Goal: Task Accomplishment & Management: Use online tool/utility

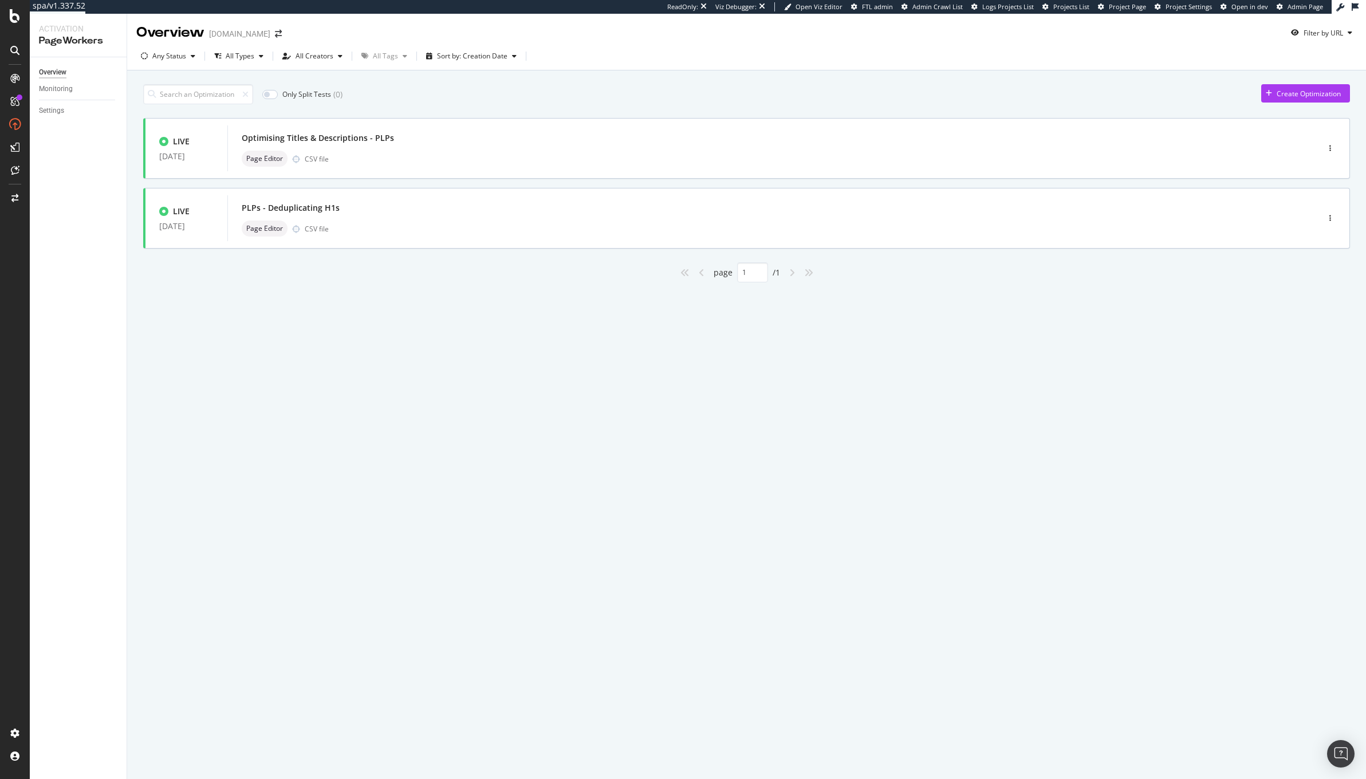
click at [14, 25] on div at bounding box center [15, 389] width 30 height 779
click at [14, 22] on div at bounding box center [15, 389] width 30 height 779
click at [13, 14] on icon at bounding box center [15, 16] width 10 height 14
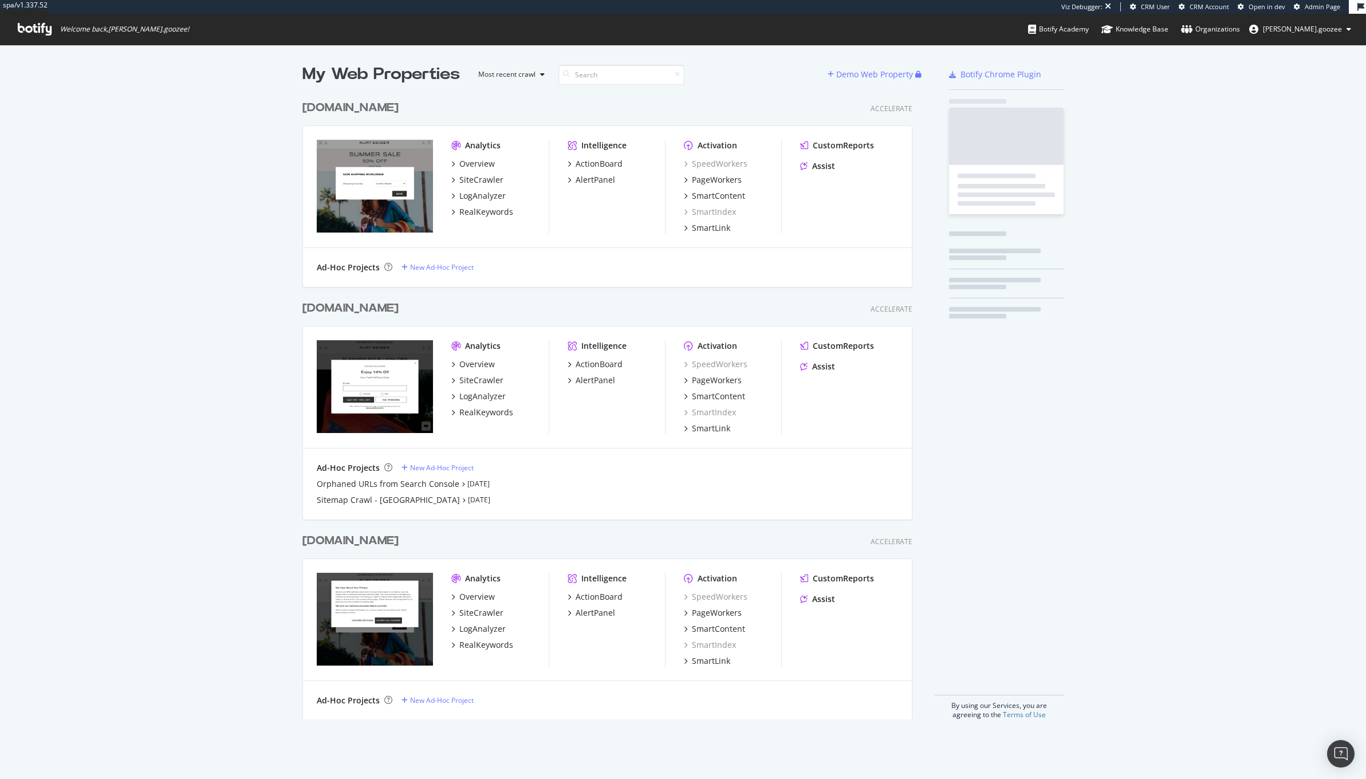
scroll to position [623, 608]
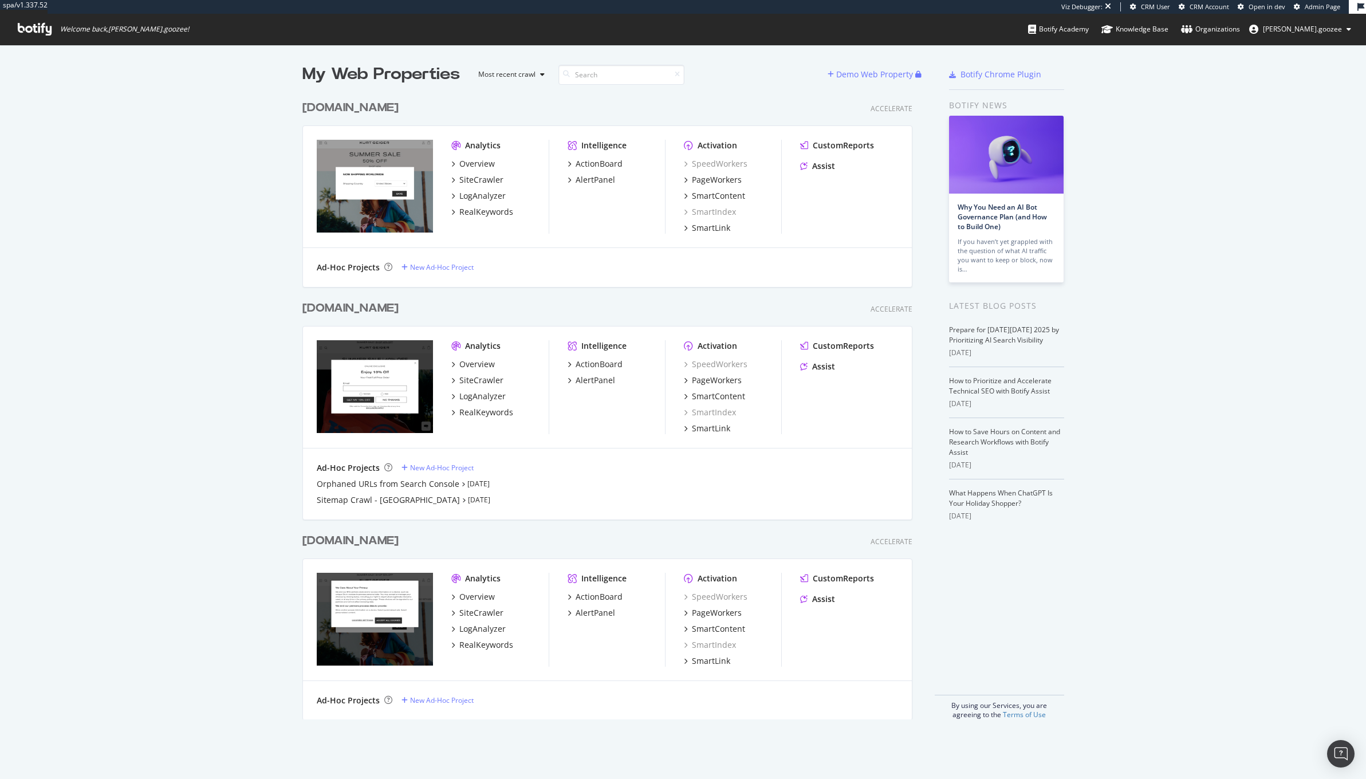
click at [748, 441] on div "Analytics Overview SiteCrawler LogAnalyzer RealKeywords Intelligence ActionBoar…" at bounding box center [607, 388] width 609 height 122
click at [712, 384] on div "PageWorkers" at bounding box center [717, 380] width 50 height 11
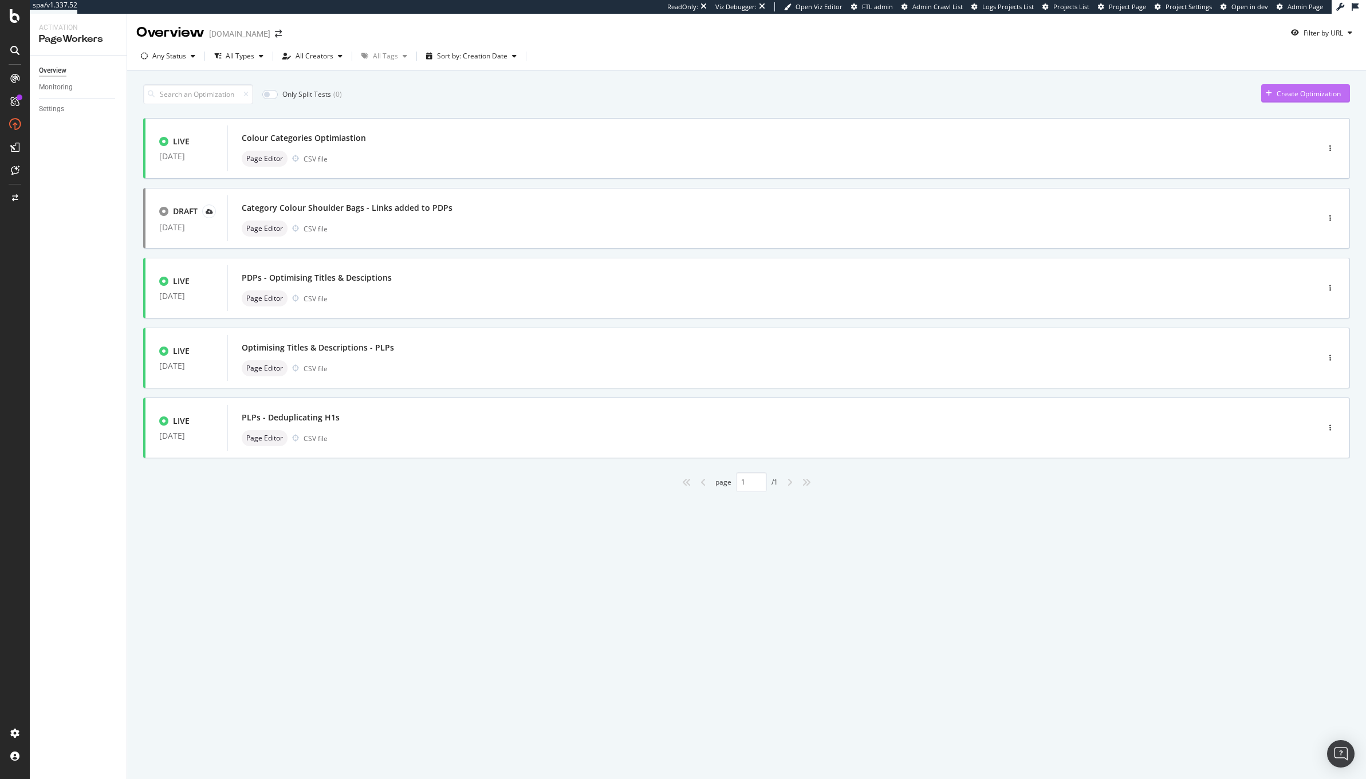
click at [1303, 96] on div "Create Optimization" at bounding box center [1309, 94] width 64 height 10
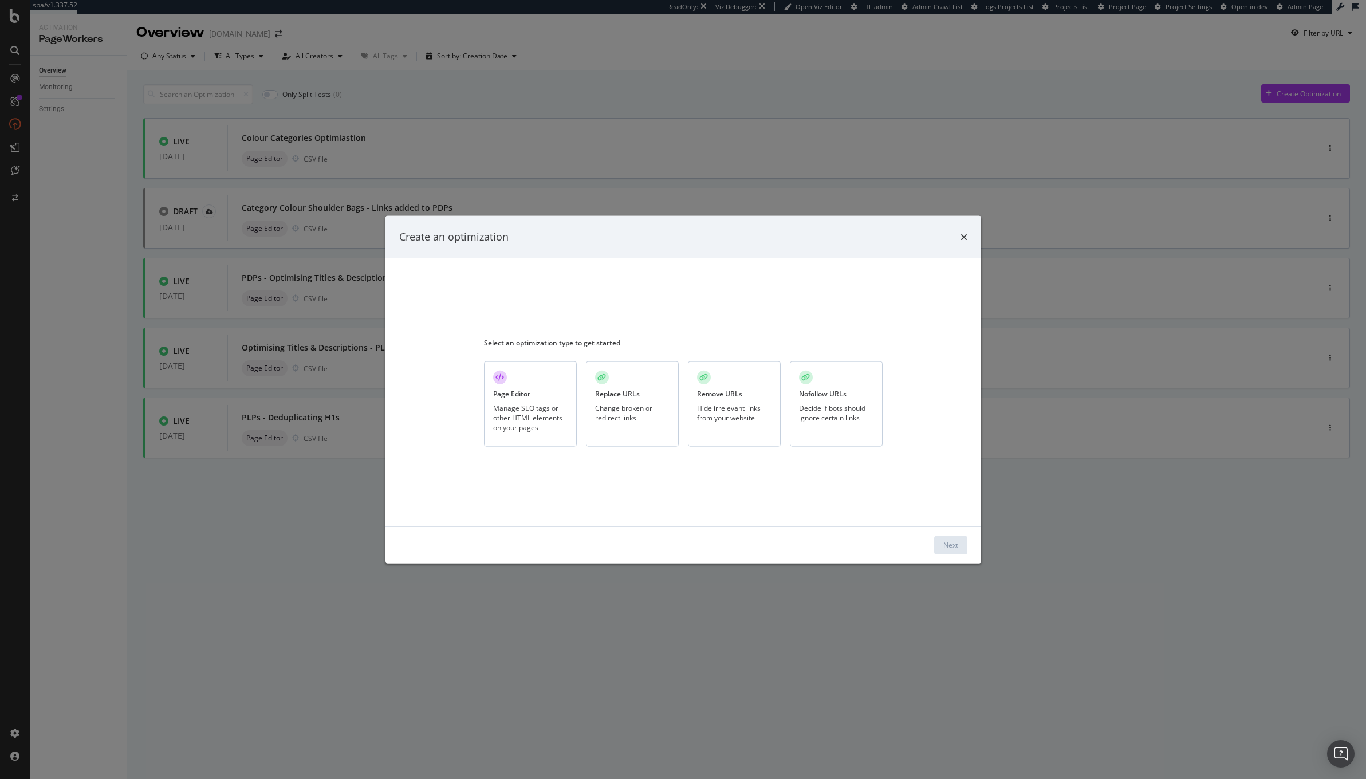
click at [530, 411] on div "Manage SEO tags or other HTML elements on your pages" at bounding box center [530, 417] width 74 height 29
click at [944, 545] on div "Next" at bounding box center [951, 545] width 15 height 10
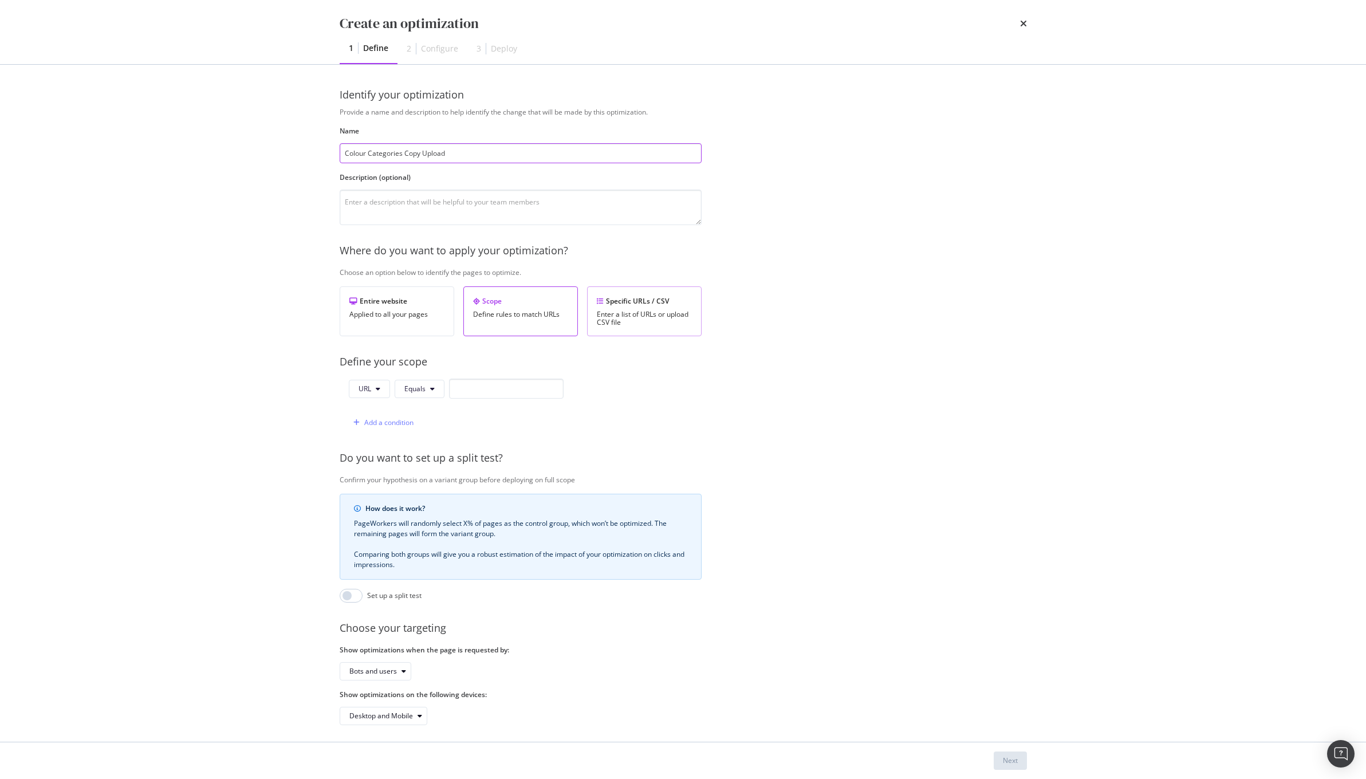
type input "Colour Categories Copy Upload"
click at [654, 332] on div "Specific URLs / CSV Enter a list of URLs or upload CSV file" at bounding box center [644, 311] width 115 height 50
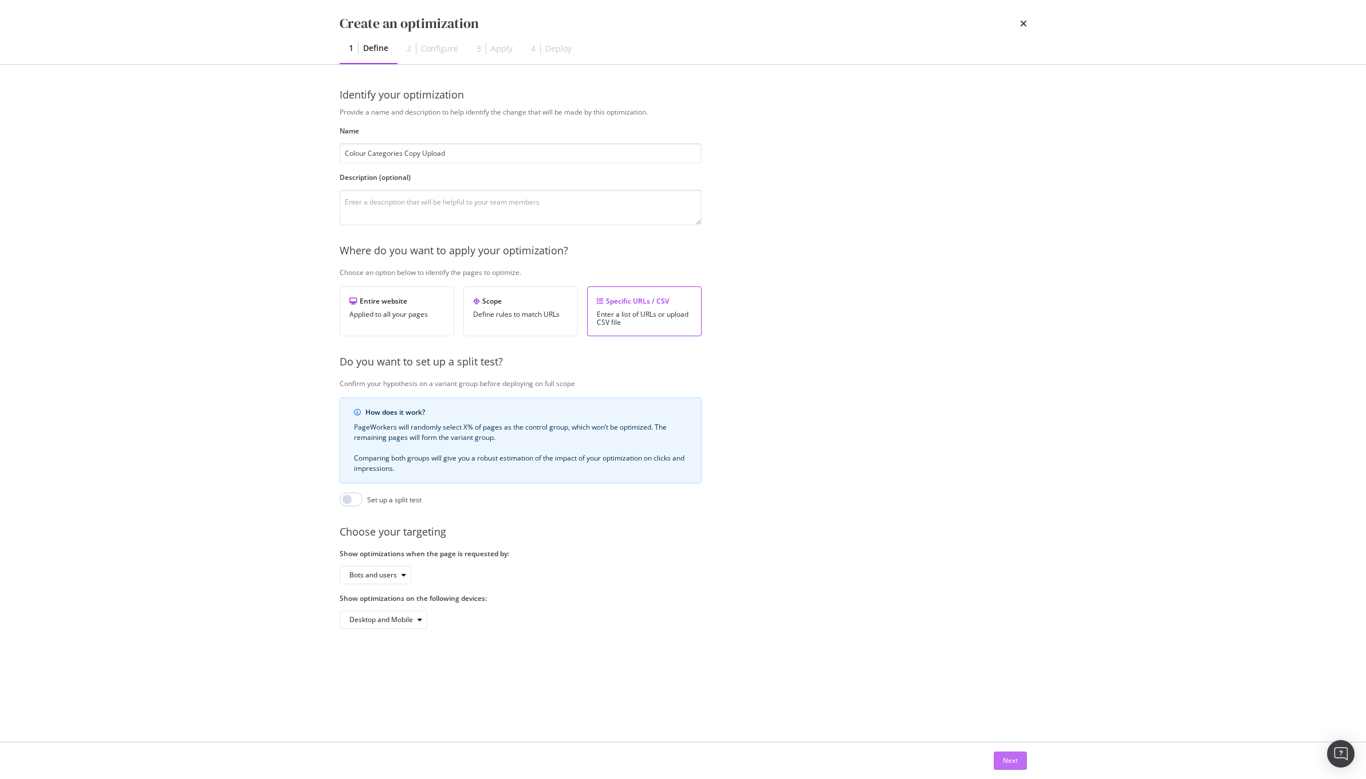
click at [1009, 761] on div "Next" at bounding box center [1010, 761] width 15 height 10
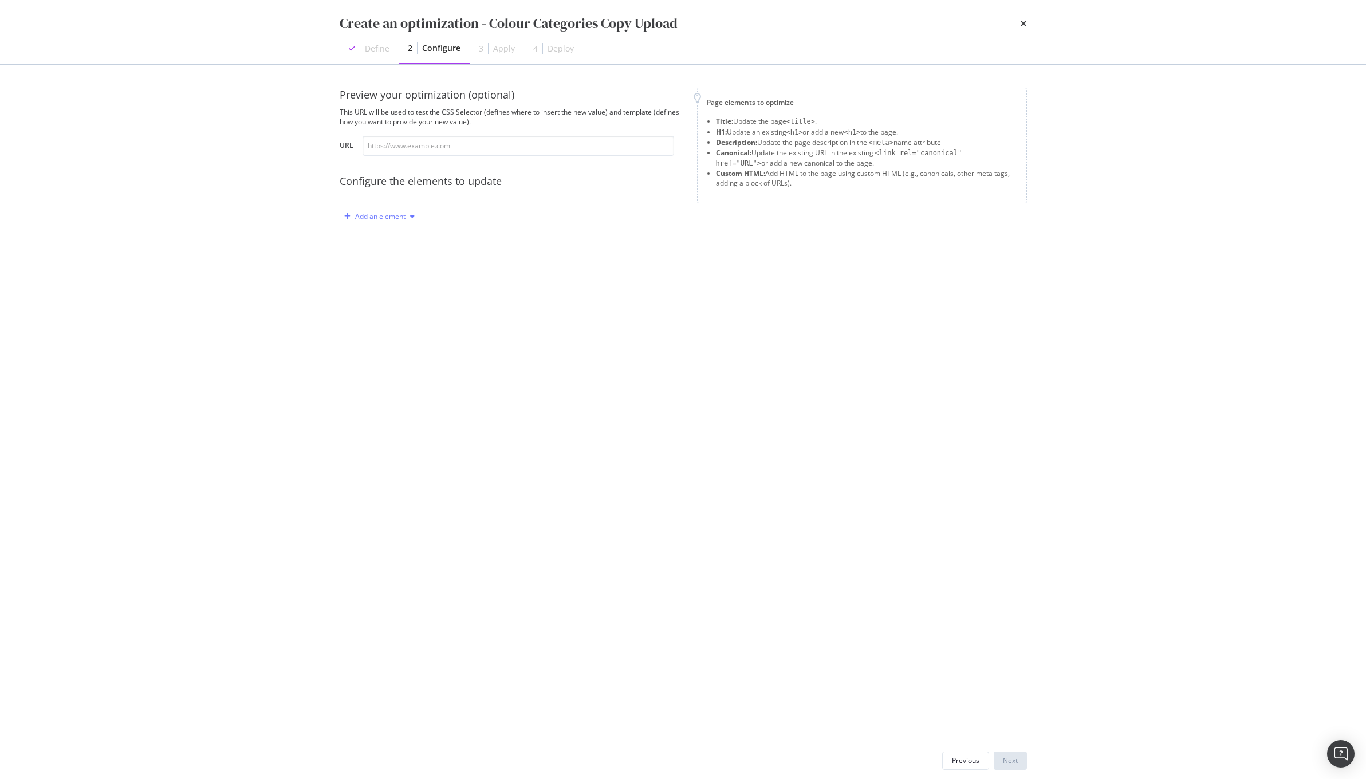
click at [394, 214] on div "Add an element" at bounding box center [380, 216] width 50 height 7
click at [371, 310] on div "Custom HTML" at bounding box center [392, 315] width 45 height 10
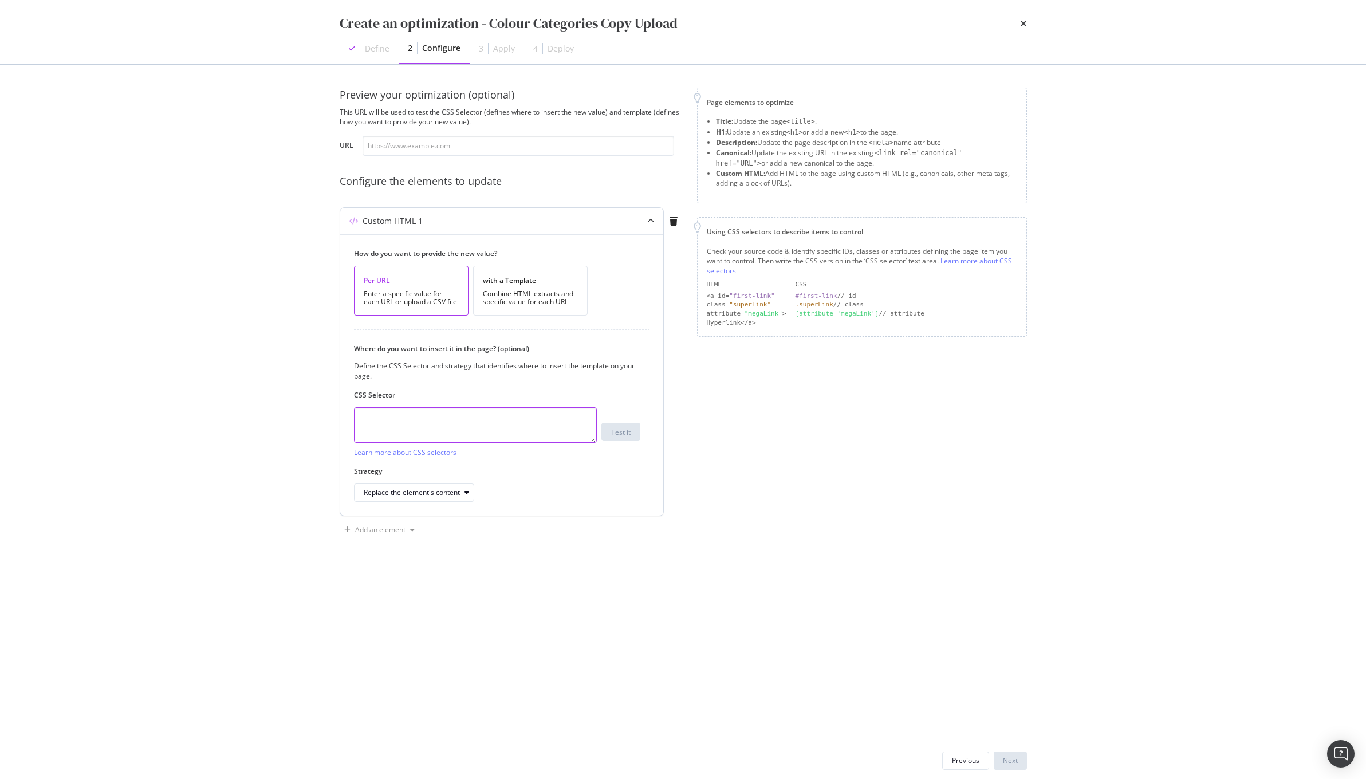
click at [448, 419] on textarea "modal" at bounding box center [475, 425] width 243 height 36
paste textarea "[data-hook="plpIntroAccordion"] p"
type textarea "[data-hook="plpIntroAccordion"] p"
click at [1016, 763] on div "Next" at bounding box center [1010, 761] width 15 height 10
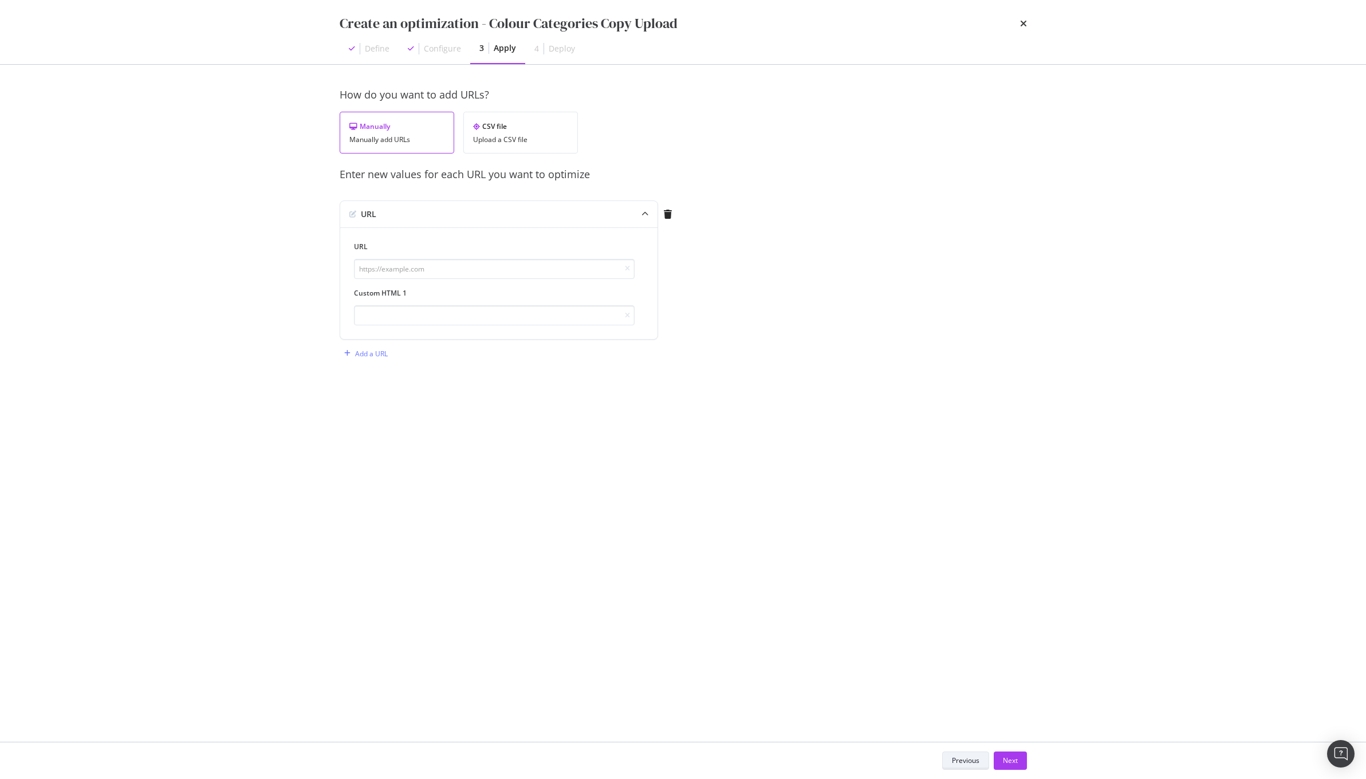
click at [961, 757] on div "Previous" at bounding box center [965, 761] width 27 height 10
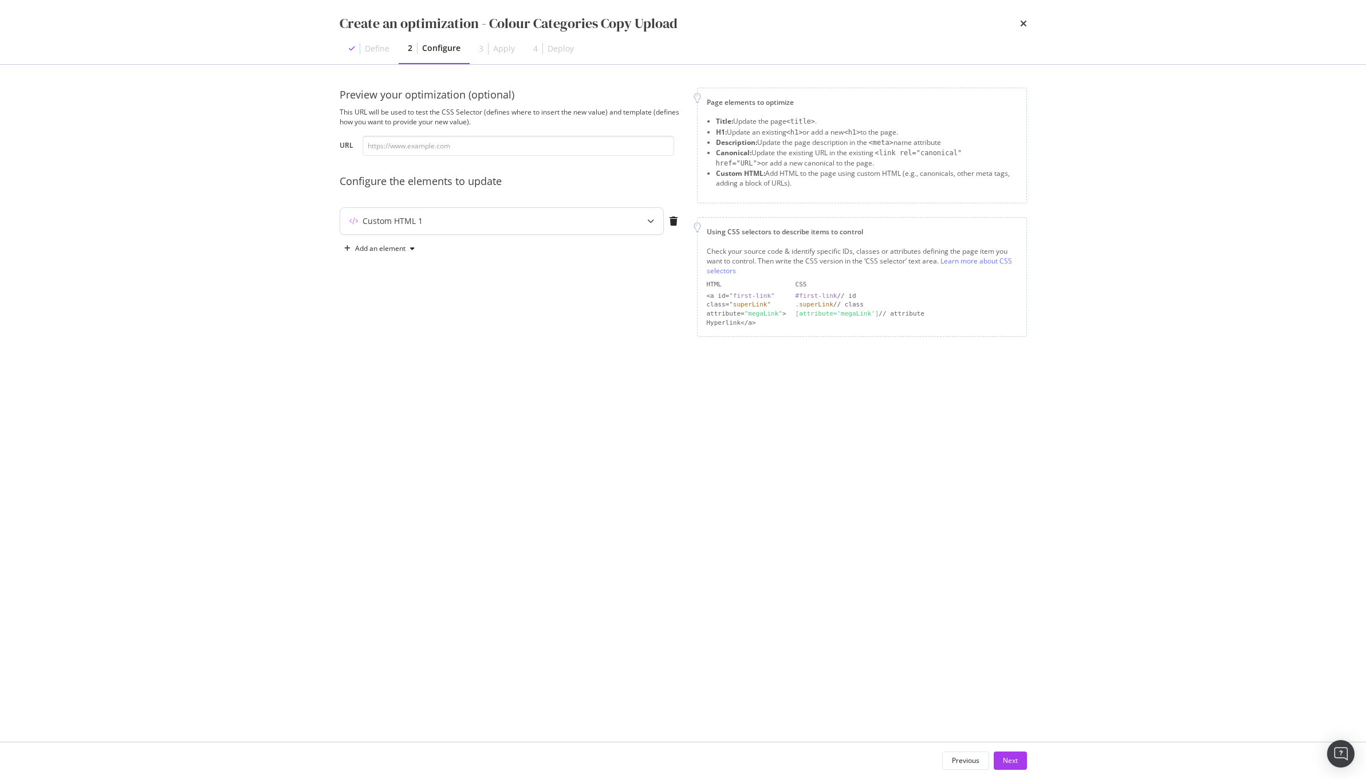
click at [529, 221] on div "Custom HTML 1" at bounding box center [479, 220] width 278 height 11
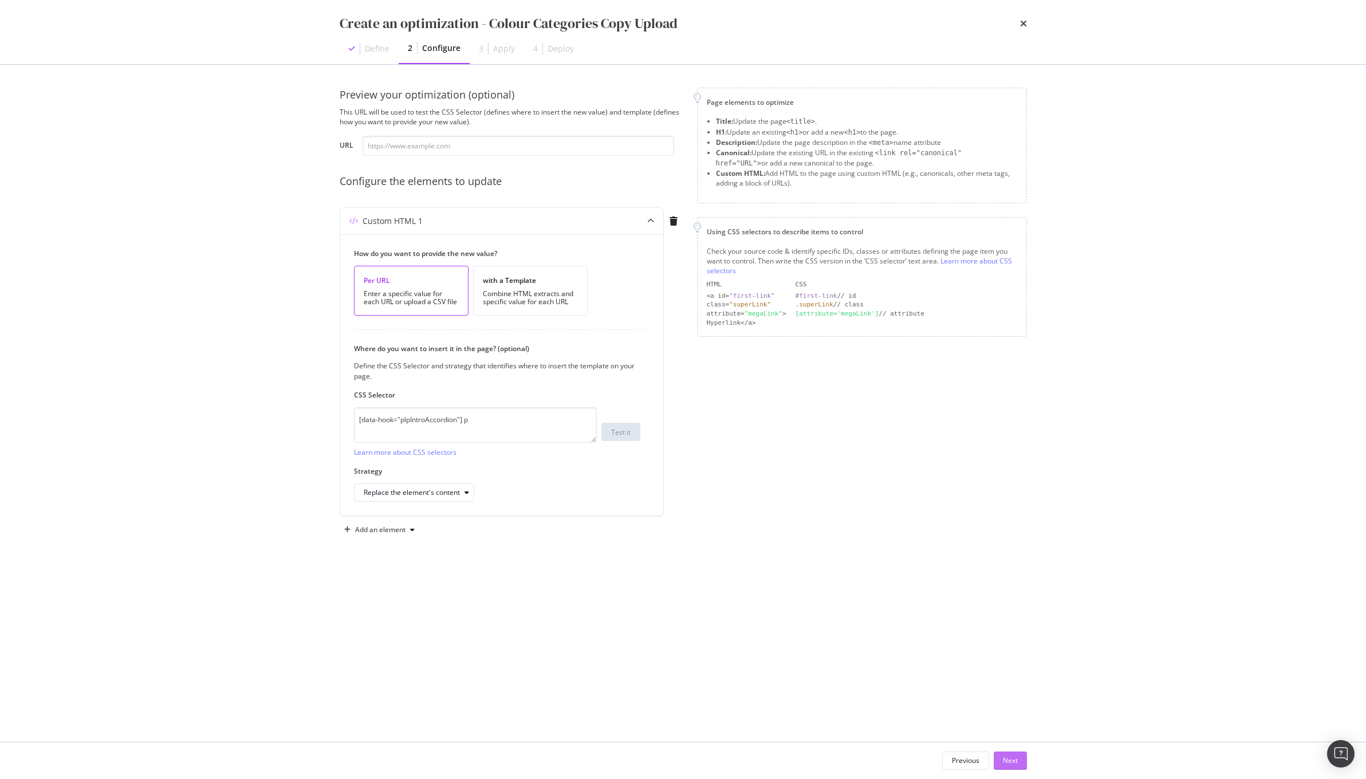
click at [1010, 763] on div "Next" at bounding box center [1010, 761] width 15 height 10
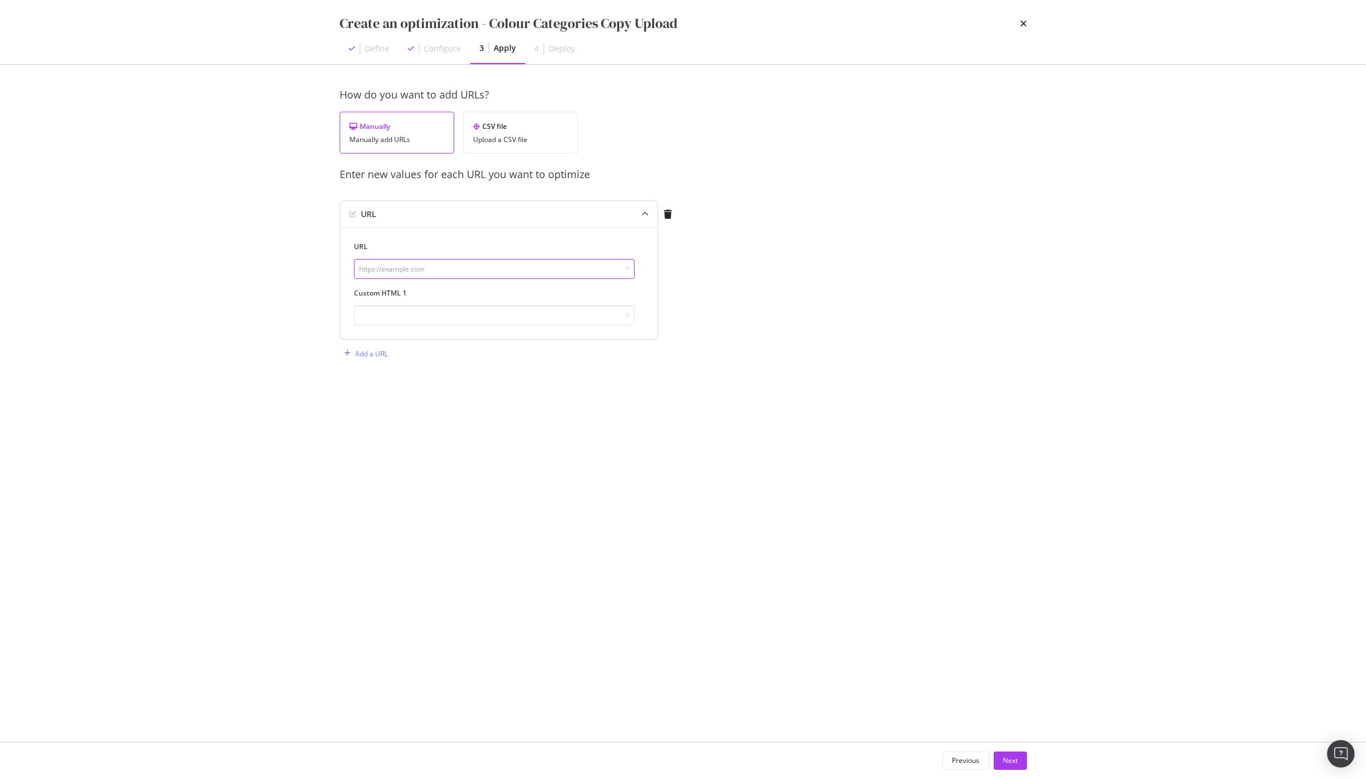
click at [474, 273] on input "modal" at bounding box center [494, 269] width 281 height 20
paste input "[URL][DOMAIN_NAME]"
type input "[URL][DOMAIN_NAME]"
click at [438, 309] on input "modal" at bounding box center [494, 315] width 281 height 20
paste input "A staple from season to season, neutral shoulder bags are designed to complemen…"
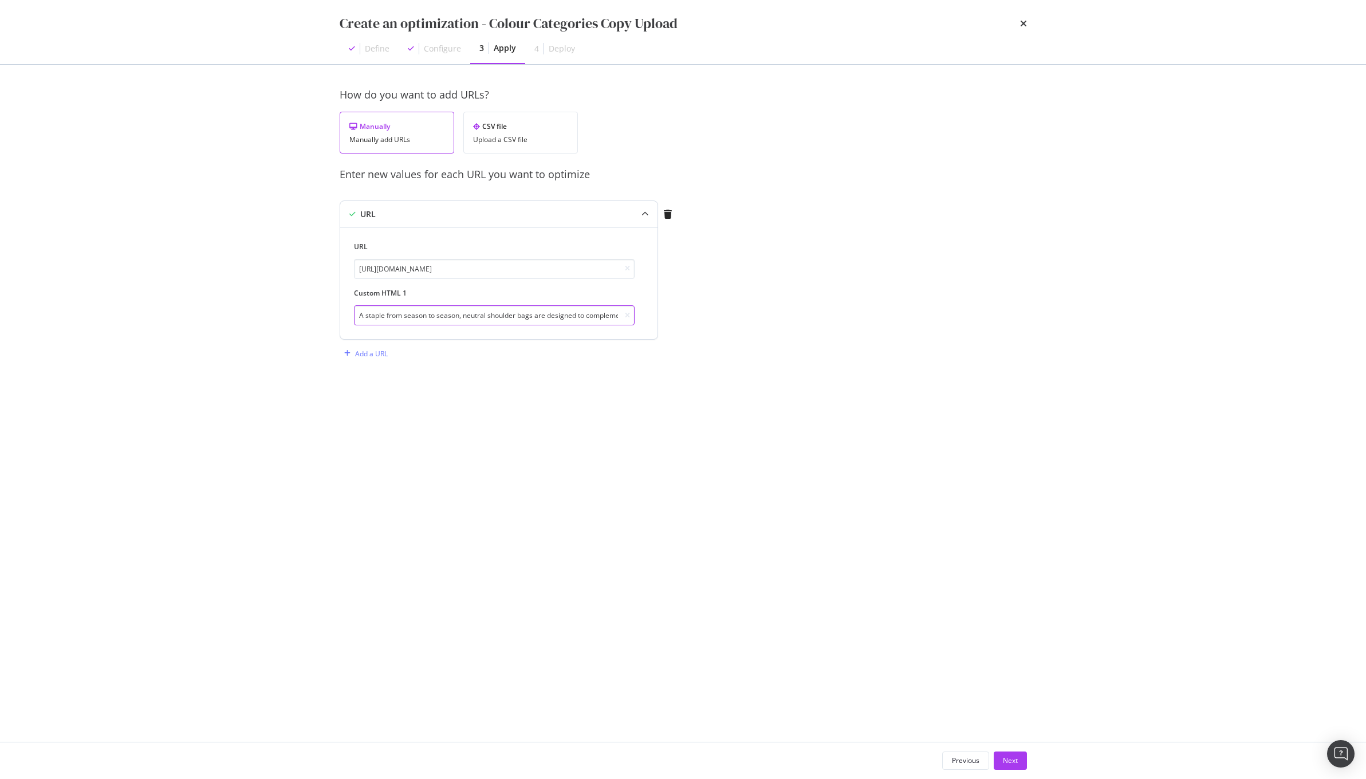
scroll to position [0, 68]
type input "A staple from season to season, neutral shoulder bags are designed to complemen…"
click at [1023, 762] on button "Next" at bounding box center [1010, 761] width 33 height 18
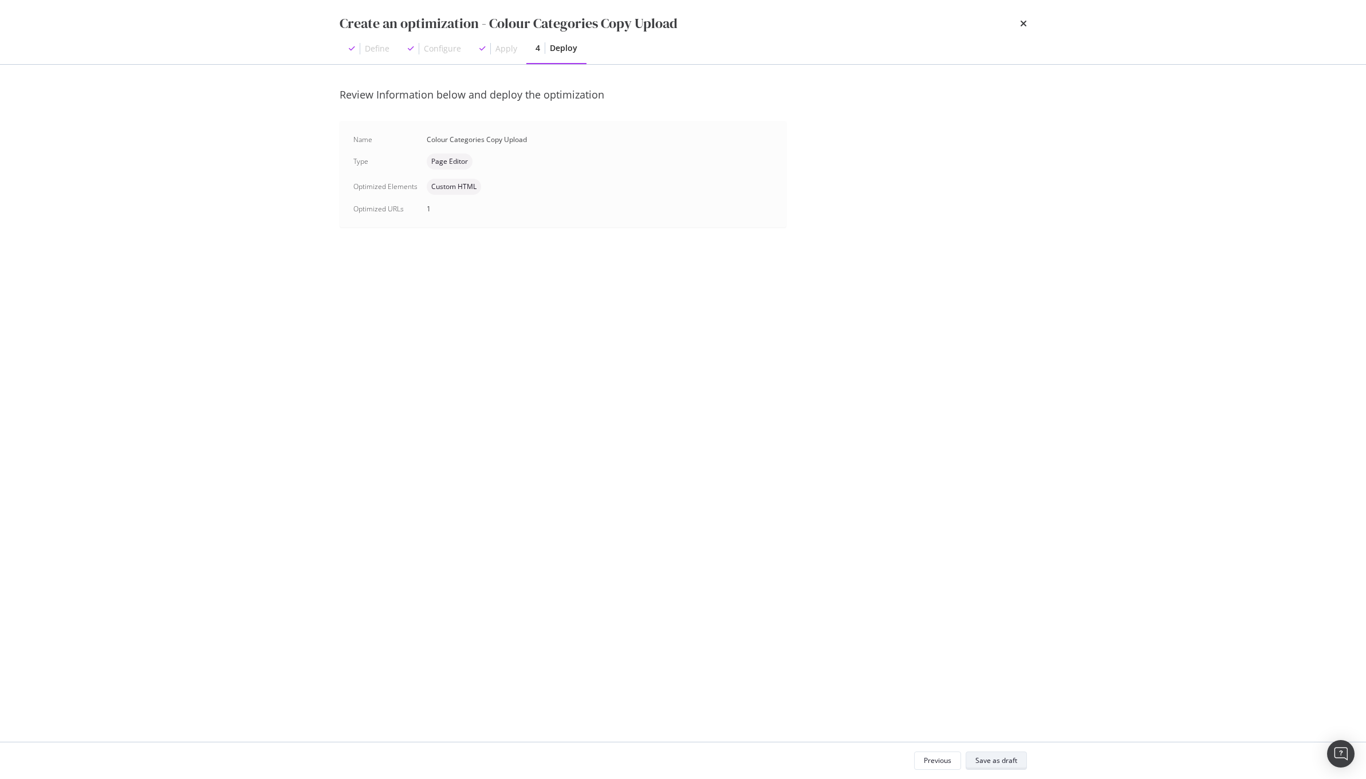
click at [986, 760] on div "Save as draft" at bounding box center [997, 761] width 42 height 10
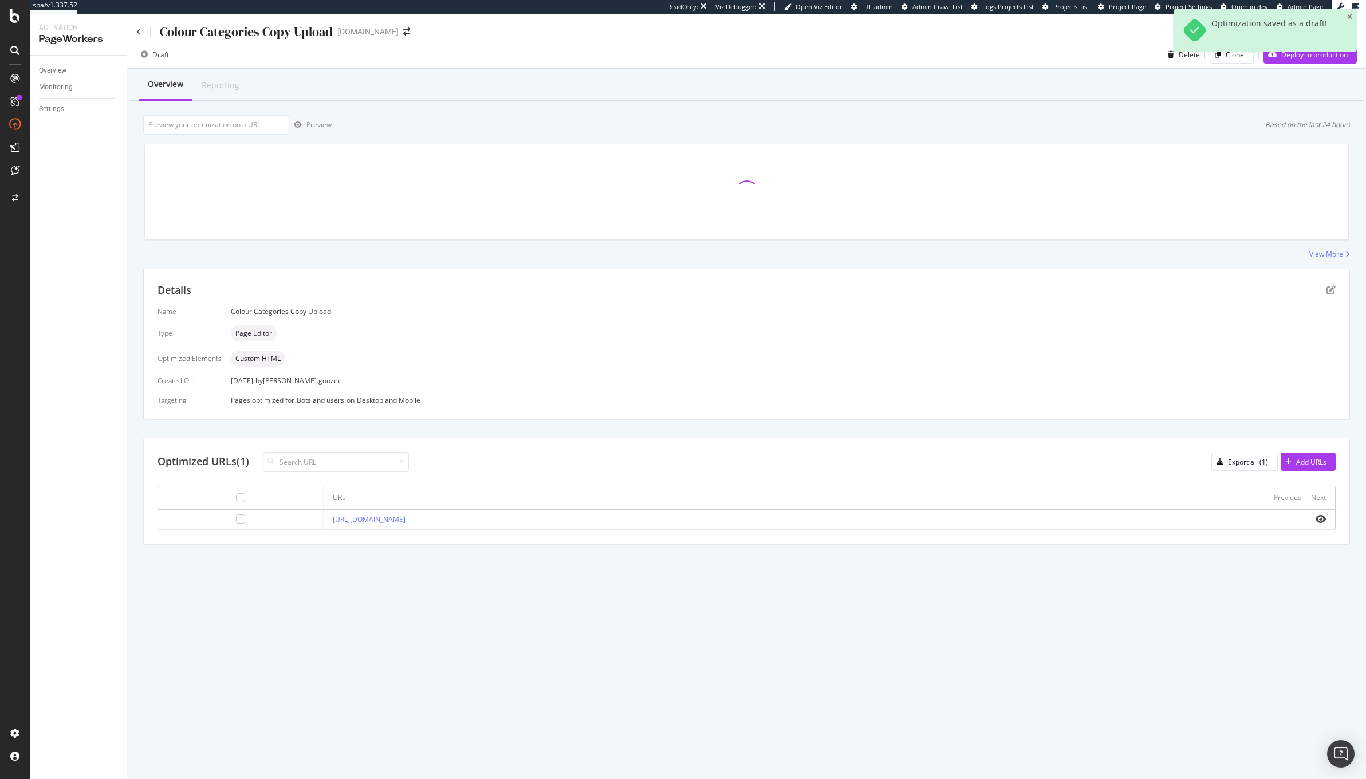
click at [489, 560] on div "Overview Reporting Preview Based on the last 24 hours View More Details Name Co…" at bounding box center [746, 327] width 1239 height 516
click at [324, 518] on td "[URL][DOMAIN_NAME]" at bounding box center [577, 520] width 506 height 20
click at [1326, 296] on div "Details" at bounding box center [747, 290] width 1178 height 15
click at [1327, 293] on icon "pen-to-square" at bounding box center [1331, 289] width 9 height 9
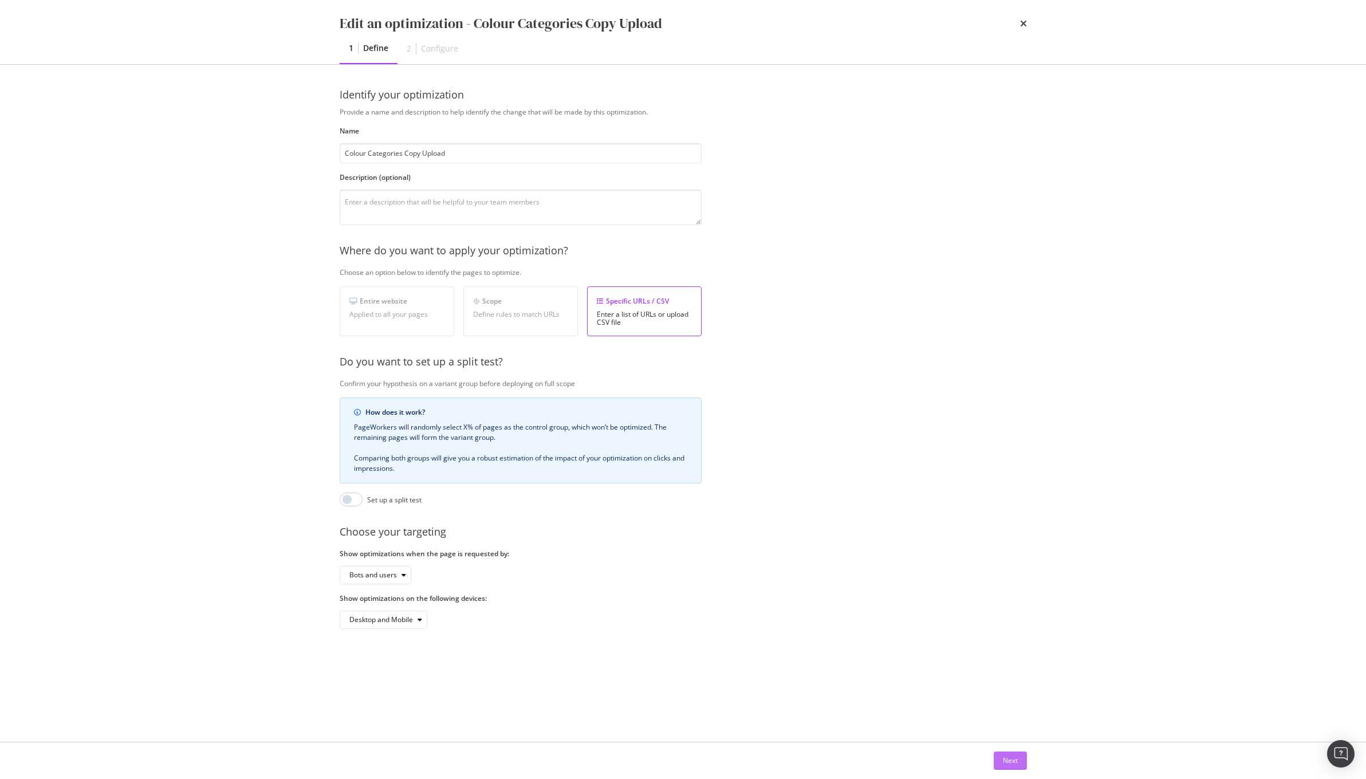
click at [1003, 760] on div "Next" at bounding box center [1010, 761] width 15 height 10
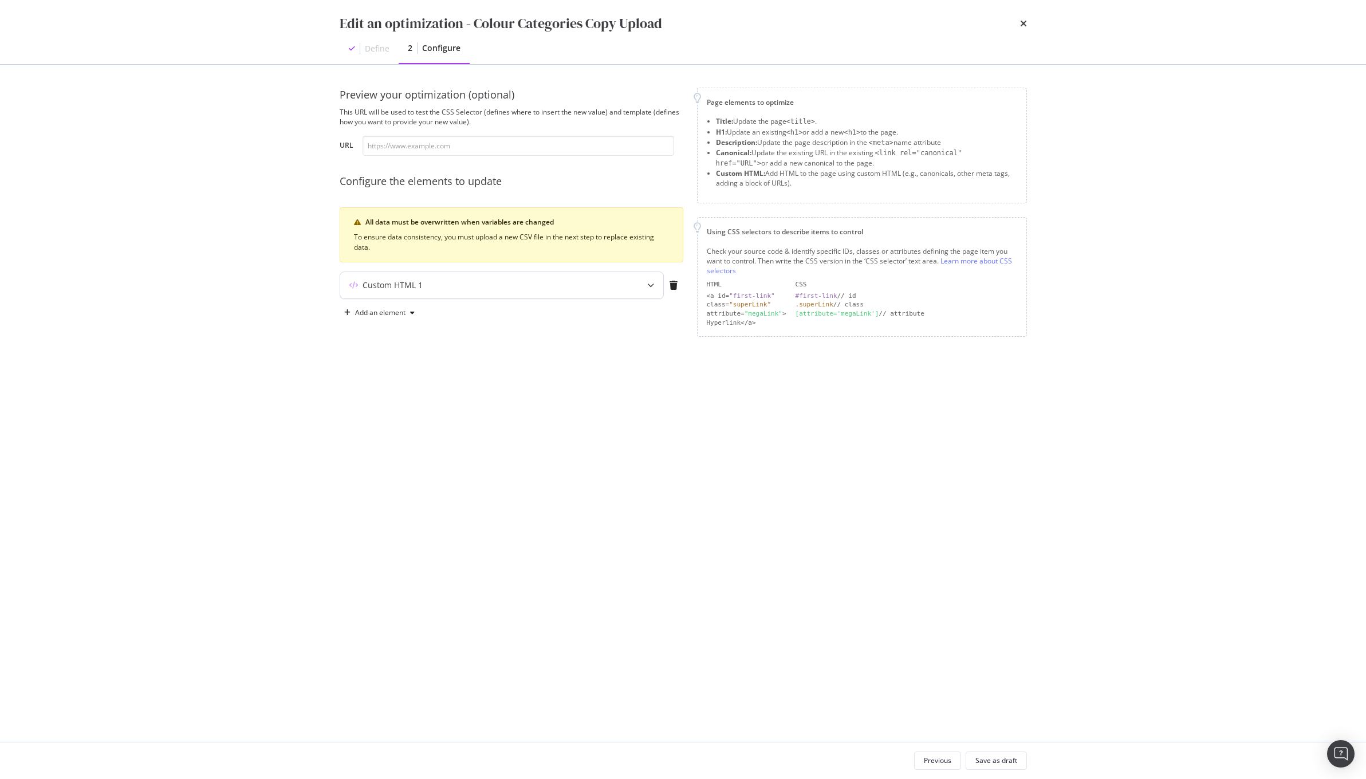
click at [630, 287] on div "Custom HTML 1" at bounding box center [501, 285] width 323 height 26
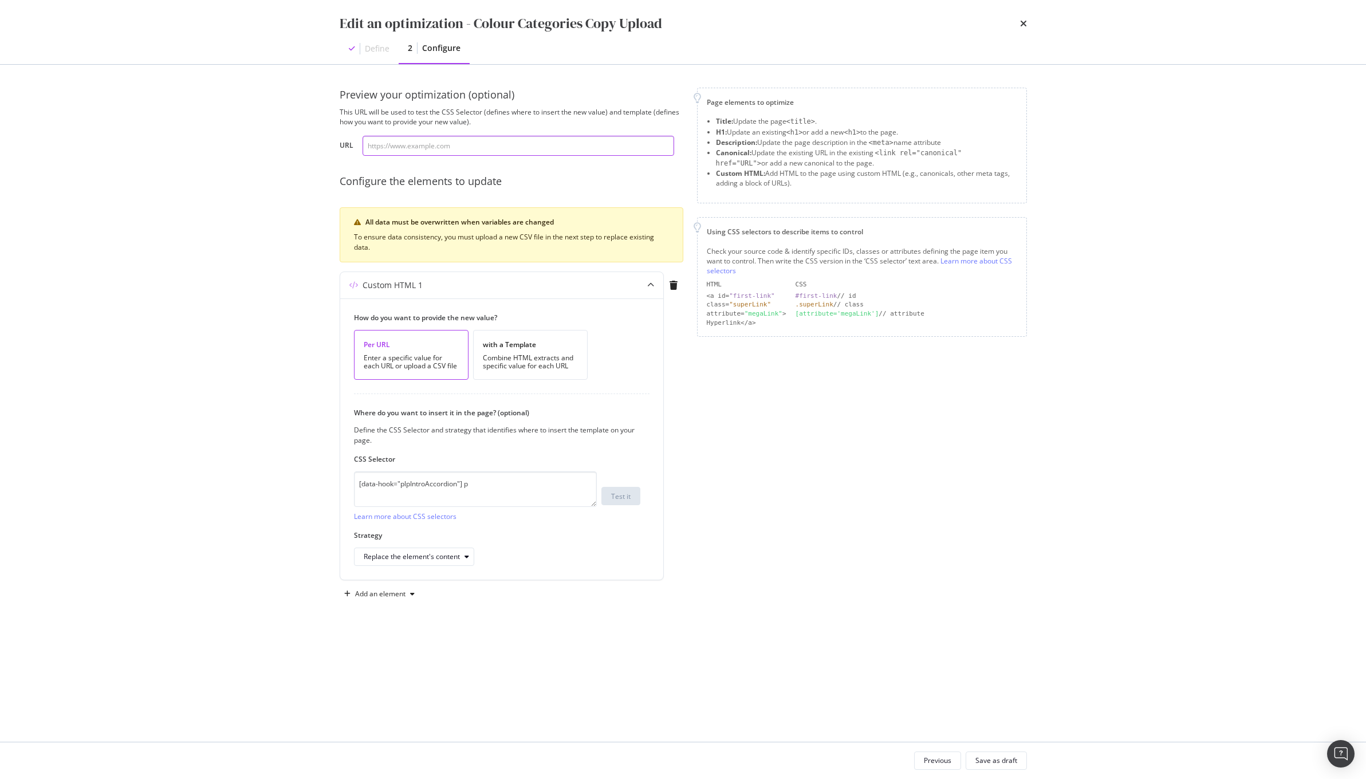
click at [446, 145] on input "modal" at bounding box center [519, 146] width 312 height 20
paste input "[URL][DOMAIN_NAME]"
type input "[URL][DOMAIN_NAME]"
click at [620, 500] on div "Test it" at bounding box center [620, 497] width 19 height 10
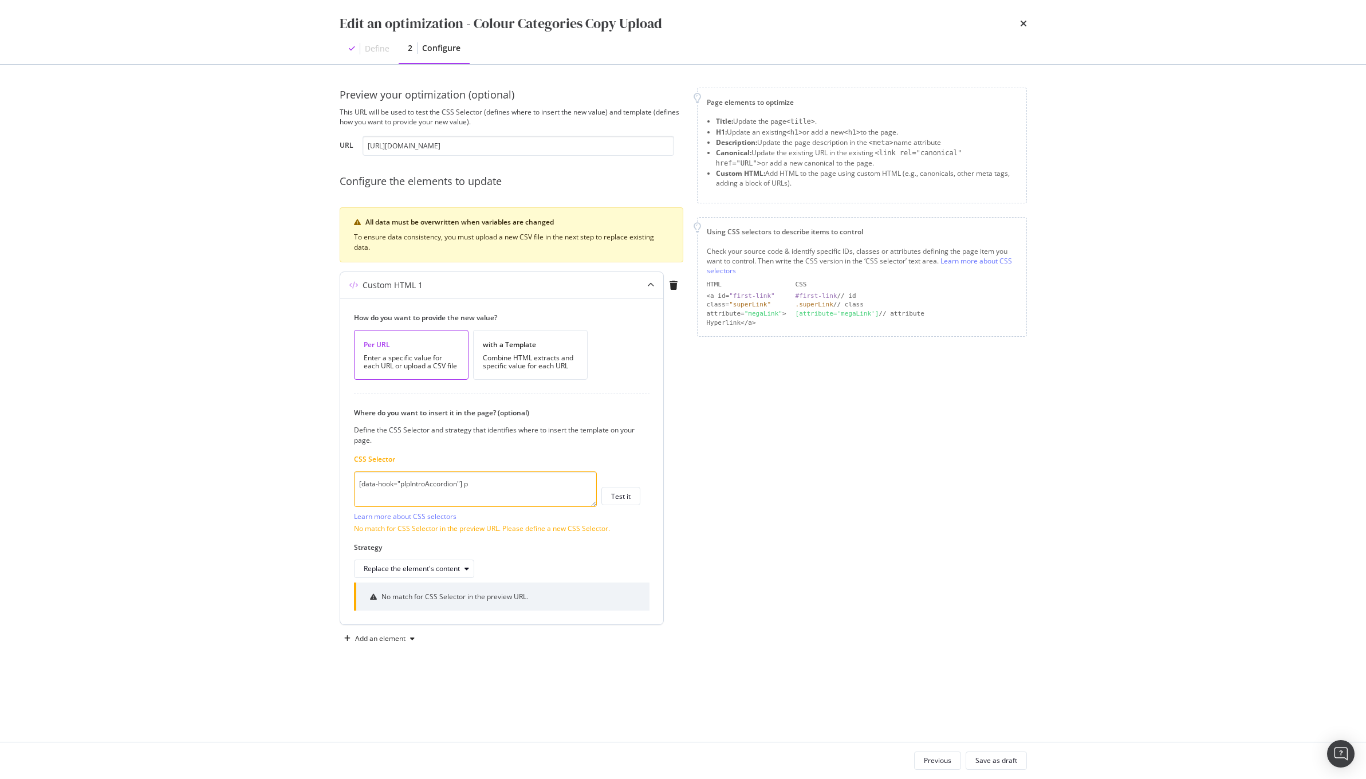
click at [505, 492] on textarea "[data-hook="plpIntroAccordion"] p" at bounding box center [475, 490] width 243 height 36
type textarea "[data-hook="plpIntroAccordion"]"
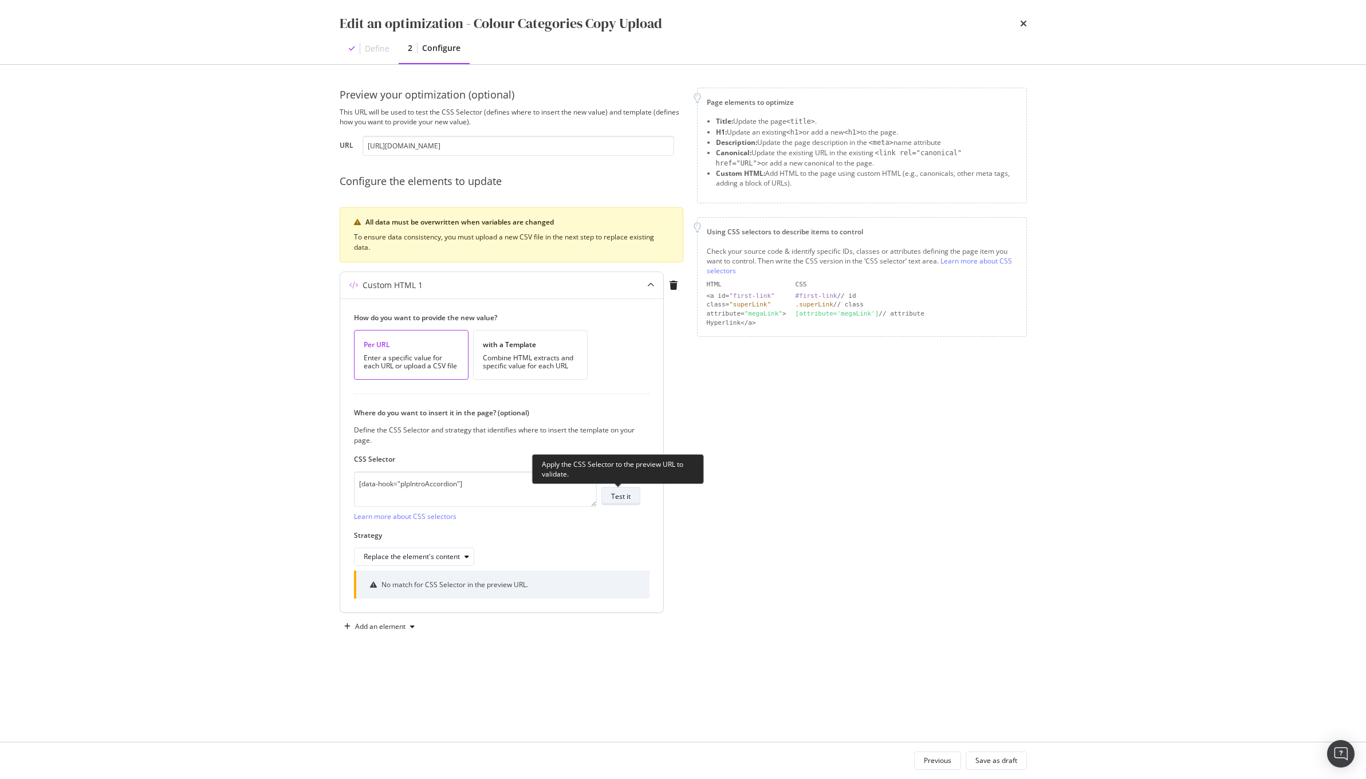
click at [614, 499] on div "Test it" at bounding box center [620, 497] width 19 height 10
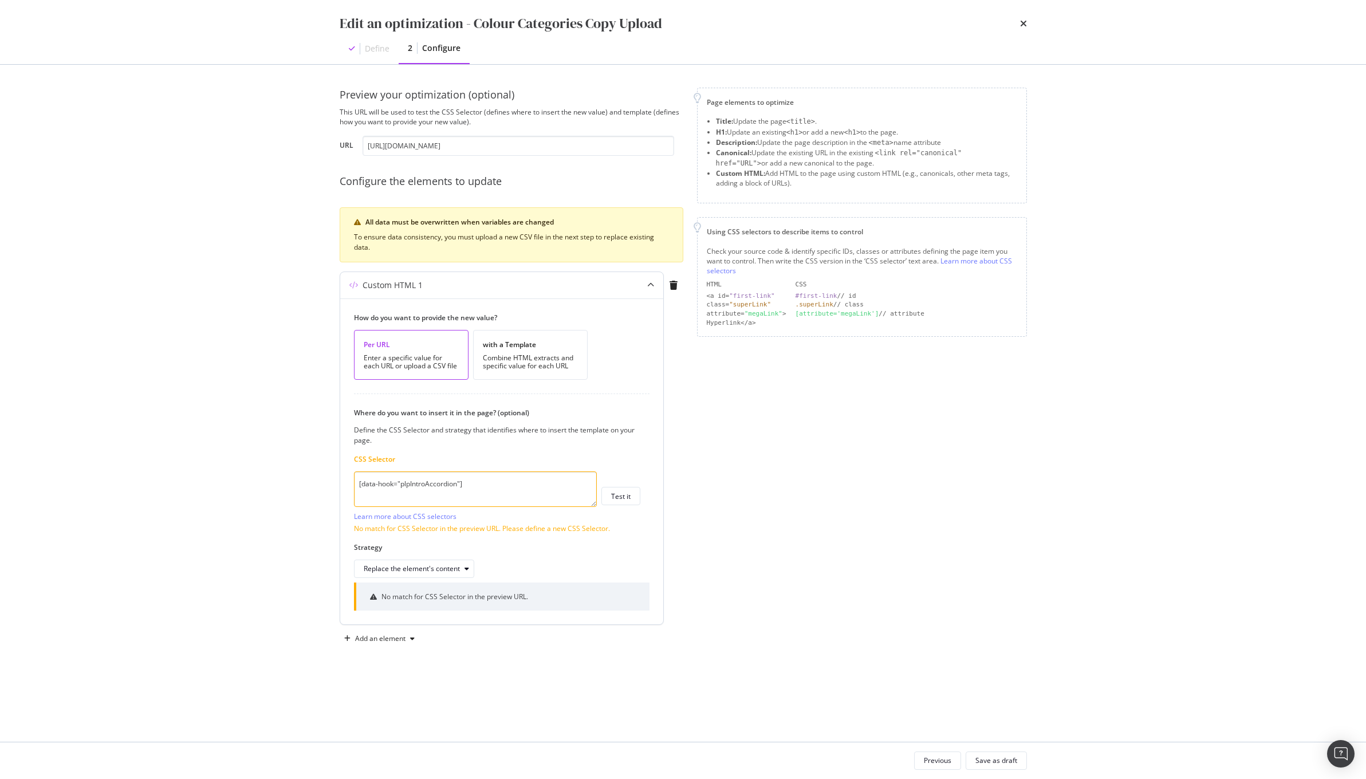
click at [480, 489] on textarea "[data-hook="plpIntroAccordion"]" at bounding box center [475, 490] width 243 height 36
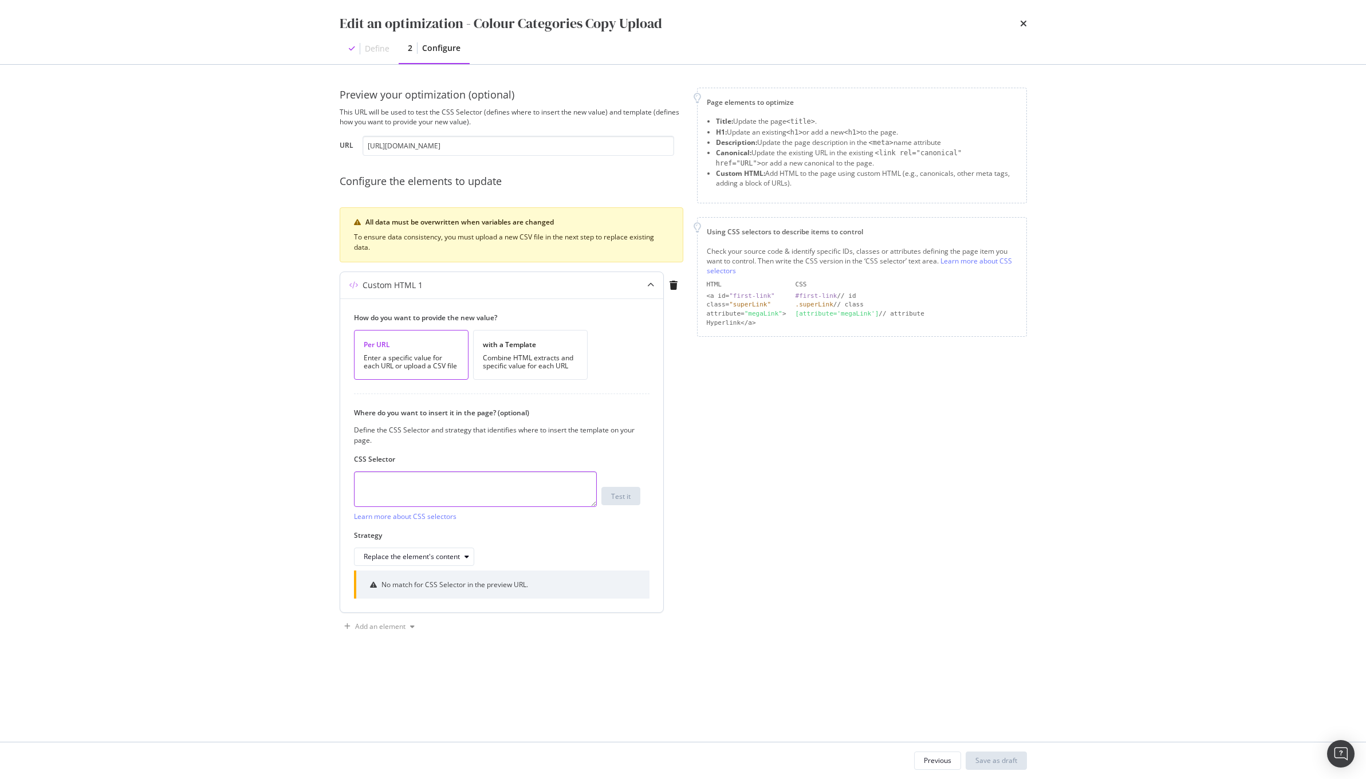
paste textarea "#html-body > main > div:nth-child(4) > div.sc-727b9165-1.iLDgtS > div.sc-727b91…"
drag, startPoint x: 481, startPoint y: 484, endPoint x: 290, endPoint y: 472, distance: 191.7
click at [290, 472] on div "Edit an optimization - Colour Categories Copy Upload Define 2 Configure Preview…" at bounding box center [683, 389] width 1366 height 779
drag, startPoint x: 533, startPoint y: 484, endPoint x: 577, endPoint y: 498, distance: 45.7
click at [577, 498] on textarea "div.sc-727b9165-1.iLDgtS > div.sc-727b9165-3.fQCJKK > div > div > div > div > p" at bounding box center [475, 490] width 243 height 36
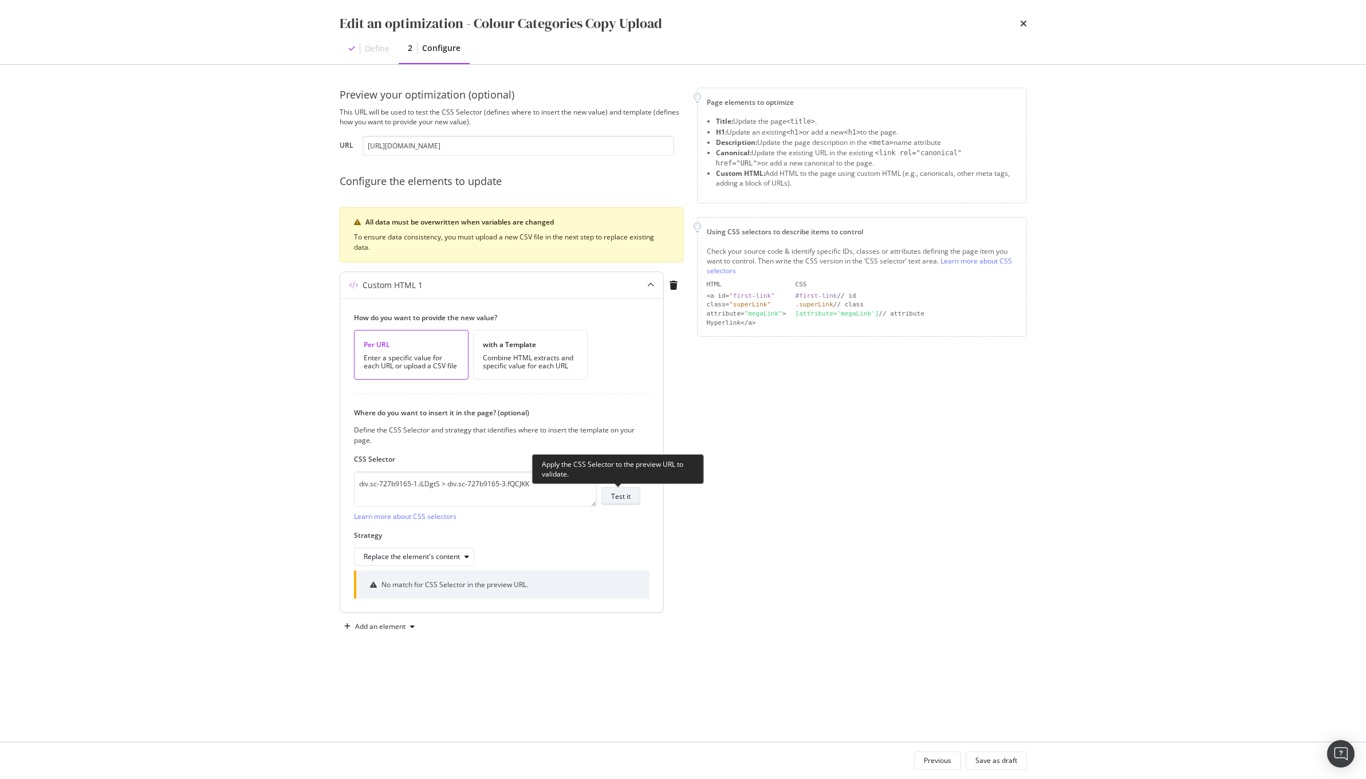
click at [612, 500] on div "Test it" at bounding box center [620, 497] width 19 height 10
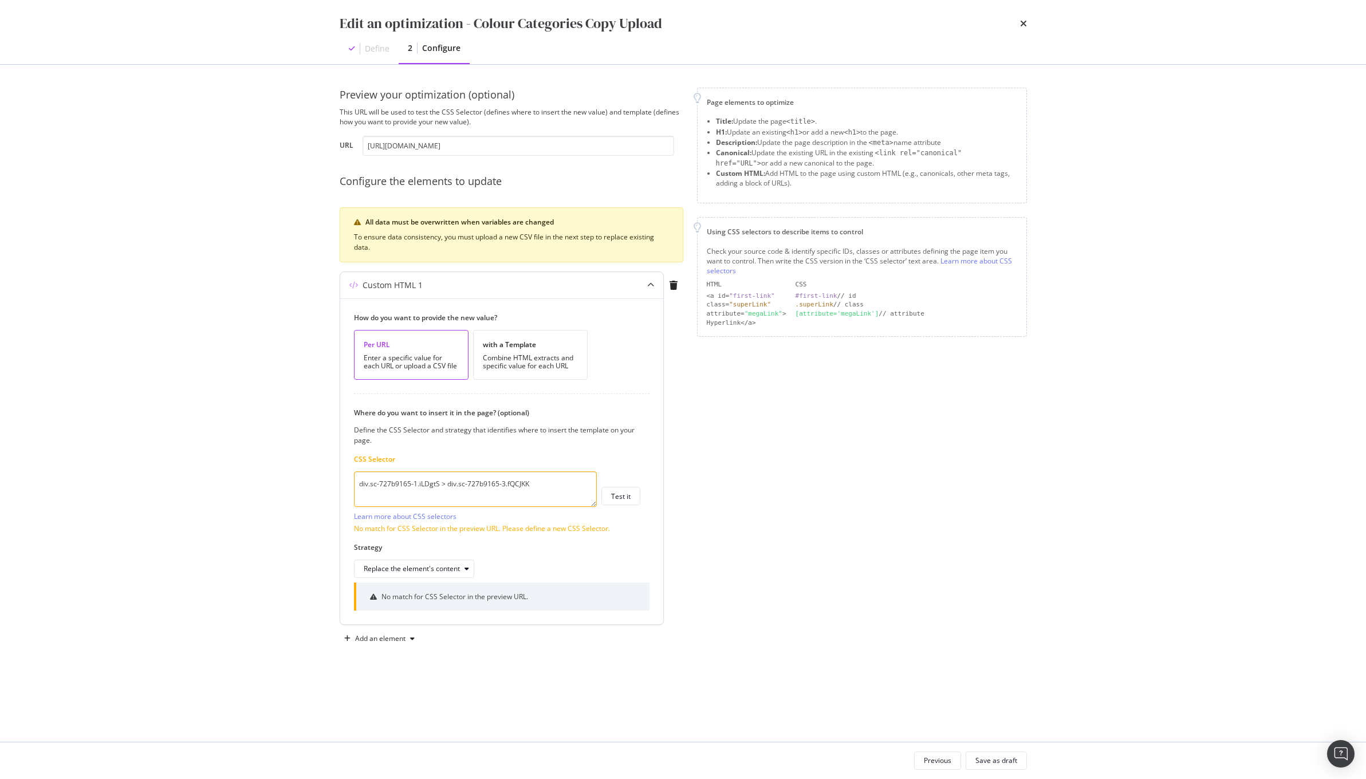
drag, startPoint x: 569, startPoint y: 485, endPoint x: 442, endPoint y: 486, distance: 126.6
click at [442, 486] on textarea "div.sc-727b9165-1.iLDgtS > div.sc-727b9165-3.fQCJKK" at bounding box center [475, 490] width 243 height 36
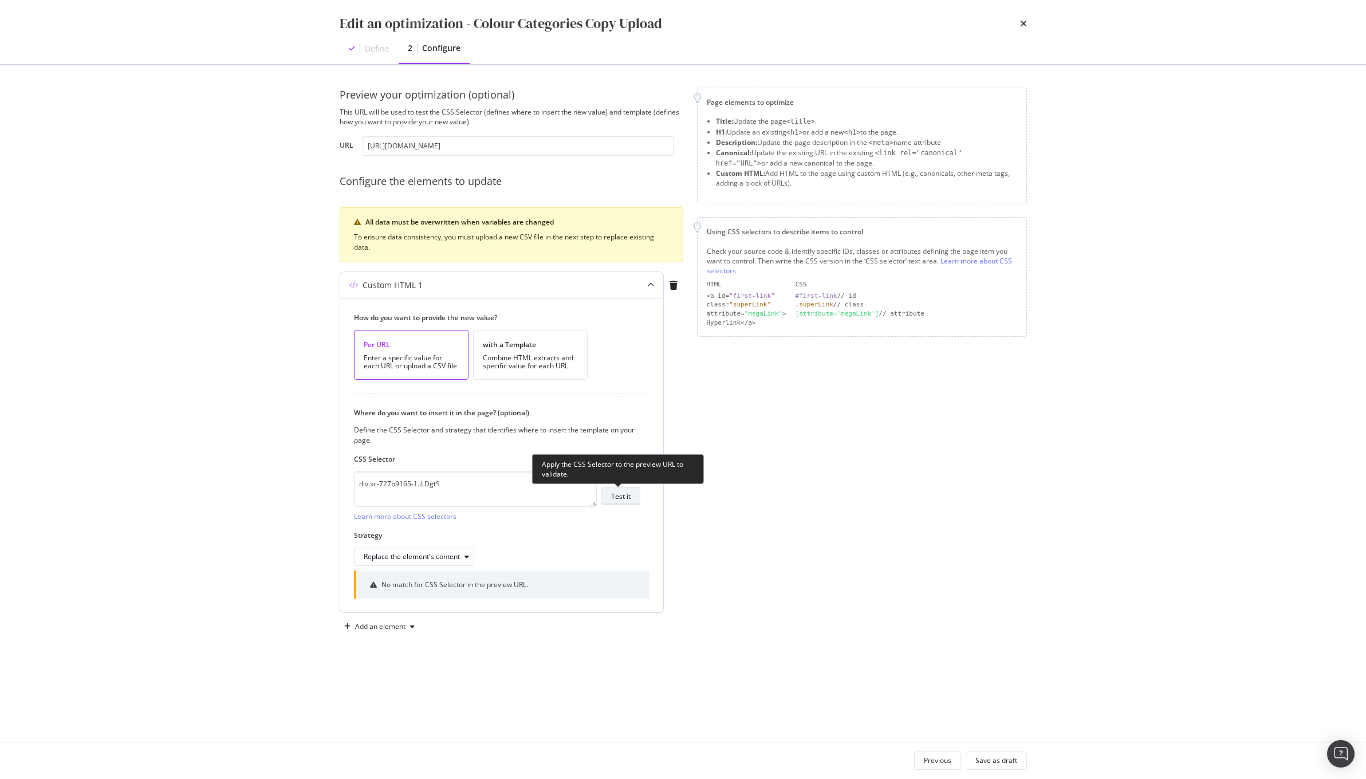
click at [623, 496] on div "Test it" at bounding box center [620, 497] width 19 height 10
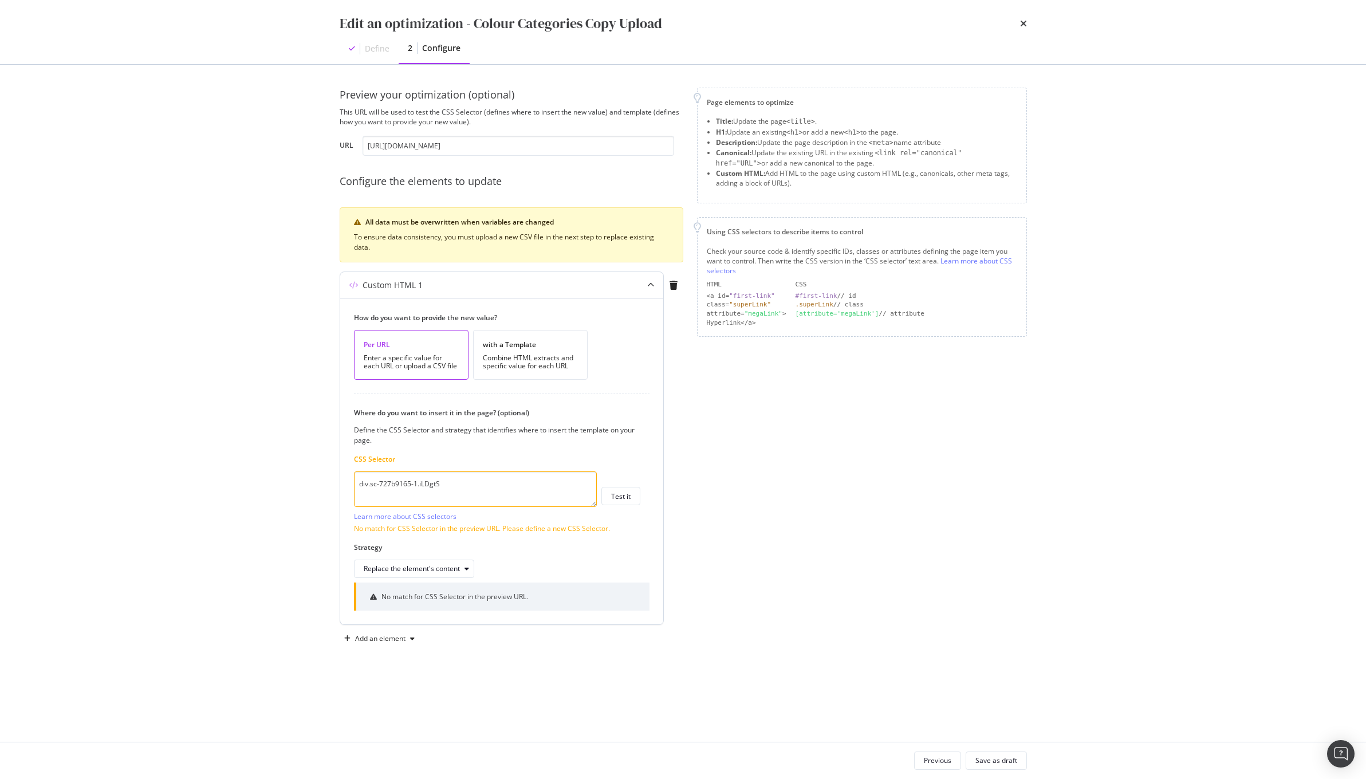
click at [469, 500] on textarea "div.sc-727b9165-1.iLDgtS" at bounding box center [475, 490] width 243 height 36
click at [354, 482] on textarea "div.sc-727b9165-1.iLDgtS" at bounding box center [475, 490] width 243 height 36
click at [488, 484] on textarea "div.sc-727b9165-1.iLDgtS" at bounding box center [475, 490] width 243 height 36
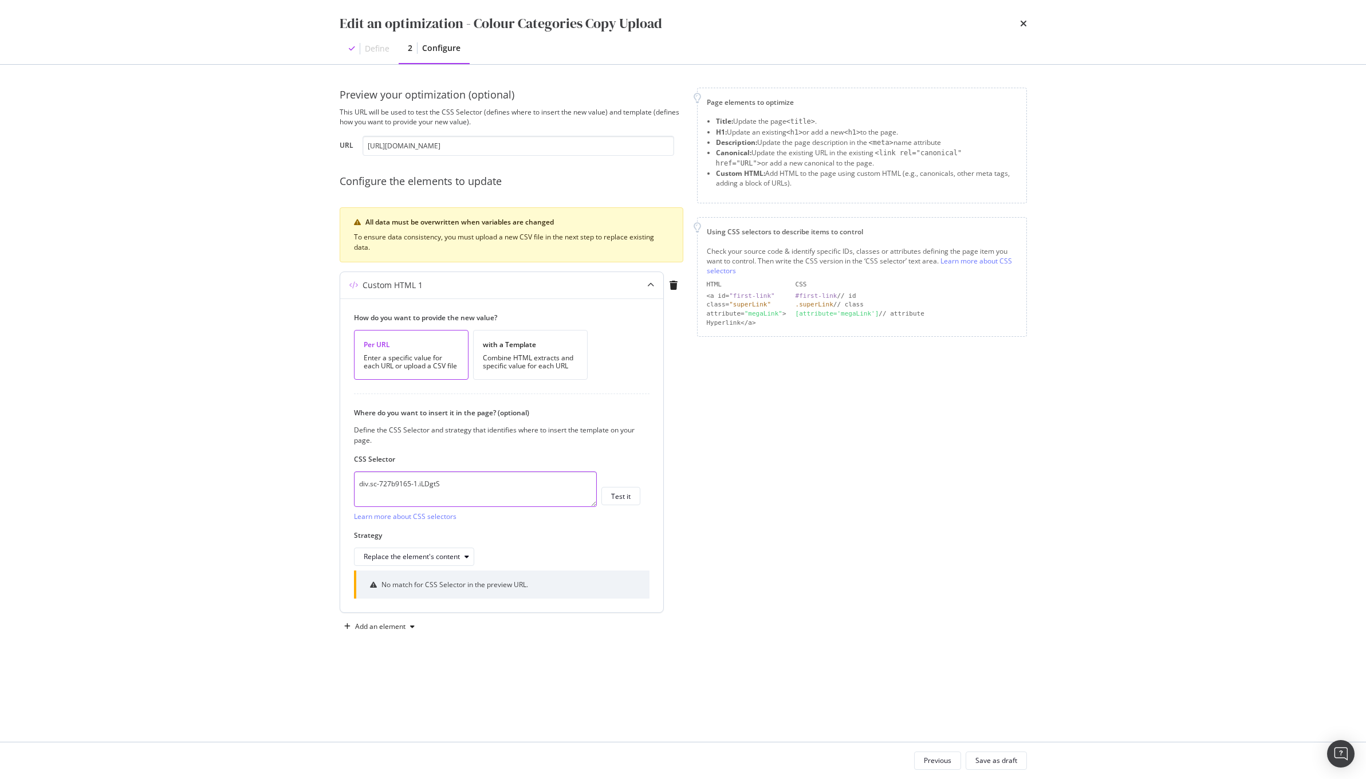
paste textarea "sc-b3bda97f-3 euGCaB"
drag, startPoint x: 459, startPoint y: 487, endPoint x: 312, endPoint y: 478, distance: 147.5
click at [312, 478] on div "Edit an optimization - Colour Categories Copy Upload Define 2 Configure Preview…" at bounding box center [683, 389] width 1366 height 779
click at [366, 496] on textarea "sc-b3bda97f-3 euGCaB" at bounding box center [475, 490] width 243 height 36
click at [383, 478] on textarea ".b3bda97f-3 euGCaB" at bounding box center [475, 490] width 243 height 36
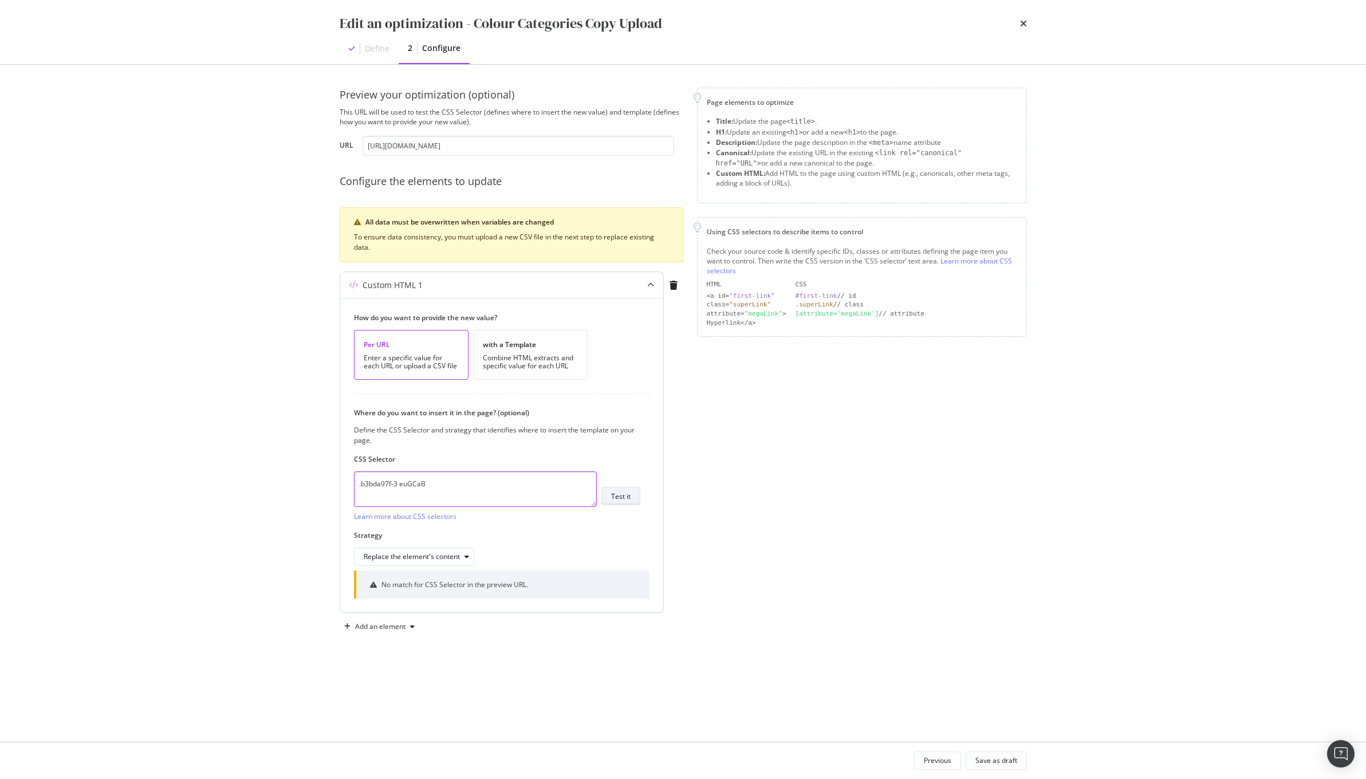
type textarea ".b3bda97f-3 euGCaB"
click at [613, 499] on div "Test it" at bounding box center [620, 497] width 19 height 10
click at [449, 492] on textarea ".b3bda97f-3 euGCaB" at bounding box center [475, 490] width 243 height 36
paste textarea "#html-body > main > div:nth-child(4) > div.sc-727b9165-1.iLDgtS > div.sc-727b91…"
type textarea "#html-body > main > div:nth-child(4) > div.sc-727b9165-1.iLDgtS > div.sc-727b91…"
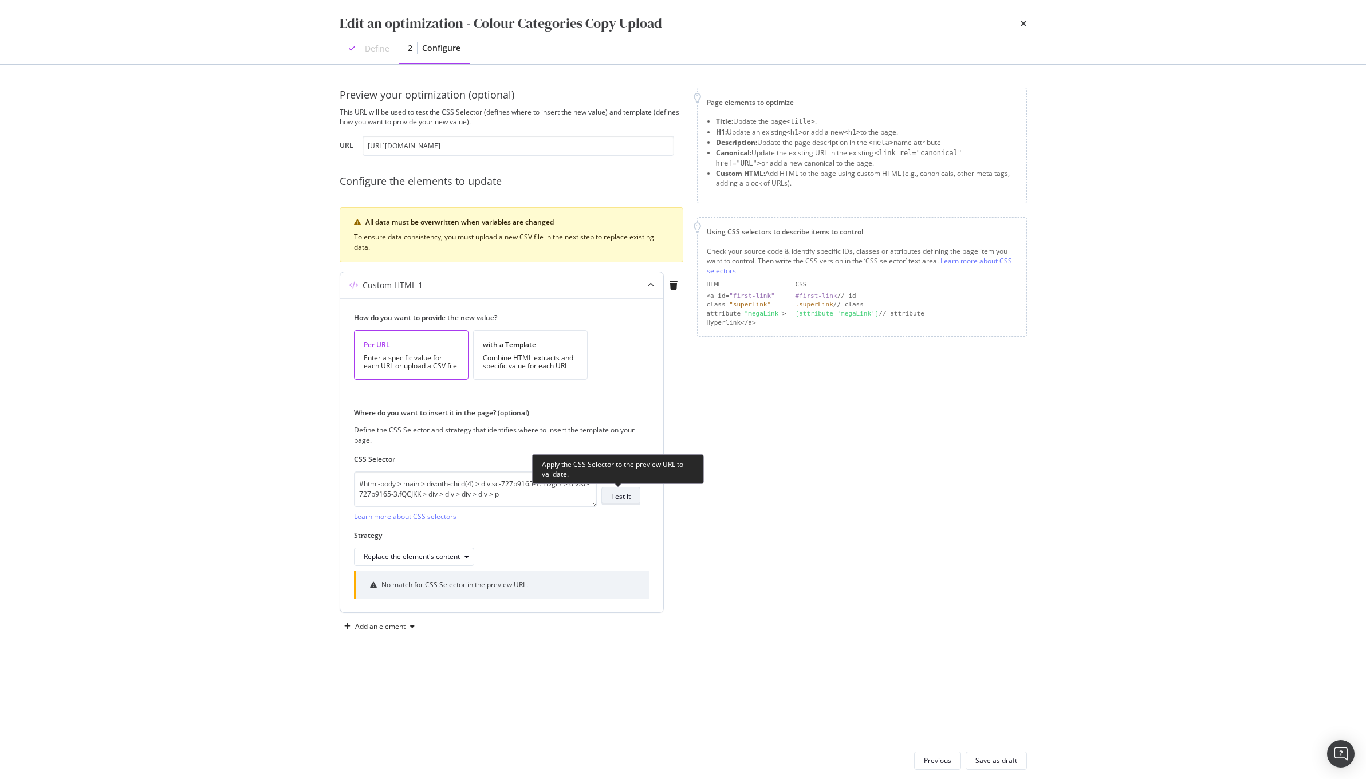
click at [621, 500] on div "Test it" at bounding box center [620, 497] width 19 height 10
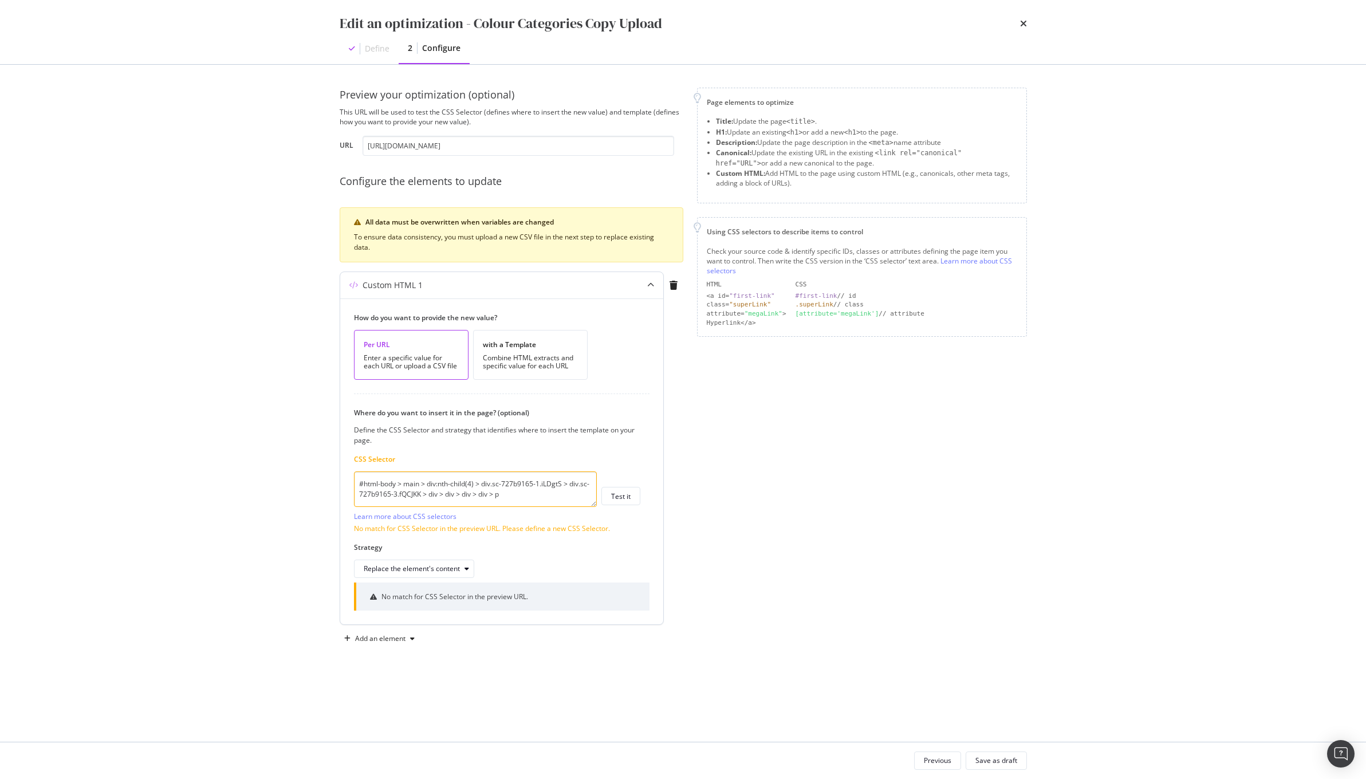
click at [532, 501] on textarea "#html-body > main > div:nth-child(4) > div.sc-727b9165-1.iLDgtS > div.sc-727b91…" at bounding box center [475, 490] width 243 height 36
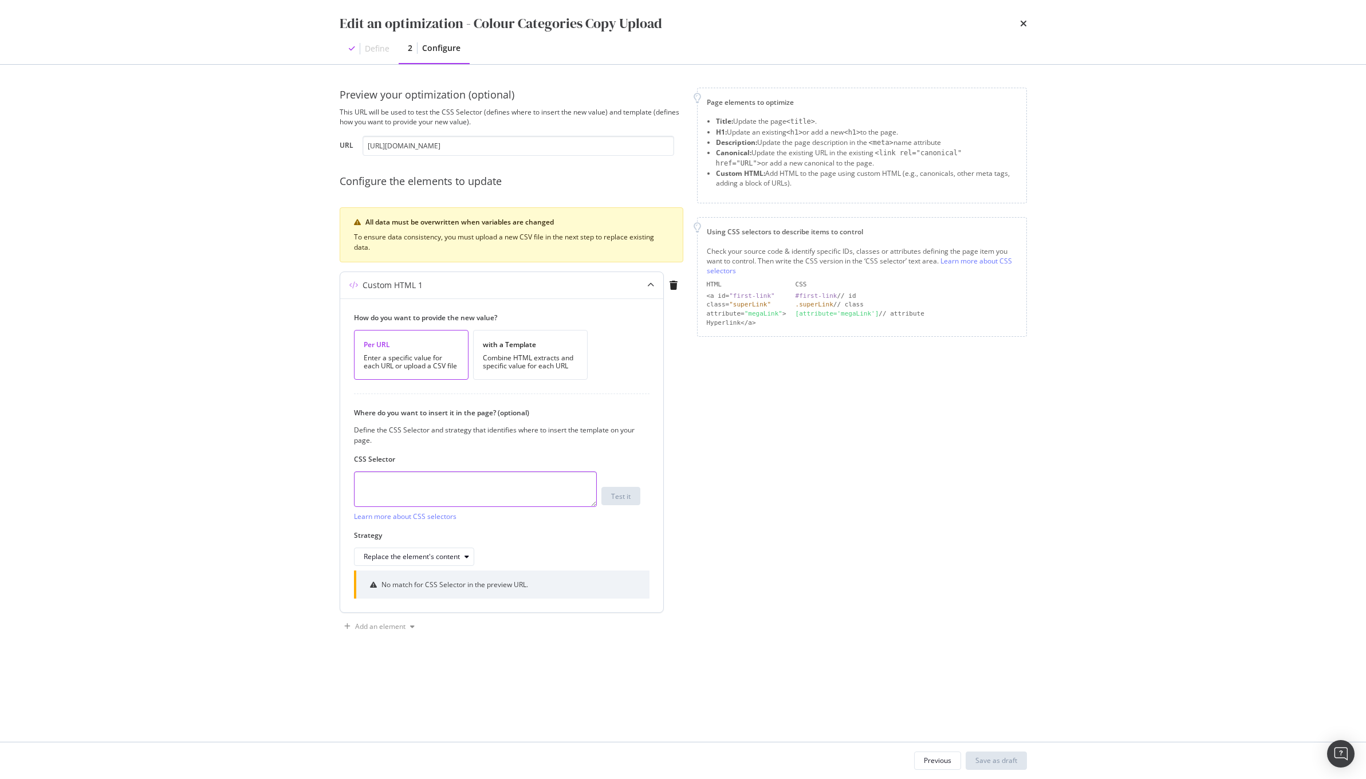
paste textarea "[data-hook="plpIntroAccordion"] p"
click at [619, 492] on div "Test it" at bounding box center [620, 496] width 19 height 16
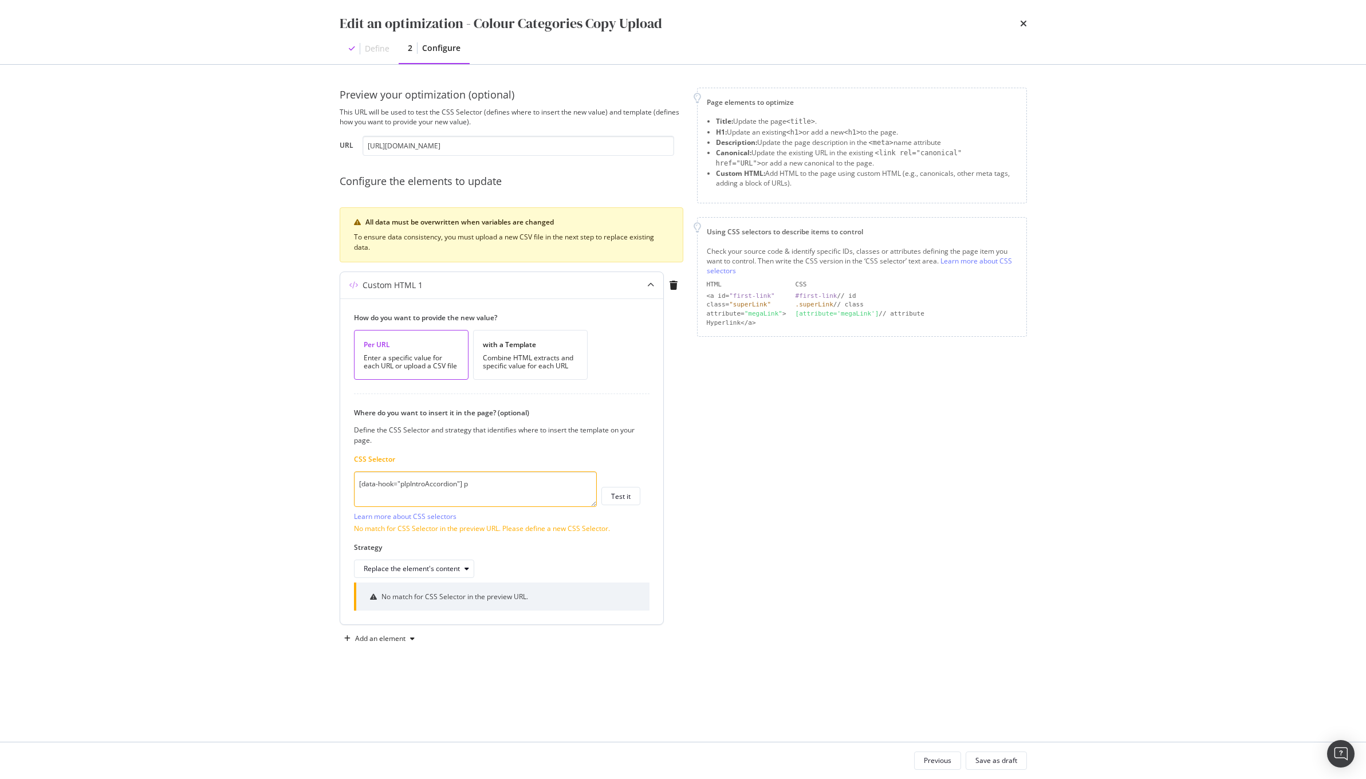
click at [494, 485] on textarea "[data-hook="plpIntroAccordion"] p" at bounding box center [475, 490] width 243 height 36
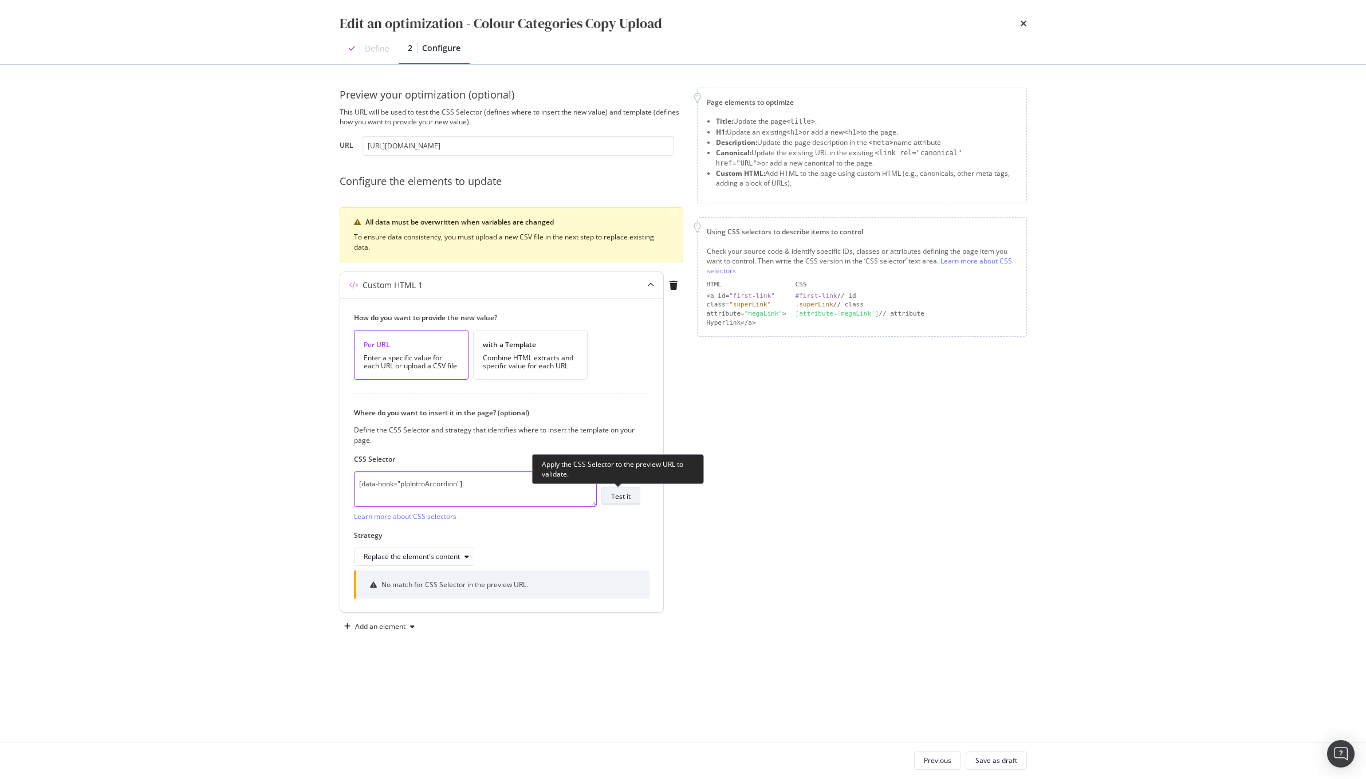
type textarea "[data-hook="plpIntroAccordion"]"
click at [610, 500] on button "Test it" at bounding box center [621, 496] width 39 height 18
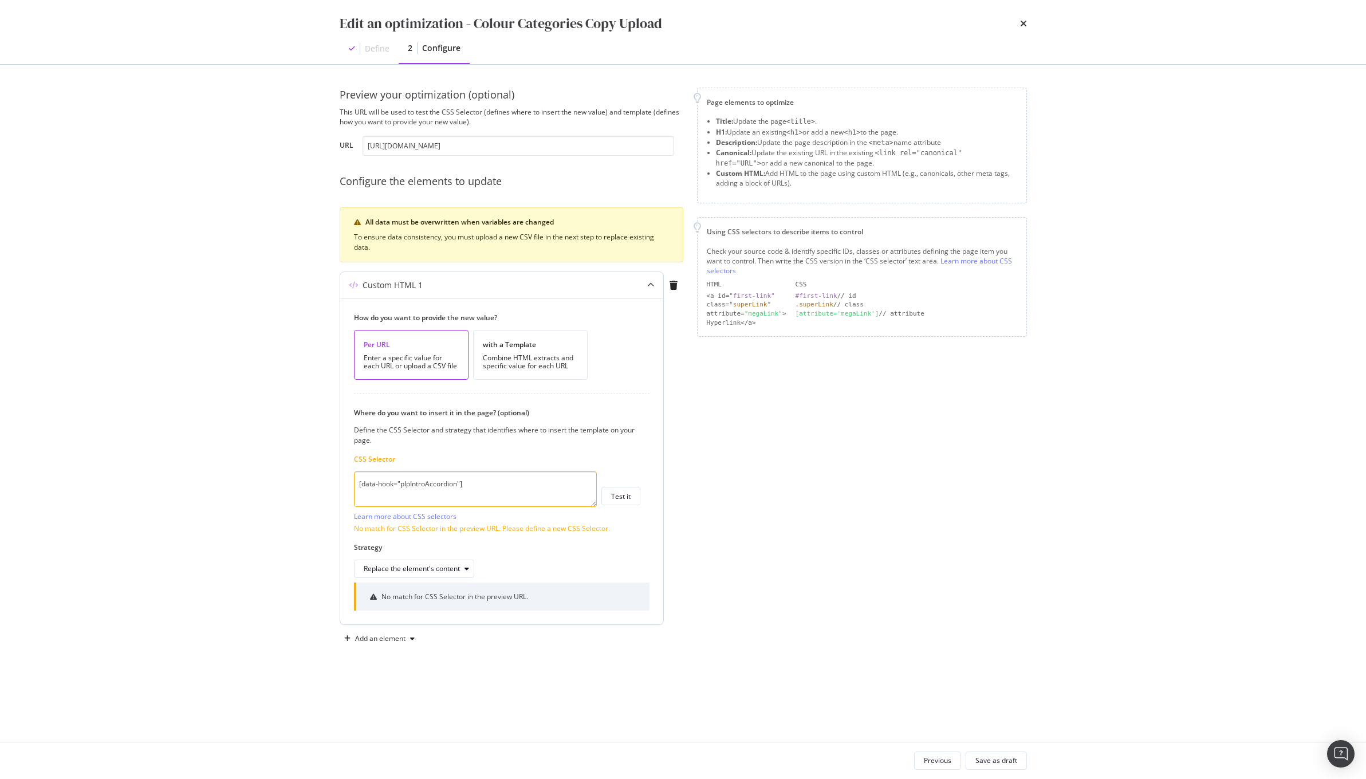
drag, startPoint x: 457, startPoint y: 482, endPoint x: 400, endPoint y: 482, distance: 56.7
click at [400, 482] on textarea "[data-hook="plpIntroAccordion"]" at bounding box center [475, 490] width 243 height 36
paste textarea "main [data-hook="plpHeaderContentContainer"] [data-hook="plpIntroAccordion"] [d…"
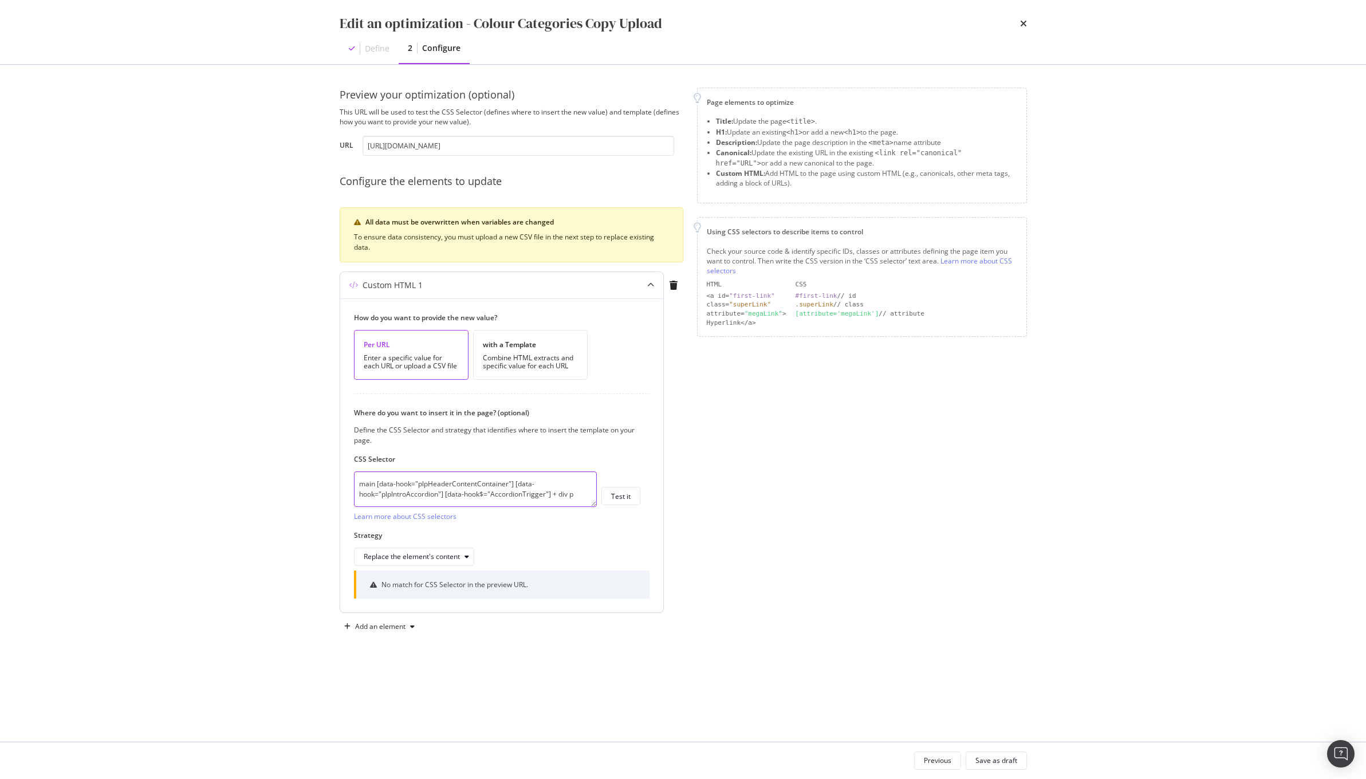
scroll to position [3, 0]
type textarea "main [data-hook="plpHeaderContentContainer"] [data-hook="plpIntroAccordion"] [d…"
click at [622, 500] on div "Test it" at bounding box center [620, 497] width 19 height 10
click at [462, 495] on textarea "main [data-hook="plpHeaderContentContainer"] [data-hook="plpIntroAccordion"] [d…" at bounding box center [475, 490] width 243 height 36
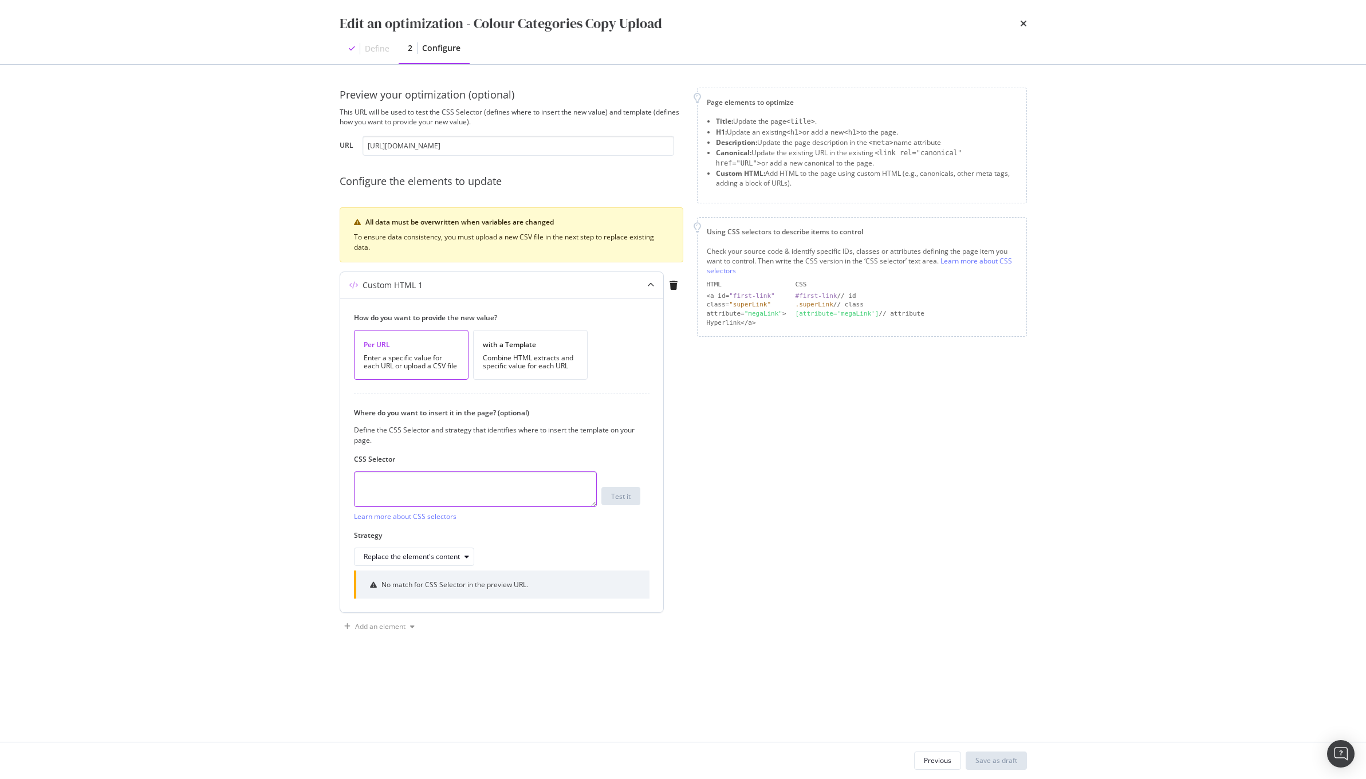
paste textarea "[data-hook="plpIntroDescription"]"
click at [619, 504] on div "Test it" at bounding box center [620, 496] width 19 height 16
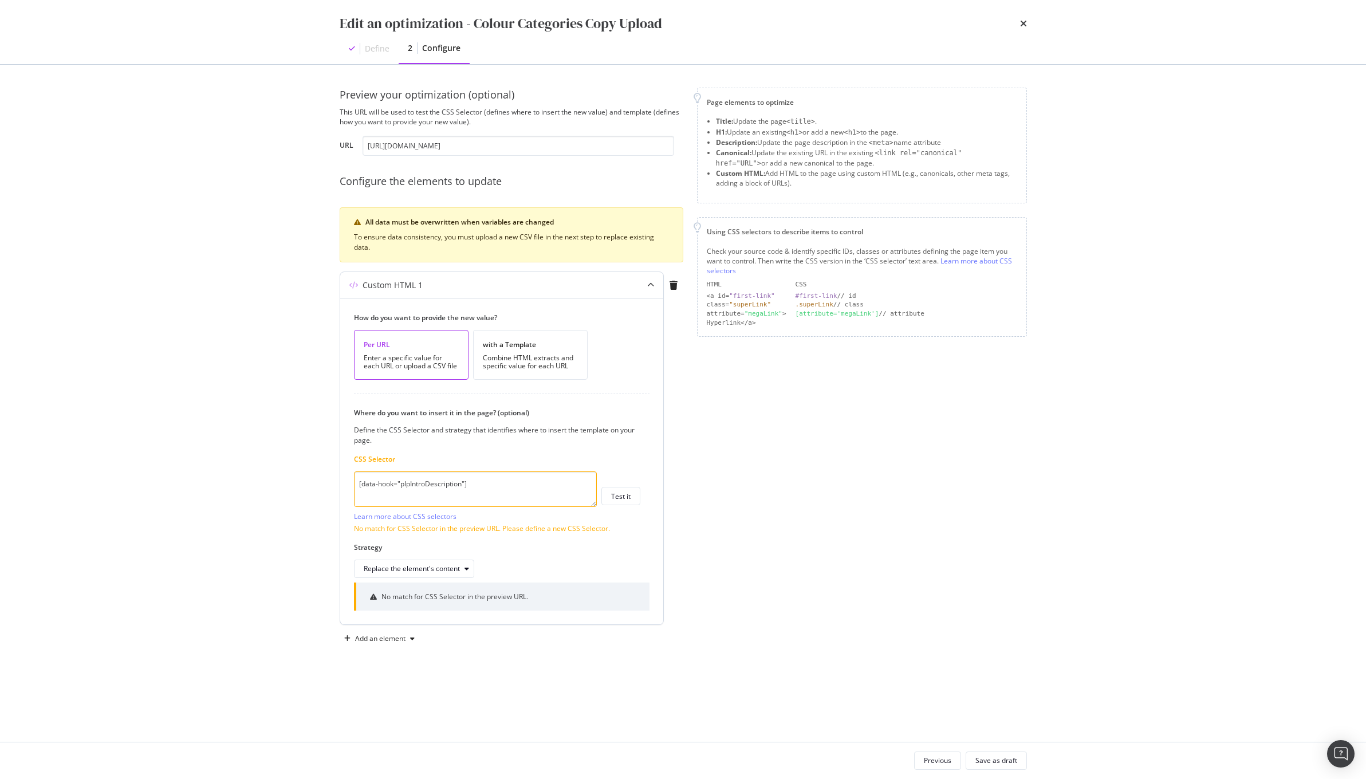
click at [429, 485] on textarea "[data-hook="plpIntroDescription"]" at bounding box center [475, 490] width 243 height 36
type textarea "[data-hook="plpIntroaDescription"]"
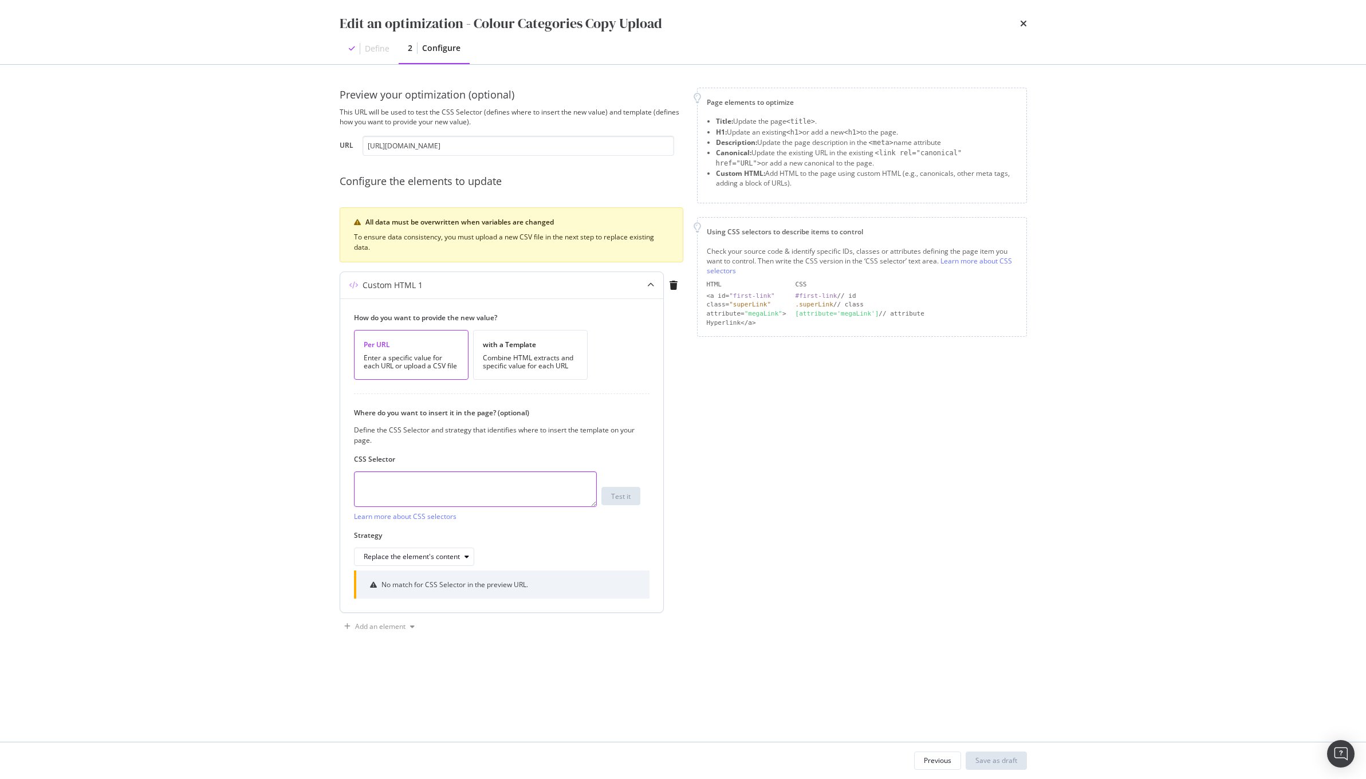
paste textarea "[data-hook="plpIntroAccordion"] div > div > p"
type textarea "[data-hook="plpIntroAccordion"] div > div > p"
click at [629, 505] on button "Test it" at bounding box center [621, 496] width 39 height 18
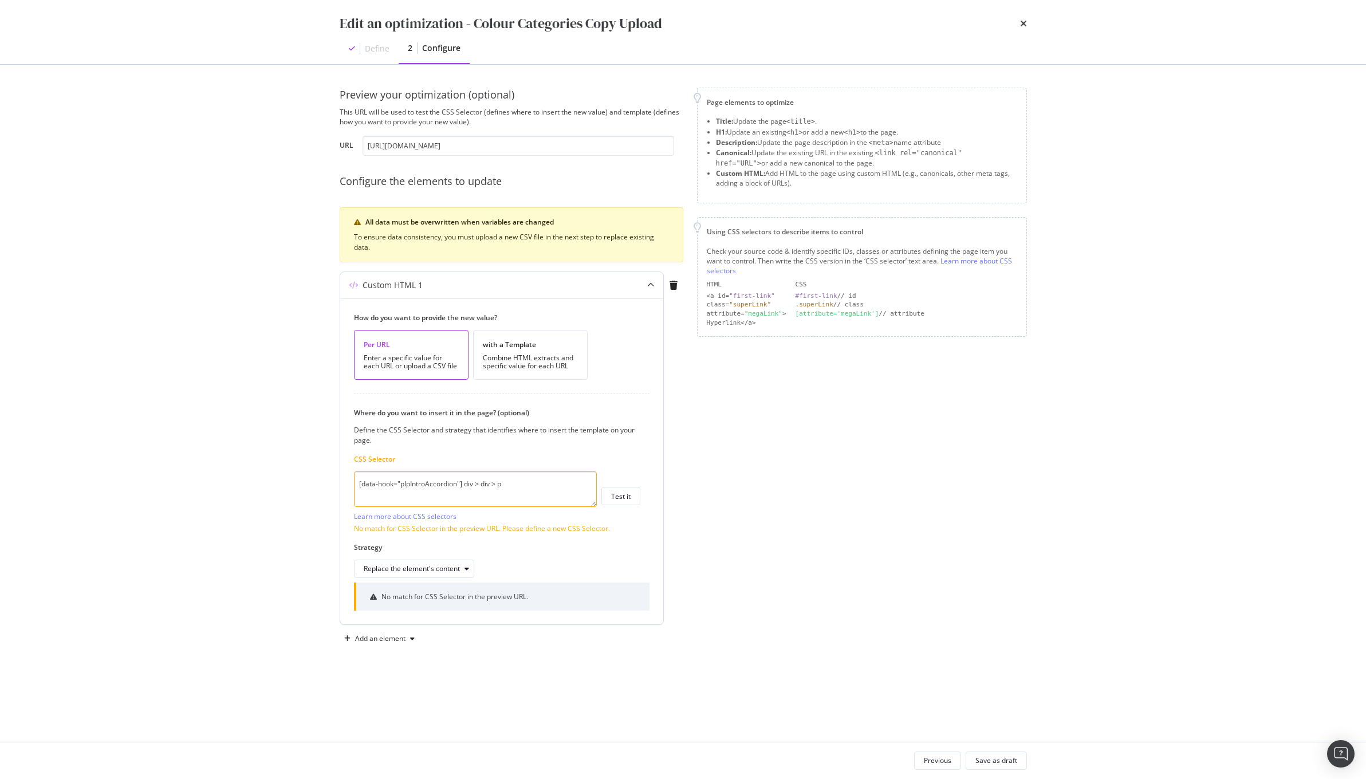
click at [516, 490] on textarea "[data-hook="plpIntroAccordion"] div > div > p" at bounding box center [475, 490] width 243 height 36
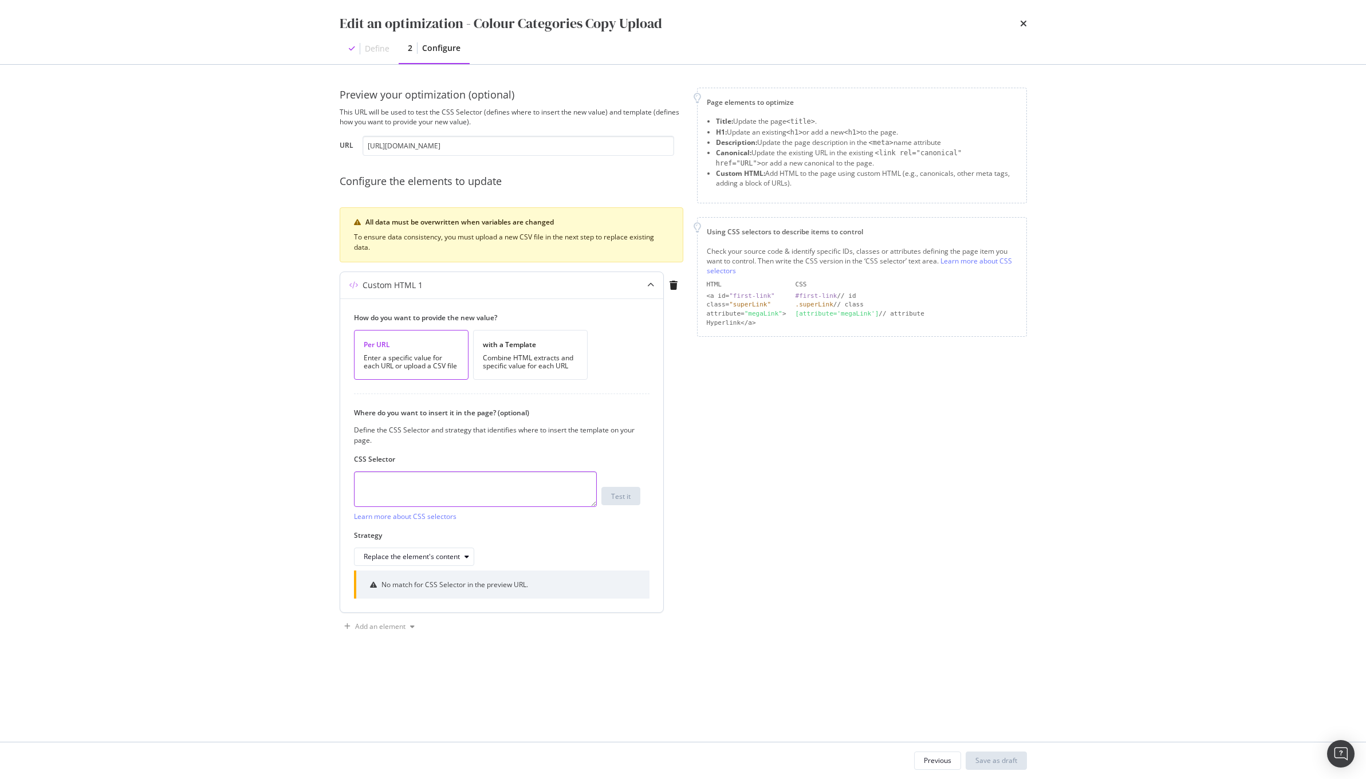
paste textarea "[data-hook="plpIntroAccordion"] [data-hook*="AccordionTrigger"] ~ div p"
type textarea "[data-hook="plpIntroAccordion"] [data-hook*="AccordionTrigger"] ~ div p"
click at [624, 496] on div "Test it" at bounding box center [620, 497] width 19 height 10
click at [497, 155] on input "[URL][DOMAIN_NAME]" at bounding box center [519, 146] width 312 height 20
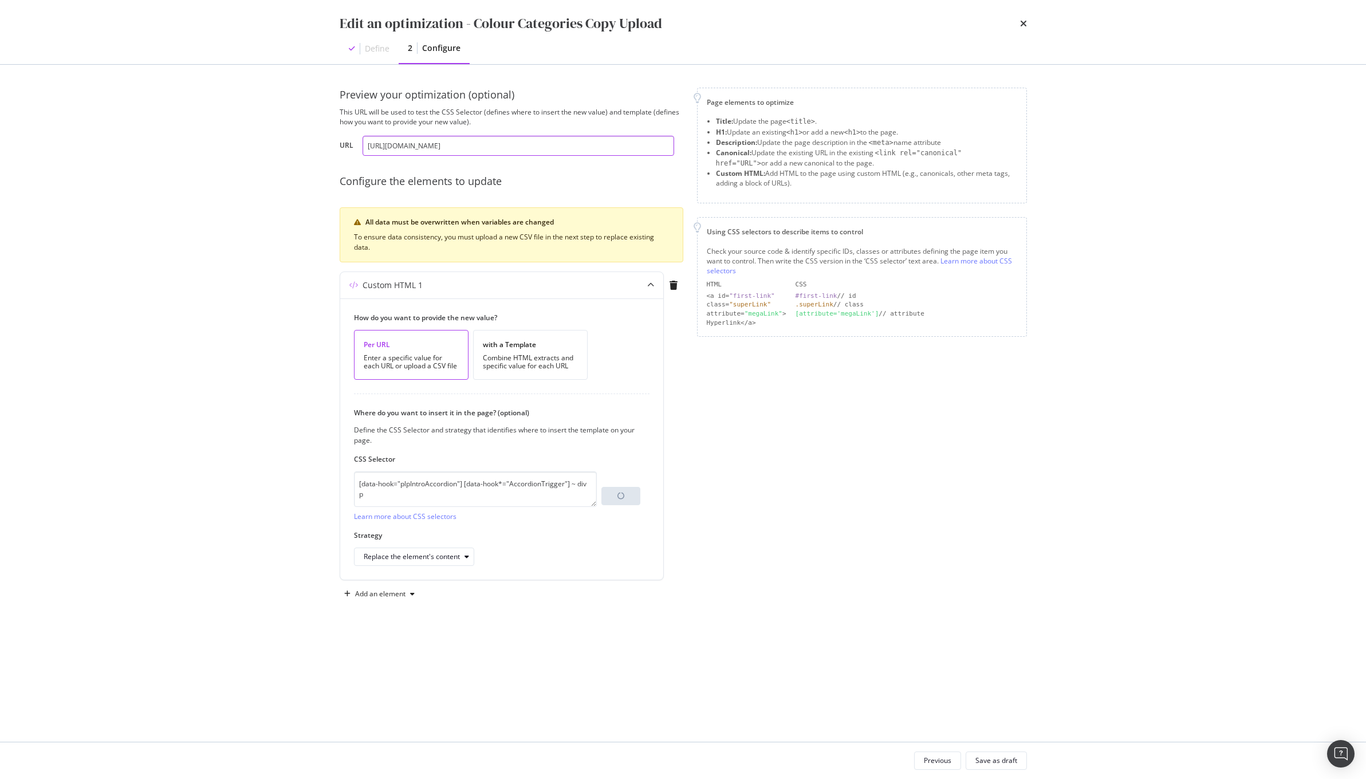
click at [497, 155] on input "[URL][DOMAIN_NAME]" at bounding box center [519, 146] width 312 height 20
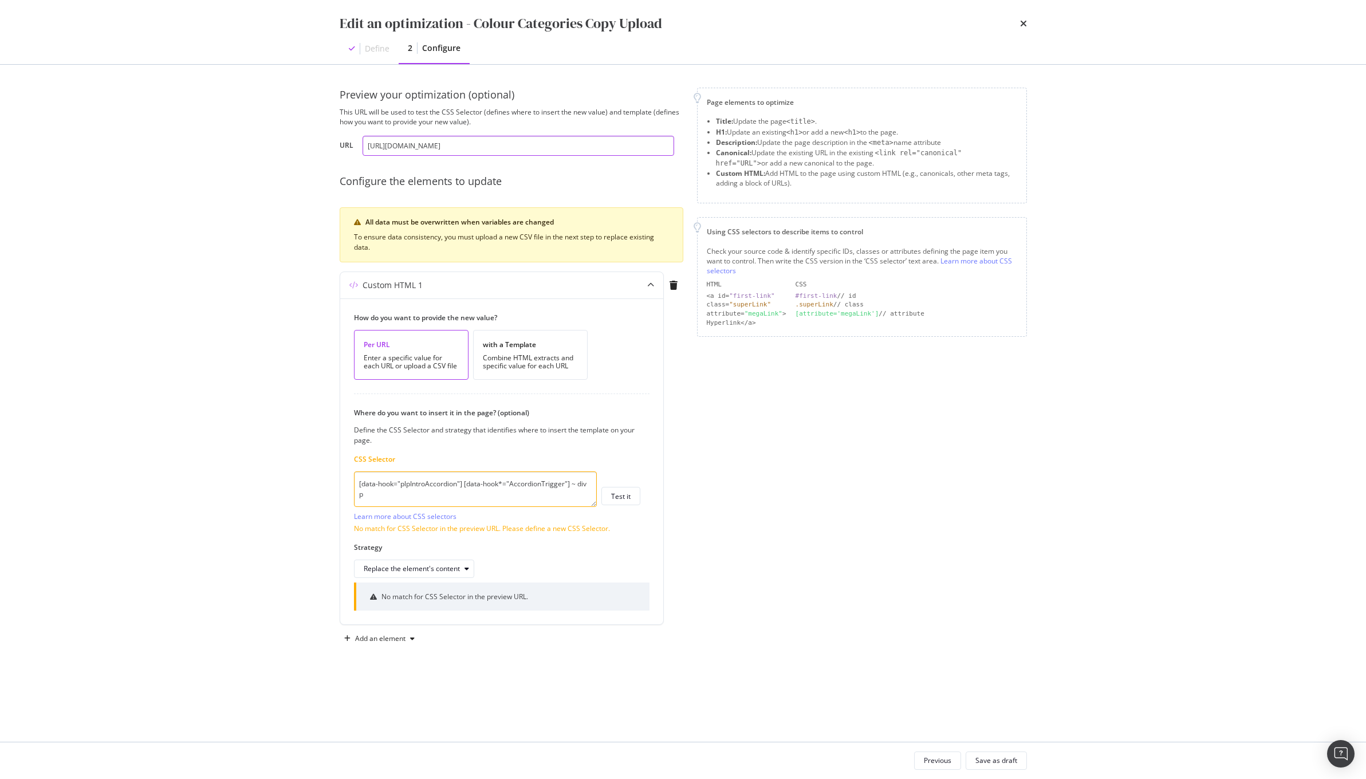
click at [571, 146] on input "[URL][DOMAIN_NAME]" at bounding box center [519, 146] width 312 height 20
click at [936, 756] on div "Previous" at bounding box center [937, 761] width 27 height 10
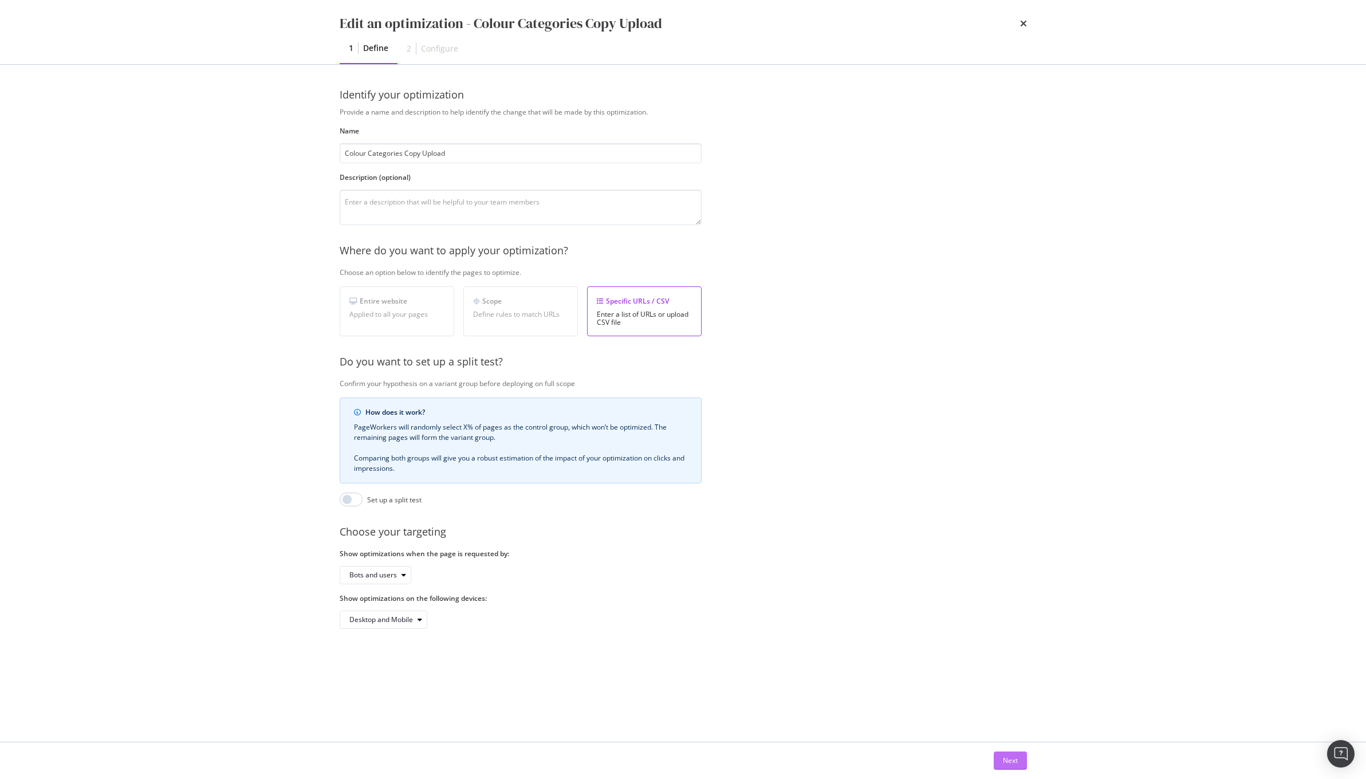
click at [1018, 759] on button "Next" at bounding box center [1010, 761] width 33 height 18
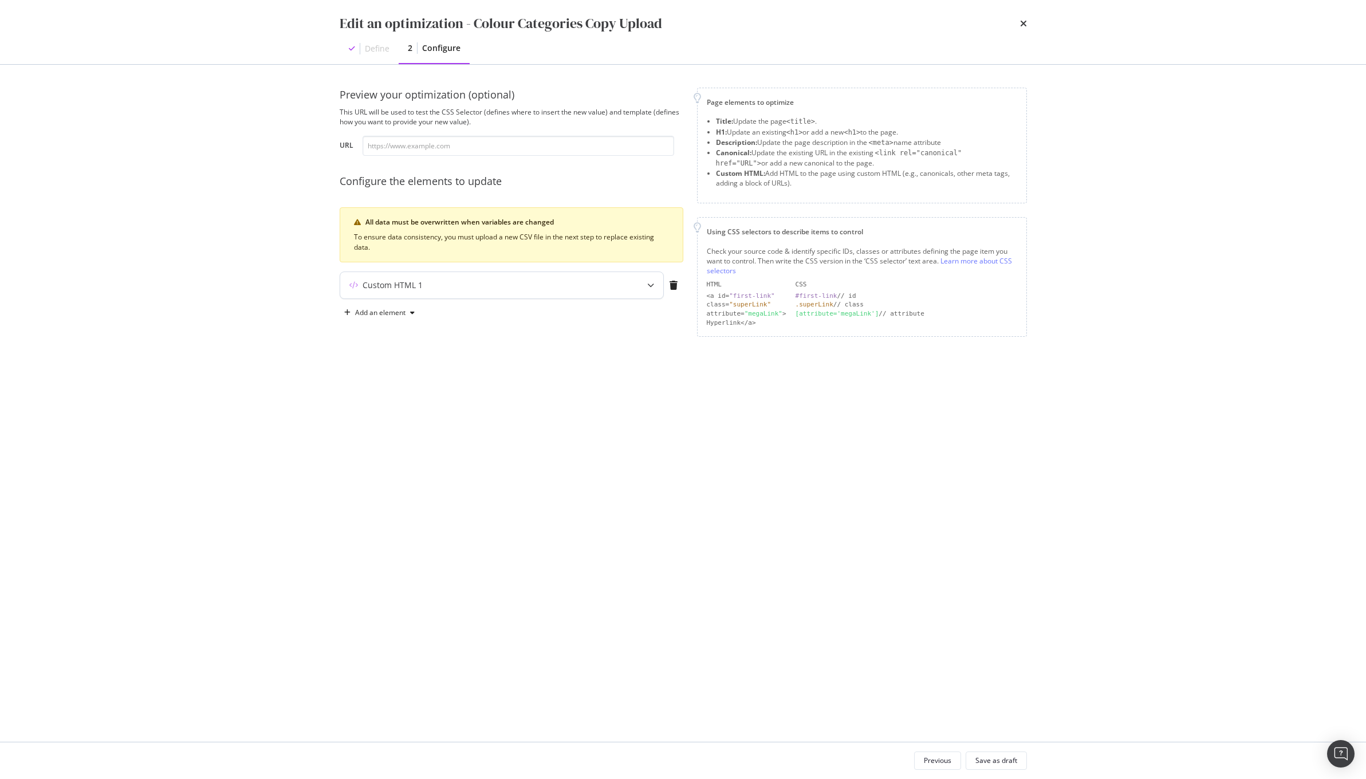
click at [658, 278] on div "modal" at bounding box center [650, 285] width 25 height 26
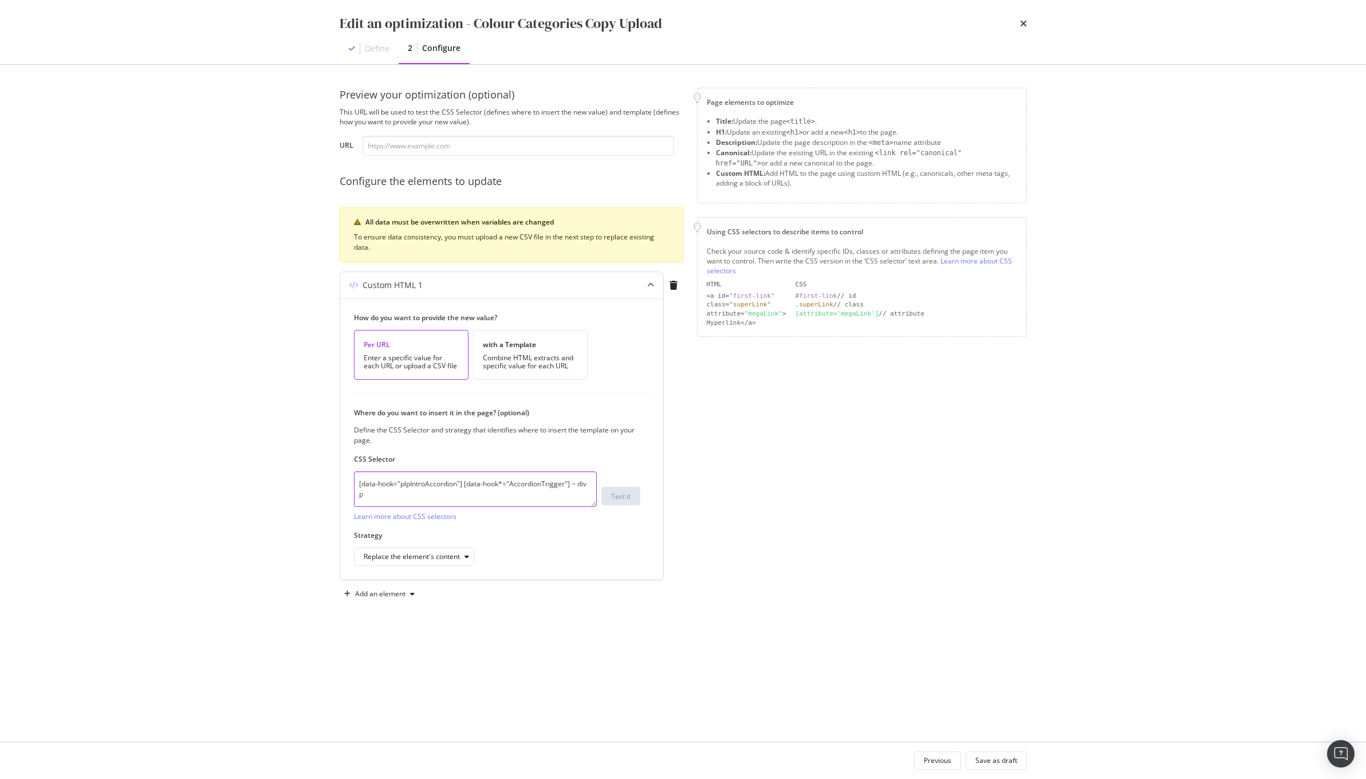
click at [463, 488] on textarea "[data-hook="plpIntroAccordion"] [data-hook*="AccordionTrigger"] ~ div p" at bounding box center [475, 490] width 243 height 36
paste textarea "#html-body > main > div:nth-child(4) > div.sc-727b9165-1.iLDgtS > div.sc-727b91…"
drag, startPoint x: 505, startPoint y: 494, endPoint x: 423, endPoint y: 494, distance: 81.9
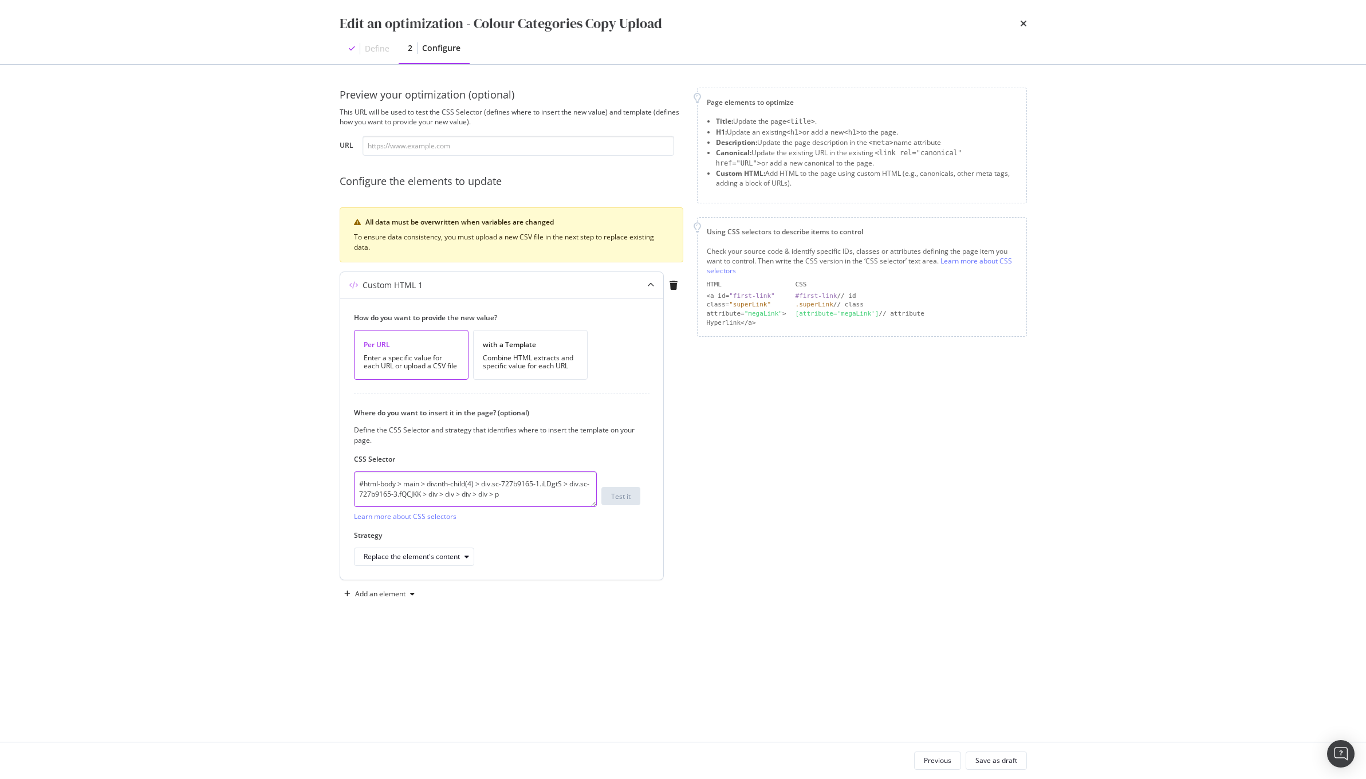
click at [423, 494] on textarea "#html-body > main > div:nth-child(4) > div.sc-727b9165-1.iLDgtS > div.sc-727b91…" at bounding box center [475, 490] width 243 height 36
type textarea "#html-body > main > div:nth-child(4) > div.sc-727b9165-1.iLDgtS > div.sc-727b91…"
click at [556, 539] on label "Strategy" at bounding box center [497, 536] width 286 height 10
click at [443, 155] on input "modal" at bounding box center [519, 146] width 312 height 20
paste input "[URL][DOMAIN_NAME]"
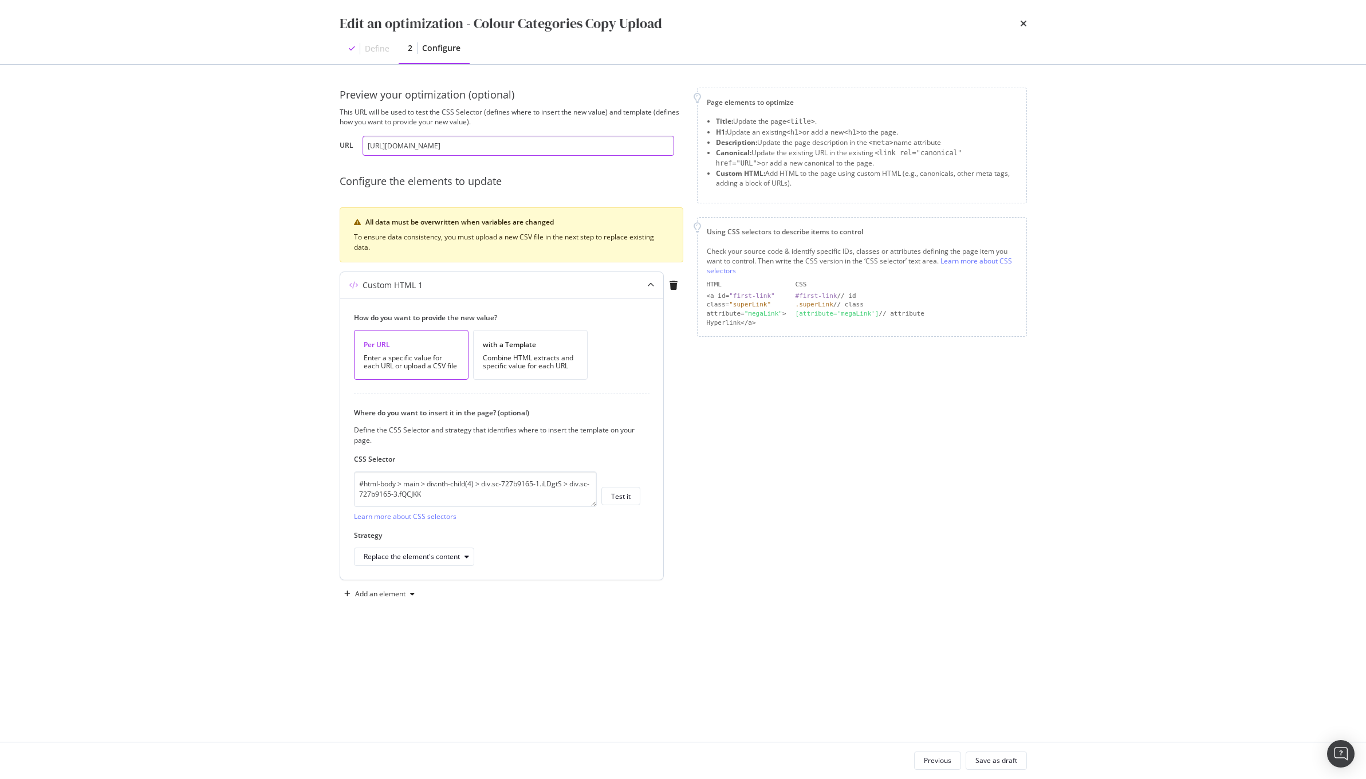
type input "[URL][DOMAIN_NAME]"
click at [615, 511] on div "#html-body > main > div:nth-child(4) > div.sc-727b9165-1.iLDgtS > div.sc-727b91…" at bounding box center [497, 497] width 286 height 50
click at [615, 500] on div "Test it" at bounding box center [620, 497] width 19 height 10
drag, startPoint x: 869, startPoint y: 469, endPoint x: 844, endPoint y: 467, distance: 24.1
click at [868, 469] on div "Page elements to optimize Title: Update the page <title> . H1: Update an existi…" at bounding box center [862, 368] width 330 height 560
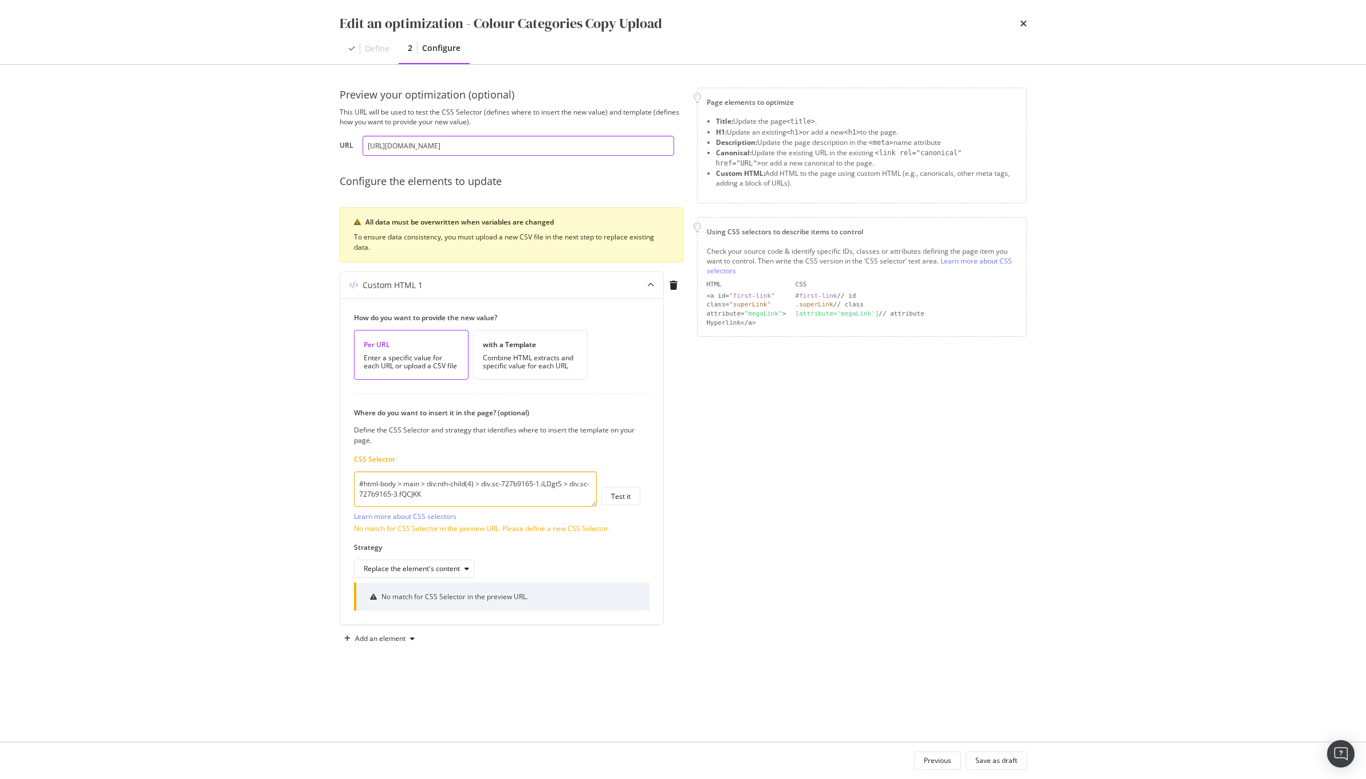
click at [490, 154] on input "[URL][DOMAIN_NAME]" at bounding box center [519, 146] width 312 height 20
click at [1020, 21] on icon "times" at bounding box center [1023, 23] width 7 height 9
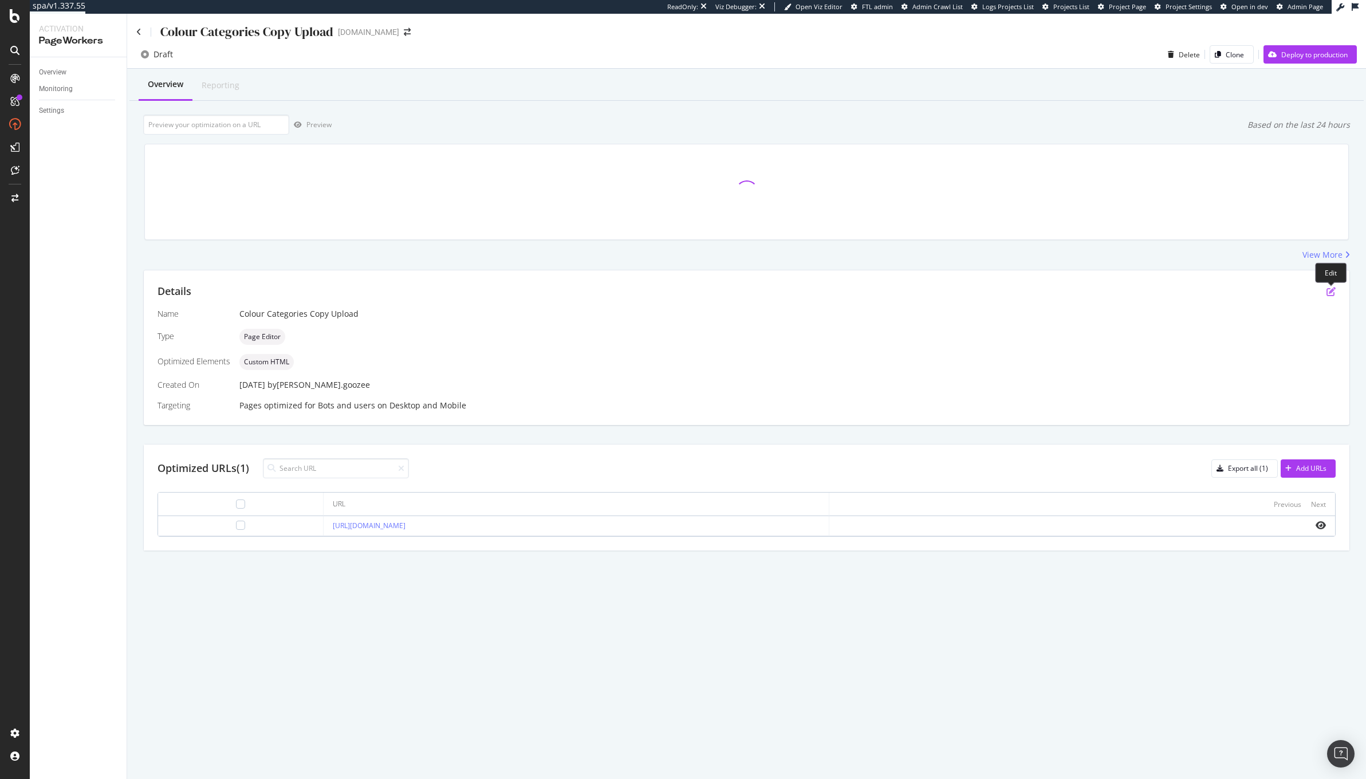
click at [1334, 287] on icon "pen-to-square" at bounding box center [1331, 291] width 9 height 9
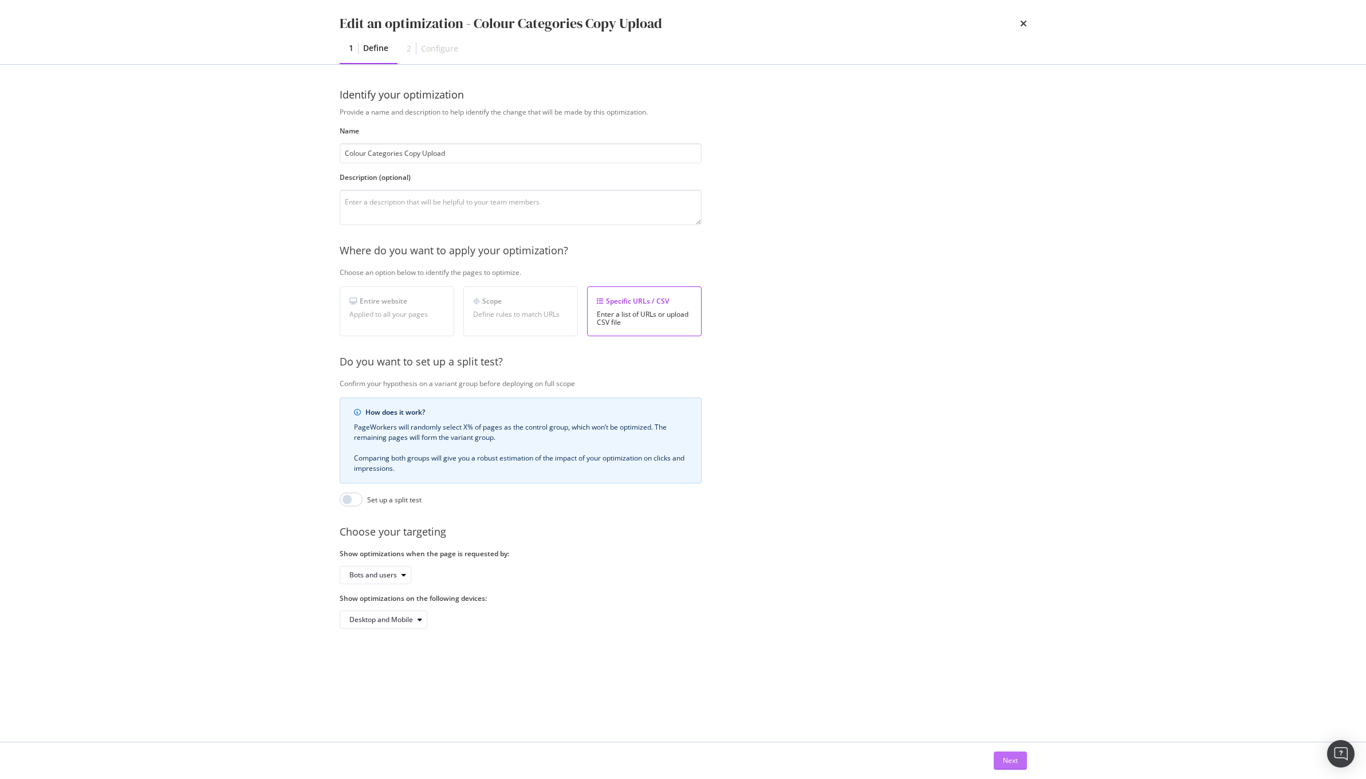
click at [1006, 756] on div "Next" at bounding box center [1010, 761] width 15 height 10
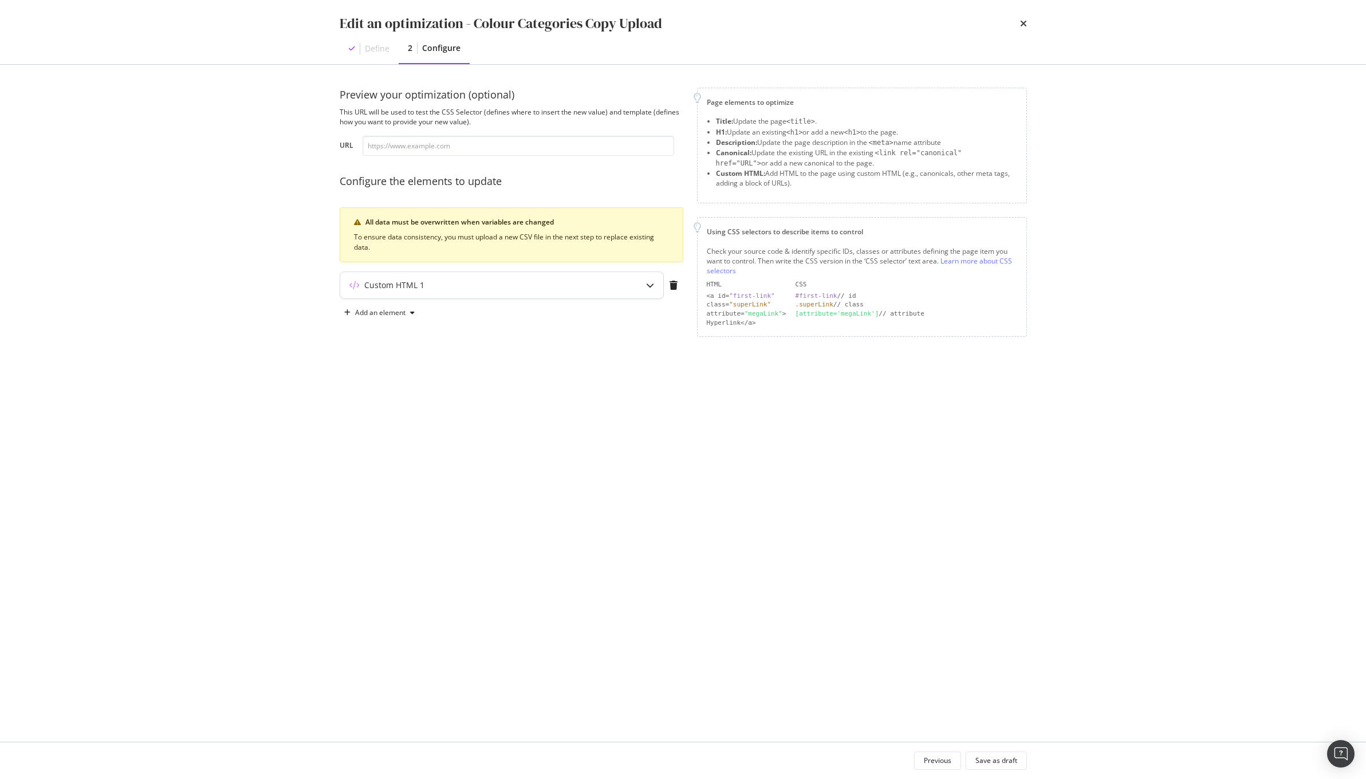
click at [644, 280] on div "modal" at bounding box center [650, 285] width 26 height 26
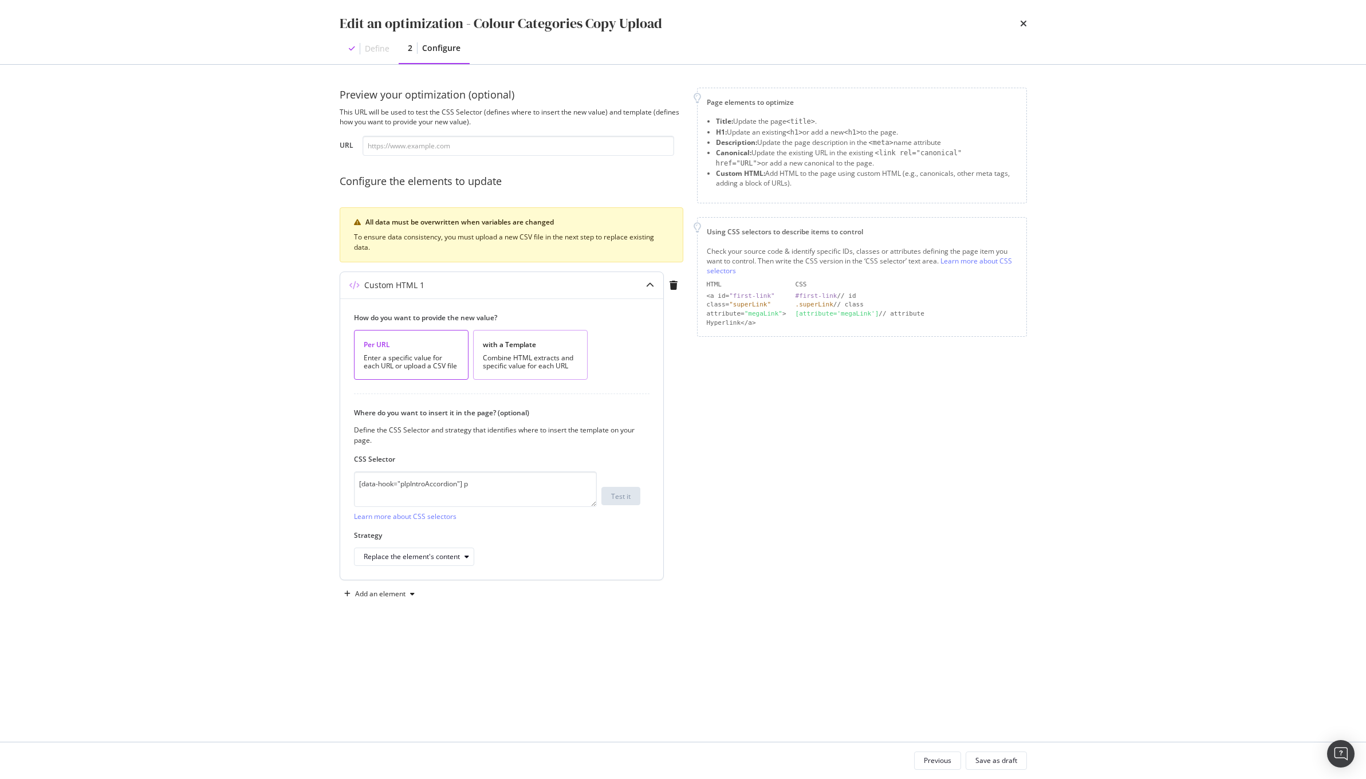
click at [509, 378] on div "with a Template Combine HTML extracts and specific value for each URL" at bounding box center [530, 355] width 115 height 50
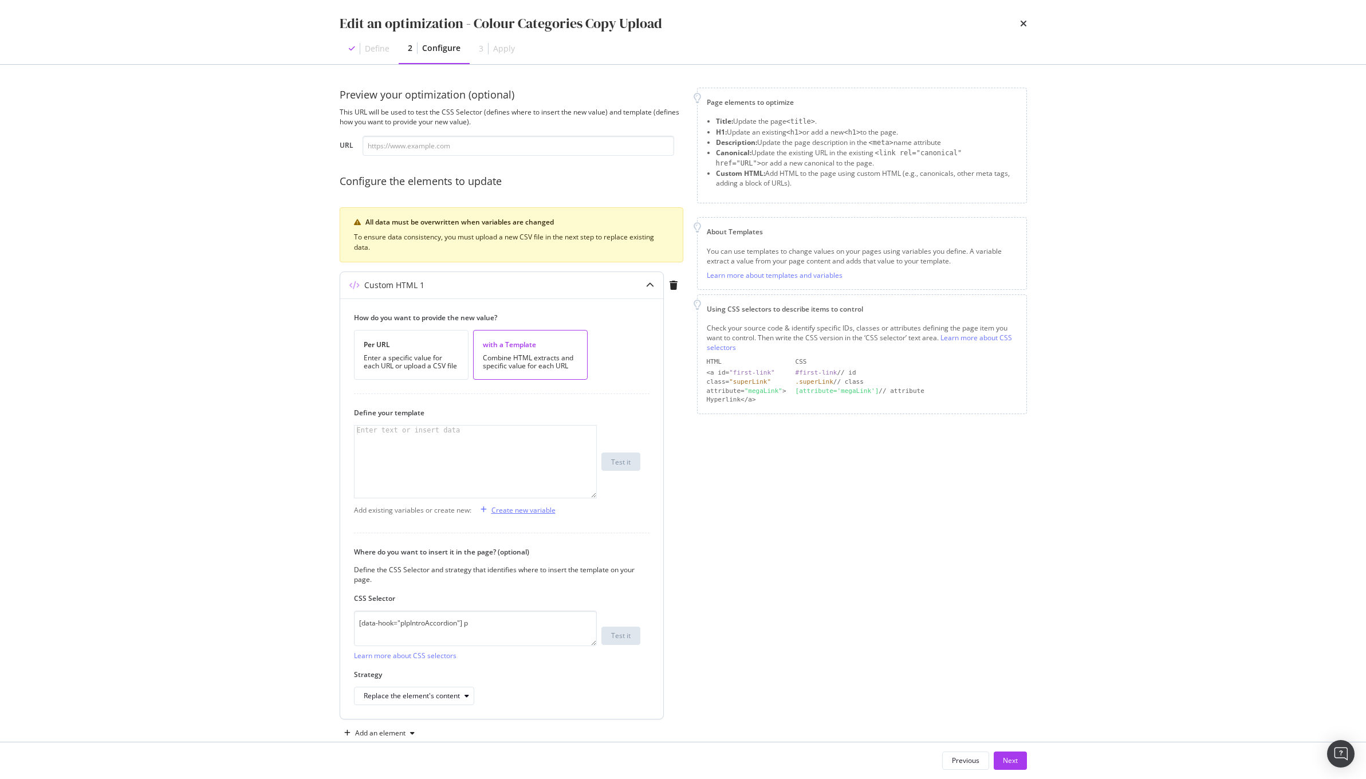
click at [498, 511] on div "Create new variable" at bounding box center [524, 510] width 64 height 10
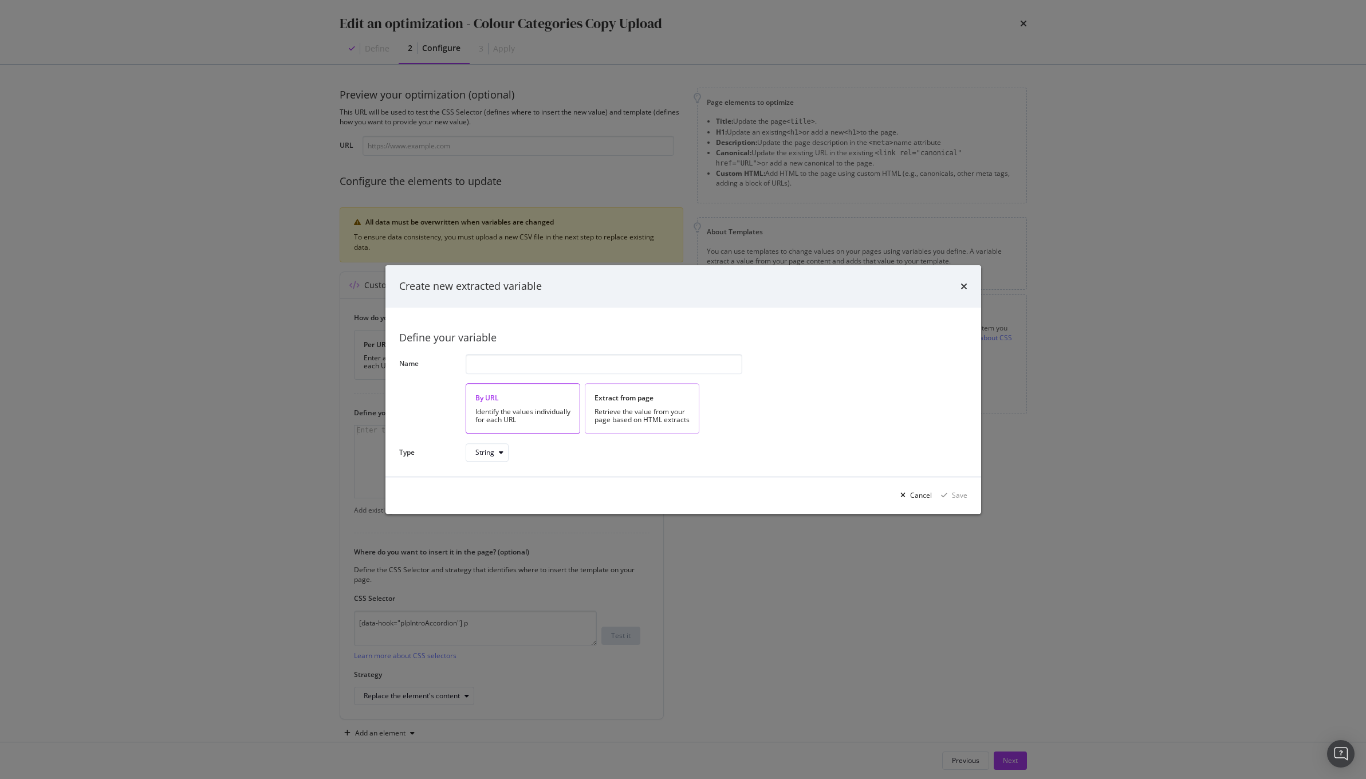
click at [632, 420] on div "Retrieve the value from your page based on HTML extracts" at bounding box center [642, 416] width 95 height 16
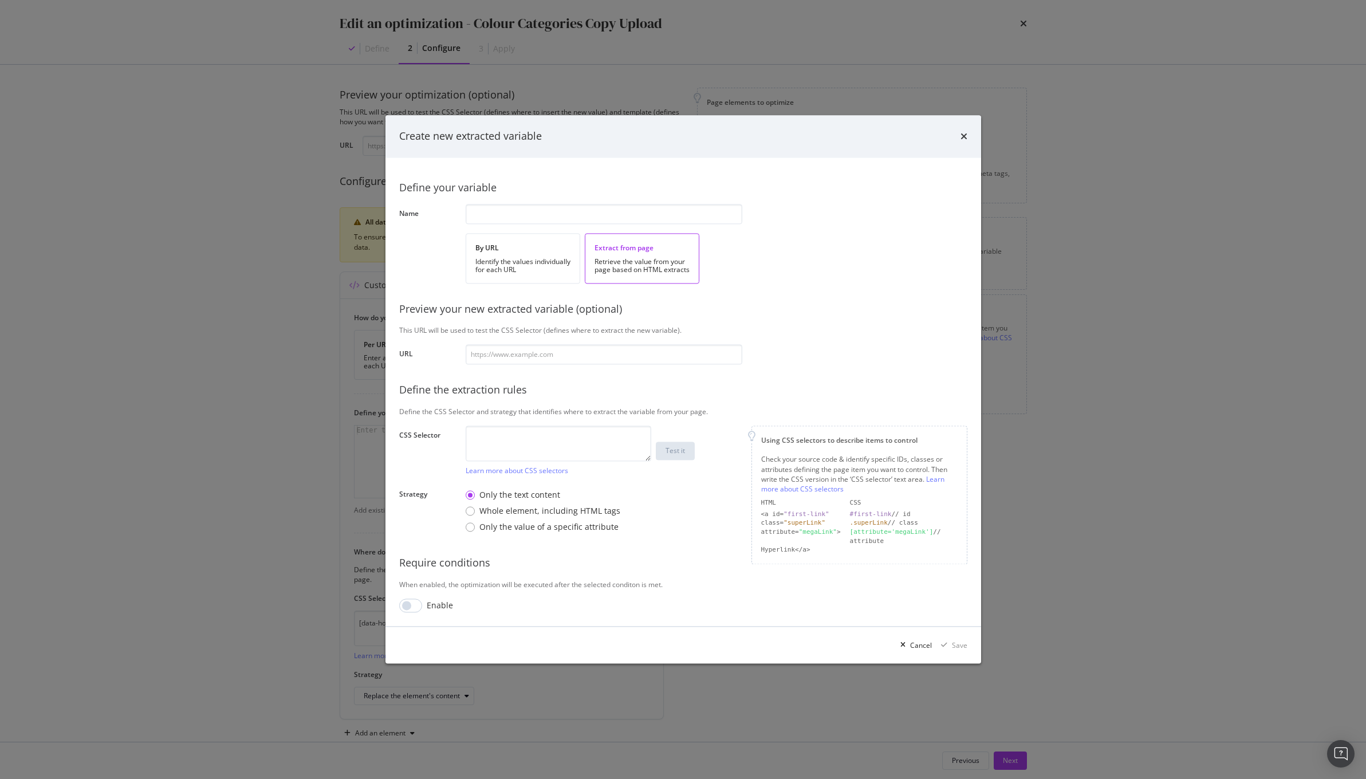
click at [510, 200] on div "Define your variable Name By URL Identify the values individually for each URL …" at bounding box center [683, 392] width 568 height 442
click at [507, 211] on input "modal" at bounding box center [604, 215] width 277 height 20
type input "c"
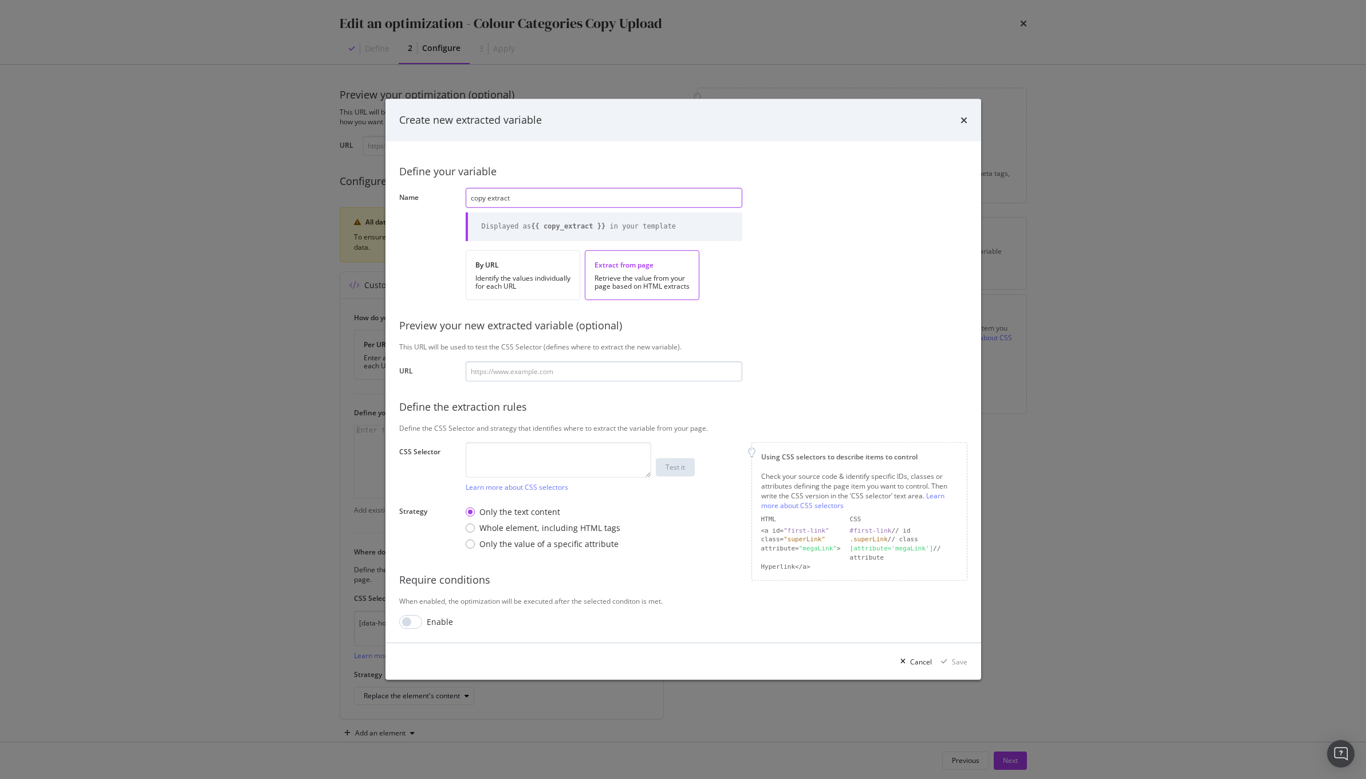
type input "copy extract"
click at [506, 374] on input "modal" at bounding box center [604, 371] width 277 height 20
paste input "[URL][DOMAIN_NAME]"
type input "[URL][DOMAIN_NAME]"
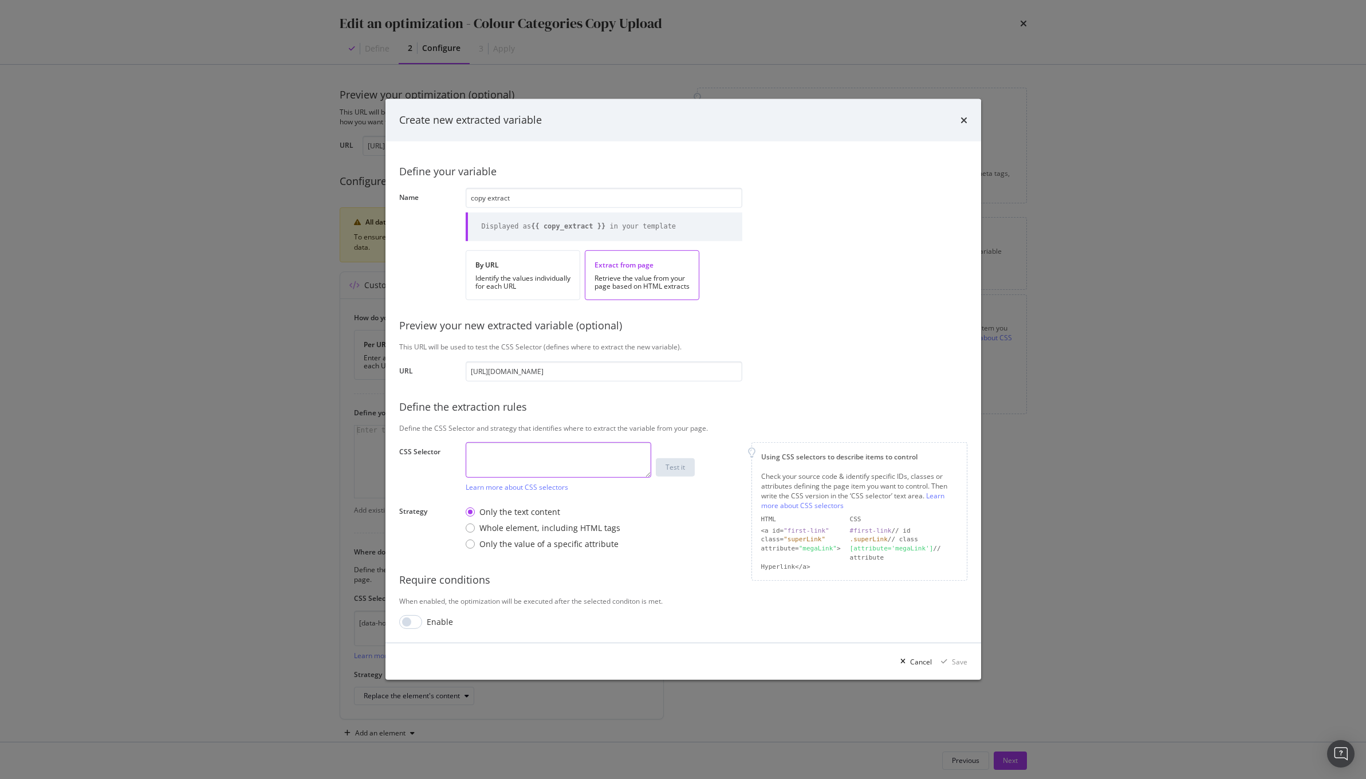
click at [578, 447] on textarea "modal" at bounding box center [559, 460] width 186 height 36
paste textarea "[data-hook="plpIntroAccordion"]"
type textarea "[data-hook="plpIntroAccordion"]"
click at [670, 474] on div "Test it" at bounding box center [675, 467] width 19 height 16
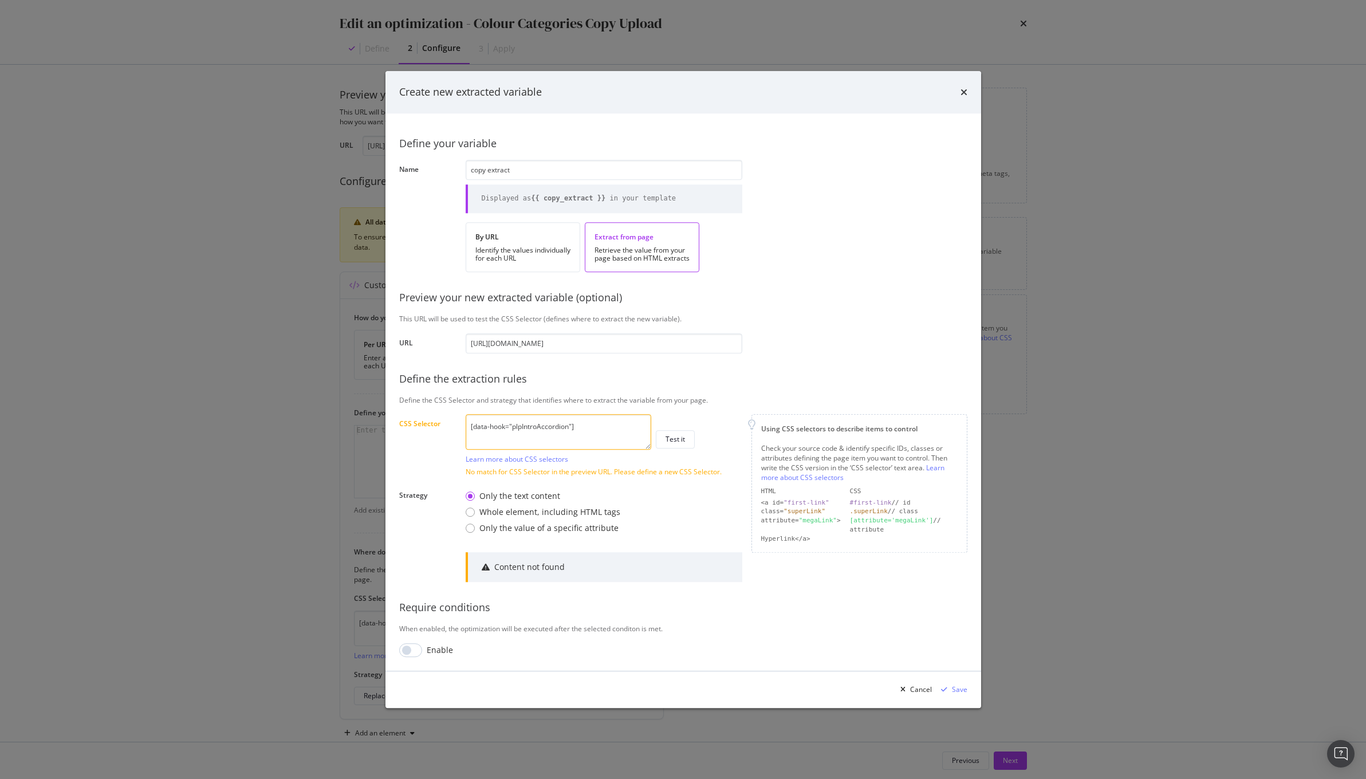
click at [528, 433] on textarea "[data-hook="plpIntroAccordion"]" at bounding box center [559, 433] width 186 height 36
click at [528, 435] on textarea "[data-hook="plpIntroAccordion"]" at bounding box center [559, 433] width 186 height 36
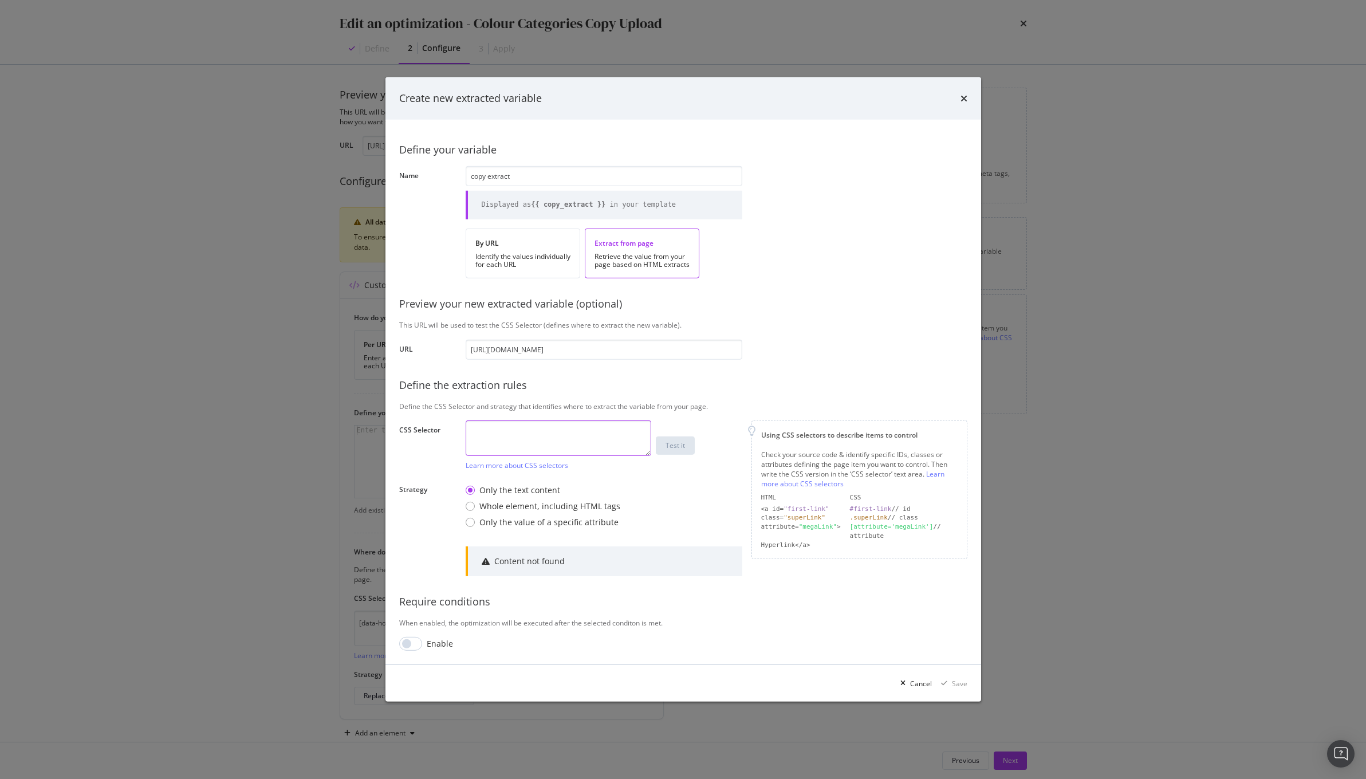
paste textarea "#html-body > main > div:nth-child(4) > div.sc-727b9165-1.iLDgtS > div.sc-727b91…"
drag, startPoint x: 548, startPoint y: 441, endPoint x: 443, endPoint y: 423, distance: 107.0
click at [443, 423] on div "Define your variable Name copy extract Displayed as {{ copy_extract }} in your …" at bounding box center [683, 392] width 568 height 518
click at [577, 458] on div "#html-body > main > div:nth-child(4) > div.sc-727b9165-1.iLDgtS > div.sc-727b91…" at bounding box center [559, 446] width 186 height 50
click at [680, 449] on div "Test it" at bounding box center [675, 446] width 19 height 10
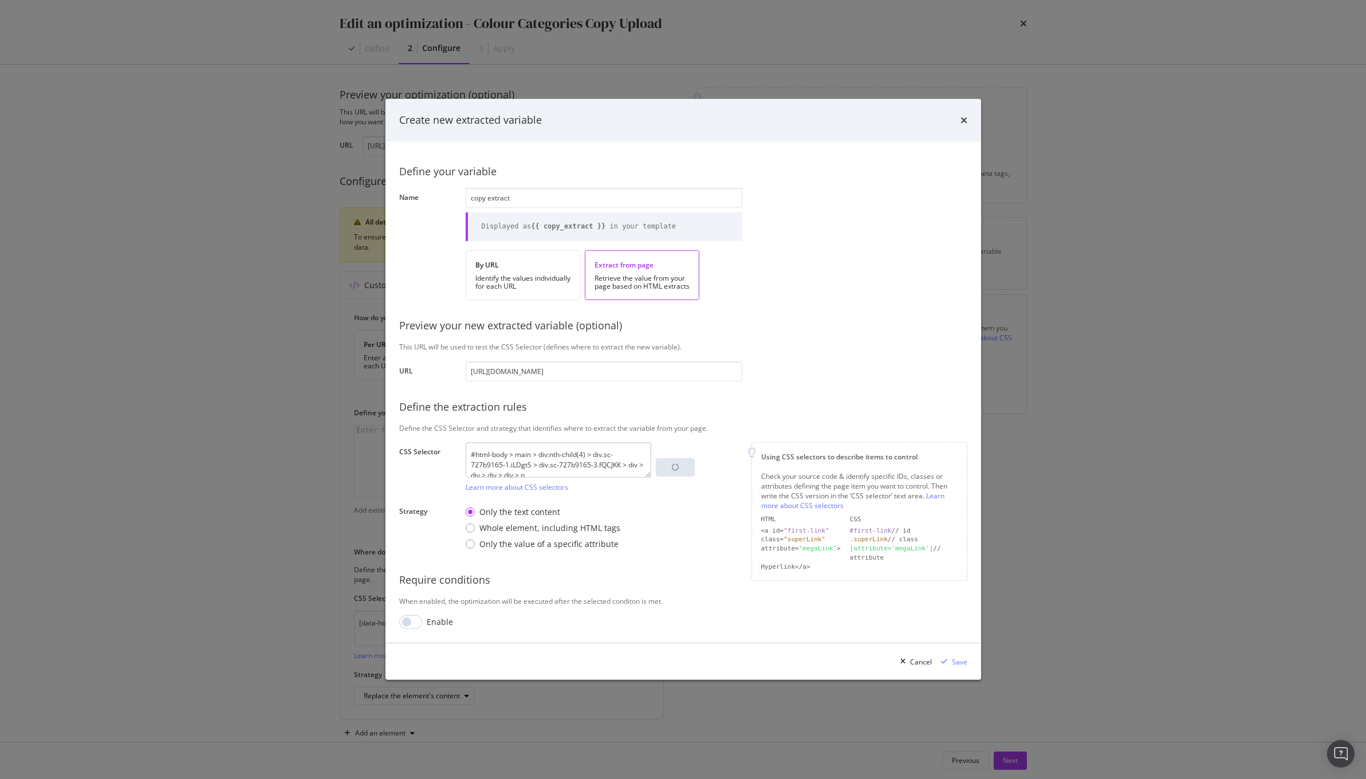
scroll to position [10, 0]
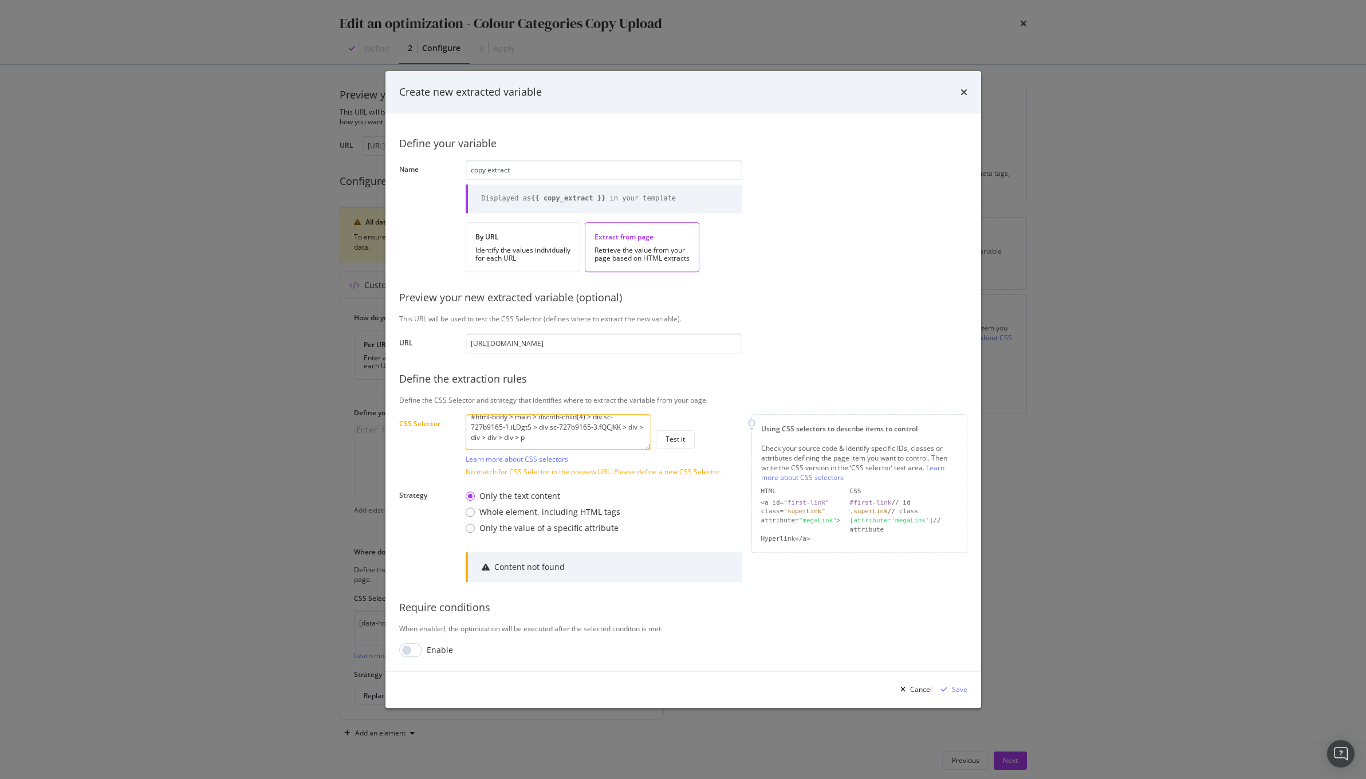
click at [572, 435] on textarea "#html-body > main > div:nth-child(4) > div.sc-727b9165-1.iLDgtS > div.sc-727b91…" at bounding box center [559, 433] width 186 height 36
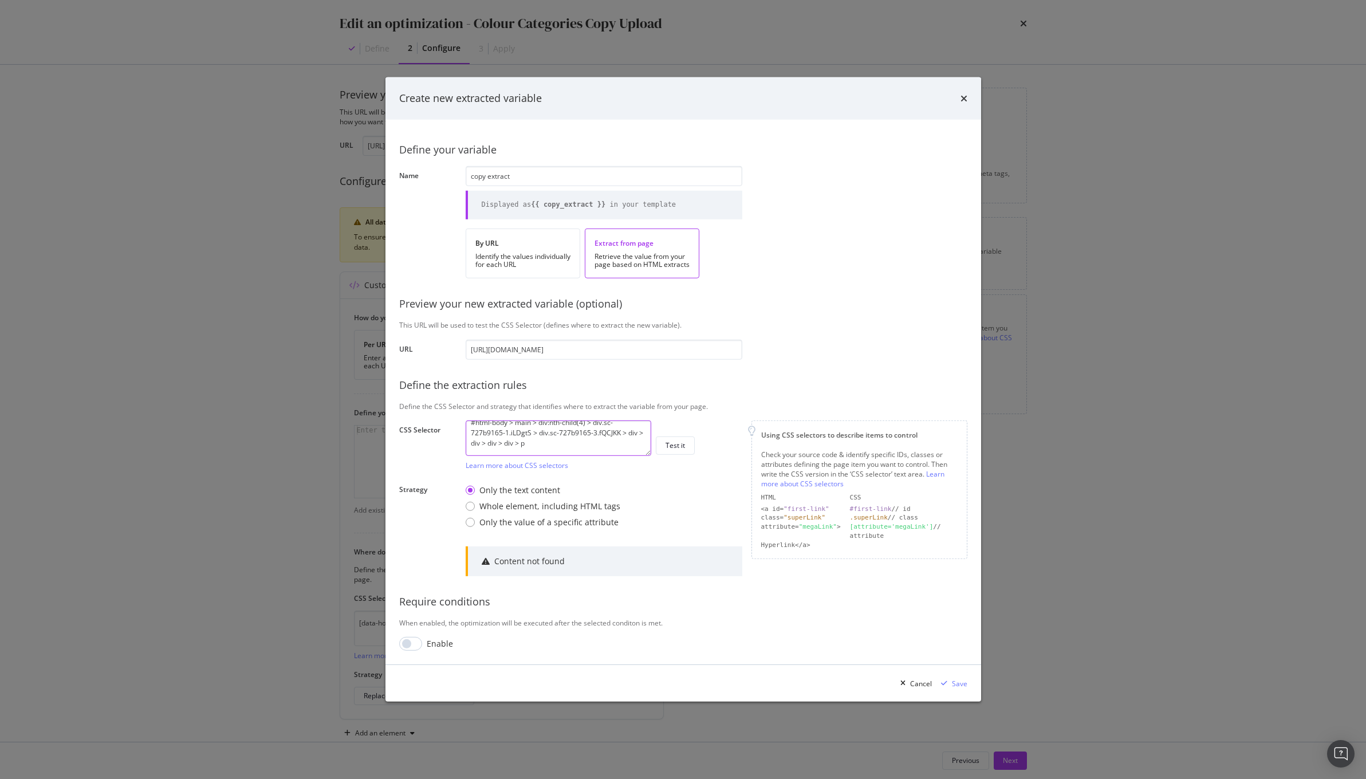
scroll to position [23, 0]
paste textarea "sc-b3bda97f-3 euGCaB"
click at [470, 452] on textarea "#html-body > main > div:nth-child(4) > div.sc-727b9165-1.iLDgtS > div.sc-727b91…" at bounding box center [559, 439] width 186 height 36
click at [517, 451] on textarea "#html-body > main > div:nth-child(4) > div.sc-727b9165-1.iLDgtS > div.sc-727b91…" at bounding box center [559, 439] width 186 height 36
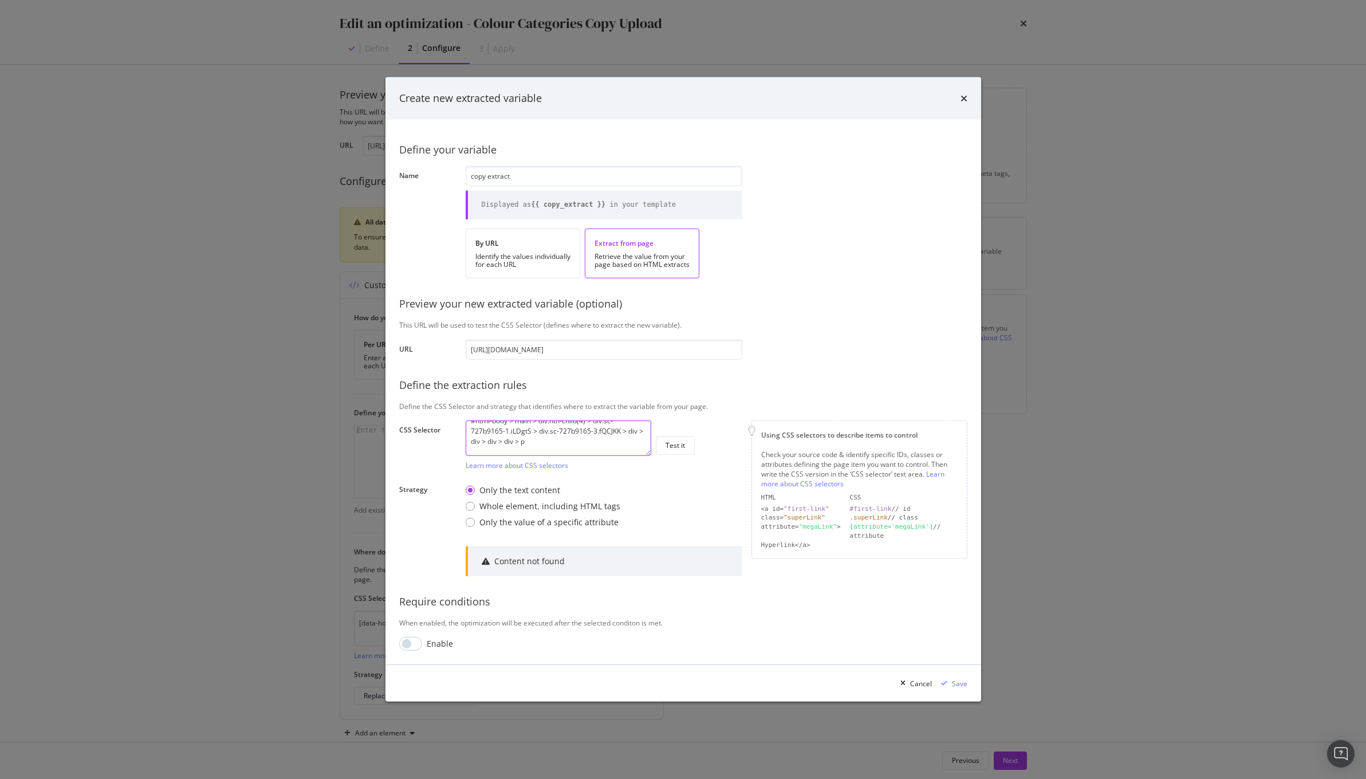
scroll to position [0, 0]
drag, startPoint x: 587, startPoint y: 445, endPoint x: 453, endPoint y: 423, distance: 136.3
click at [453, 423] on div "Define your variable Name copy extract Displayed as {{ copy_extract }} in your …" at bounding box center [683, 392] width 568 height 518
type textarea ".sc-b3bda97f-3.euGCaB"
click at [674, 449] on div "Test it" at bounding box center [675, 446] width 19 height 10
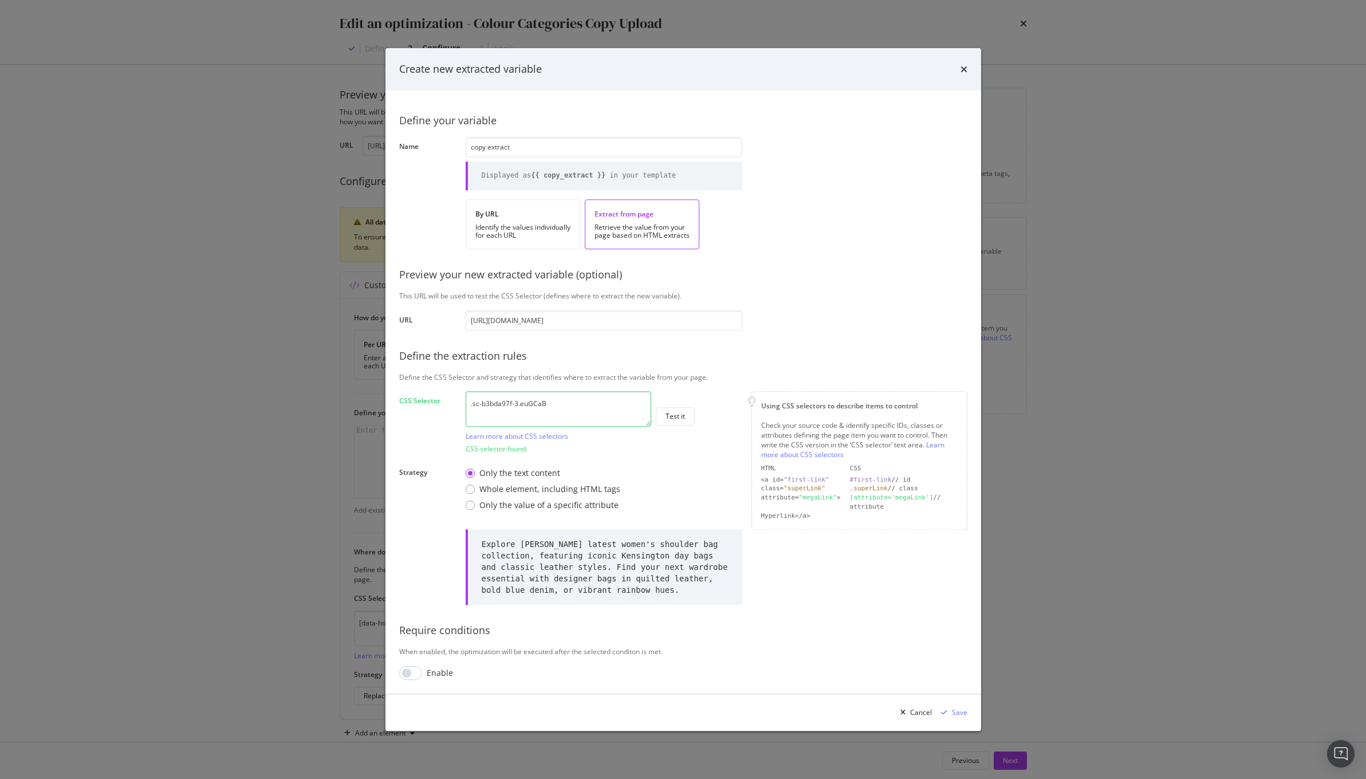
click at [564, 410] on textarea ".sc-b3bda97f-3.euGCaB" at bounding box center [559, 410] width 186 height 36
click at [961, 74] on div "times" at bounding box center [964, 69] width 7 height 15
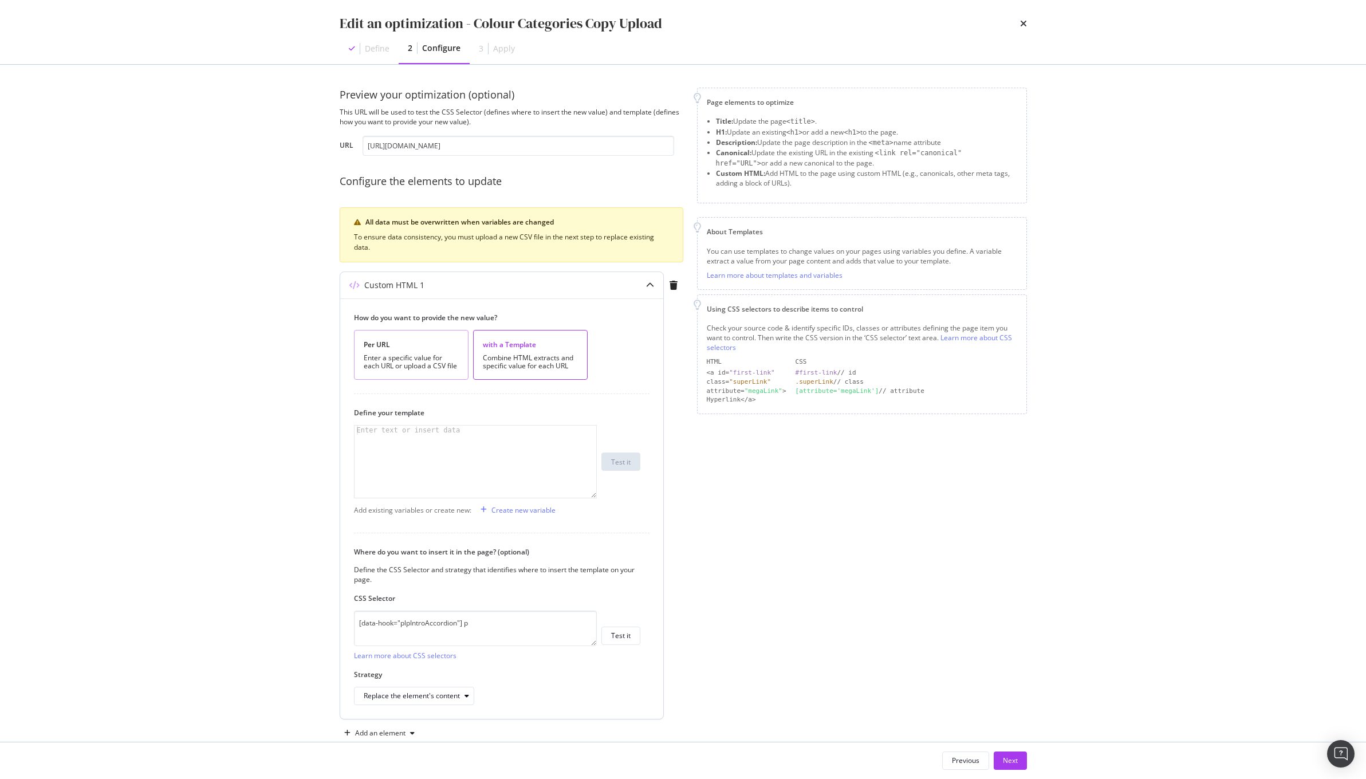
click at [429, 375] on div "Per URL Enter a specific value for each URL or upload a CSV file" at bounding box center [411, 355] width 115 height 50
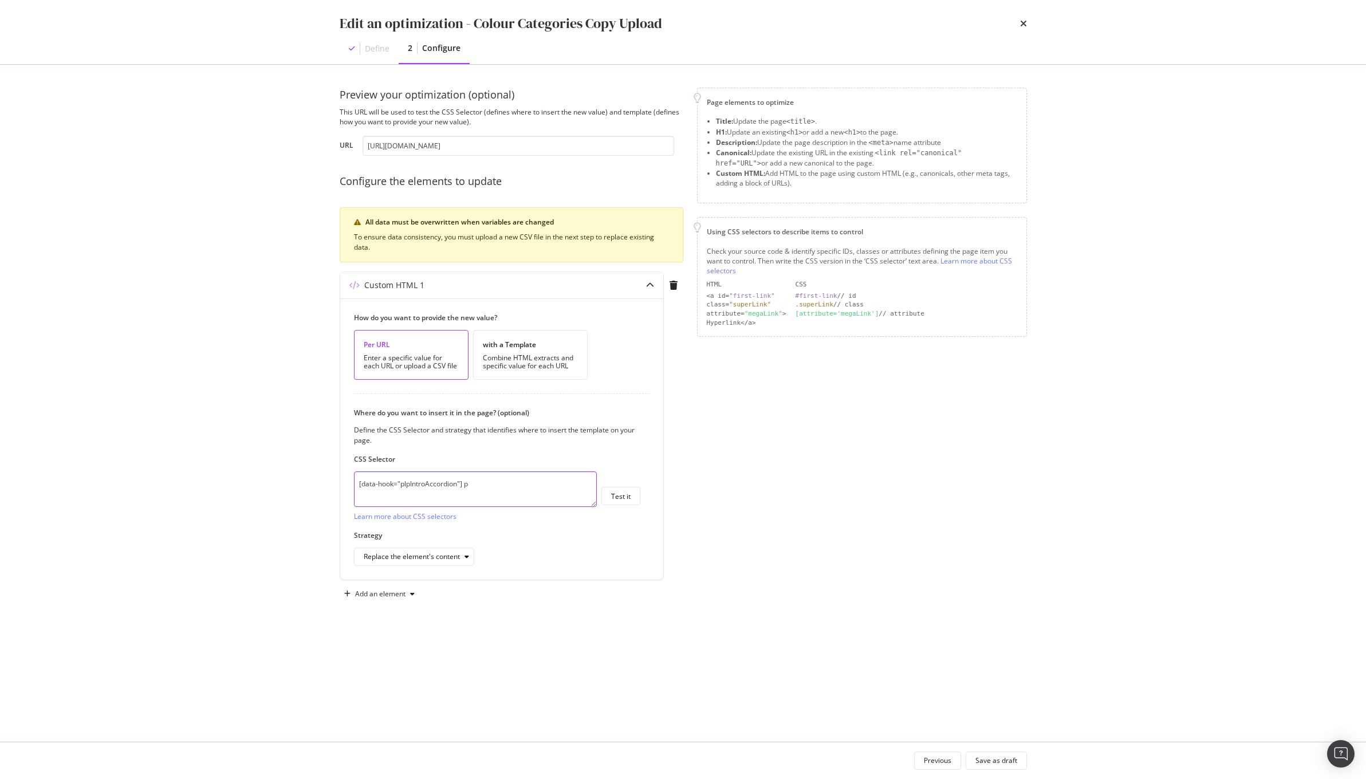
drag, startPoint x: 502, startPoint y: 479, endPoint x: 282, endPoint y: 452, distance: 221.6
click at [282, 452] on div "Edit an optimization - Colour Categories Copy Upload Define 2 Configure Preview…" at bounding box center [683, 389] width 1366 height 779
click at [514, 497] on textarea "[data-hook="plpIntroAccordion"] p" at bounding box center [475, 490] width 243 height 36
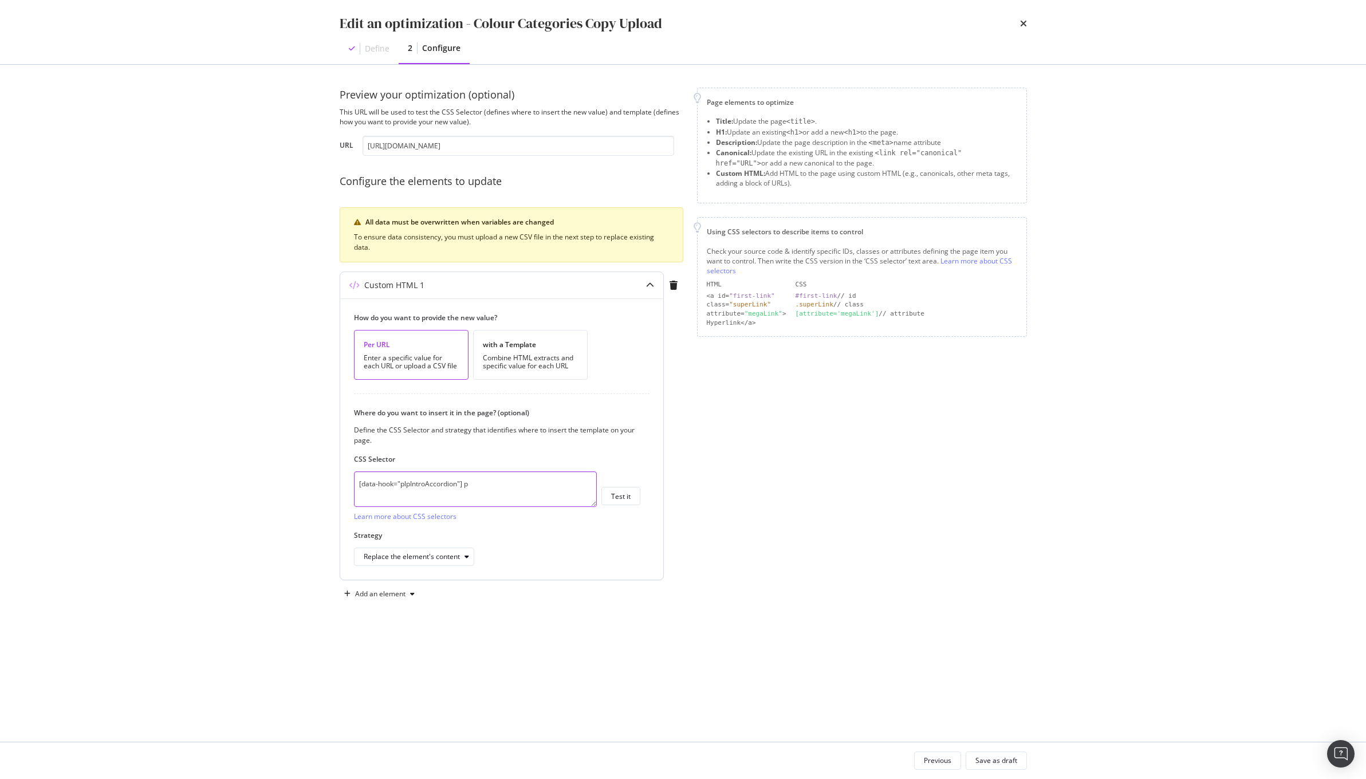
paste textarea ".sc-b3bda97f-3.euGCaB"
type textarea ".sc-b3bda97f-3.euGCaB"
click at [607, 502] on button "Test it" at bounding box center [621, 496] width 39 height 18
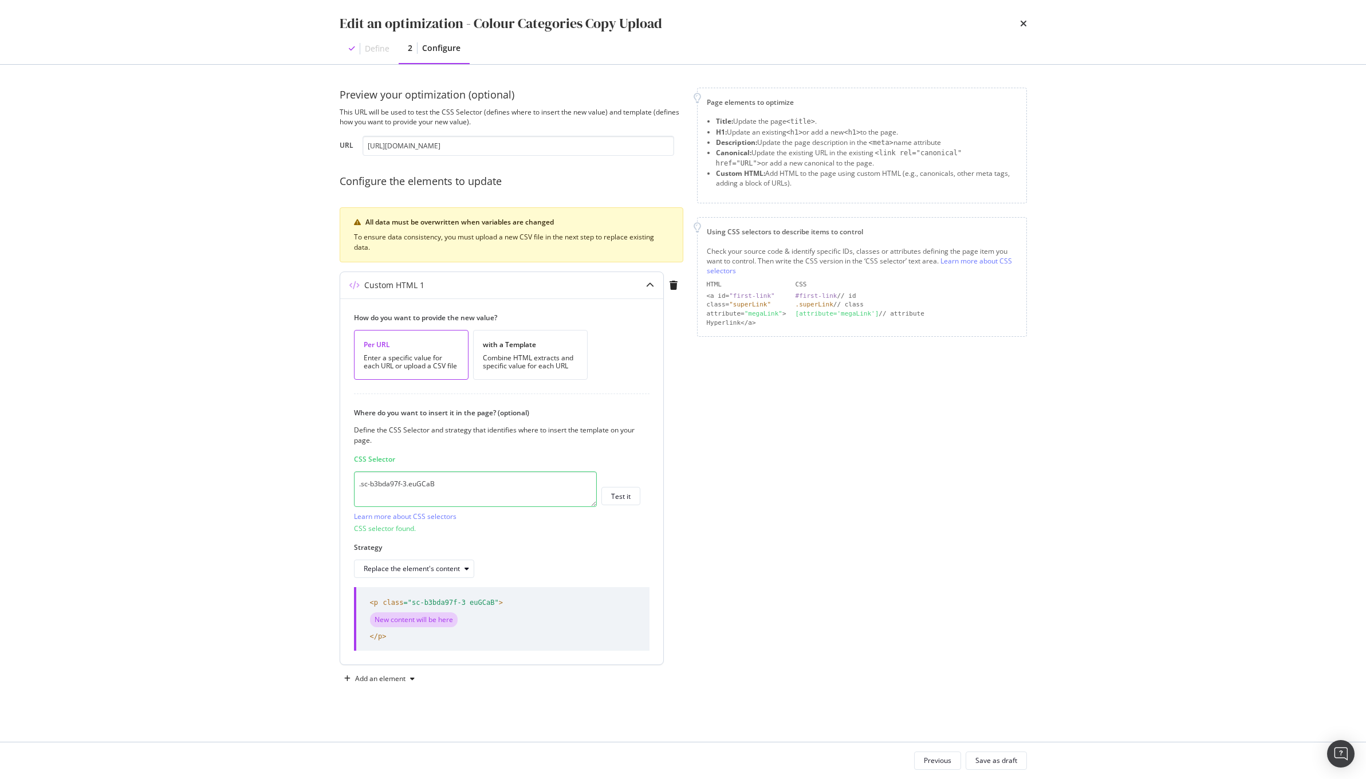
click at [630, 521] on div ".sc-b3bda97f-3.euGCaB Learn more about CSS selectors Test it" at bounding box center [497, 497] width 286 height 50
click at [985, 762] on div "Save as draft" at bounding box center [997, 761] width 42 height 10
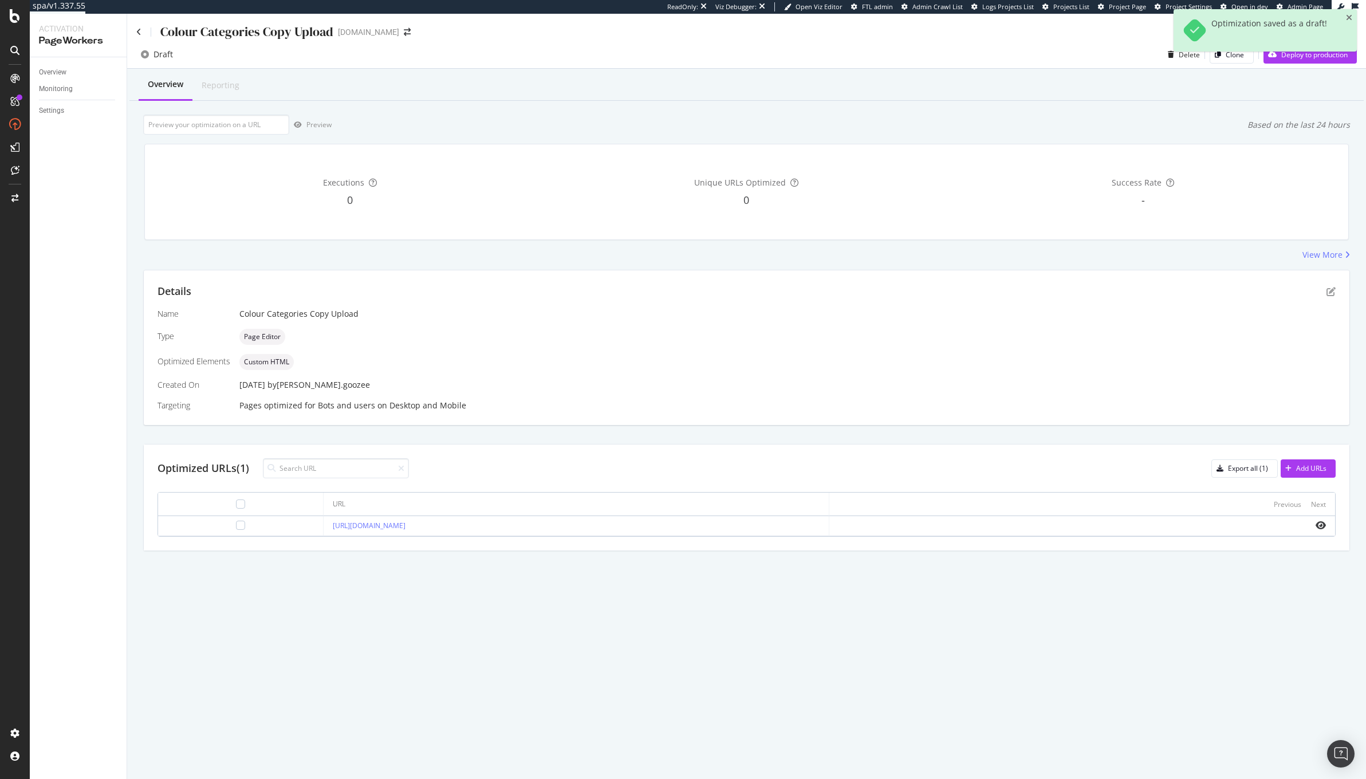
click at [238, 29] on div "Colour Categories Copy Upload" at bounding box center [246, 32] width 173 height 18
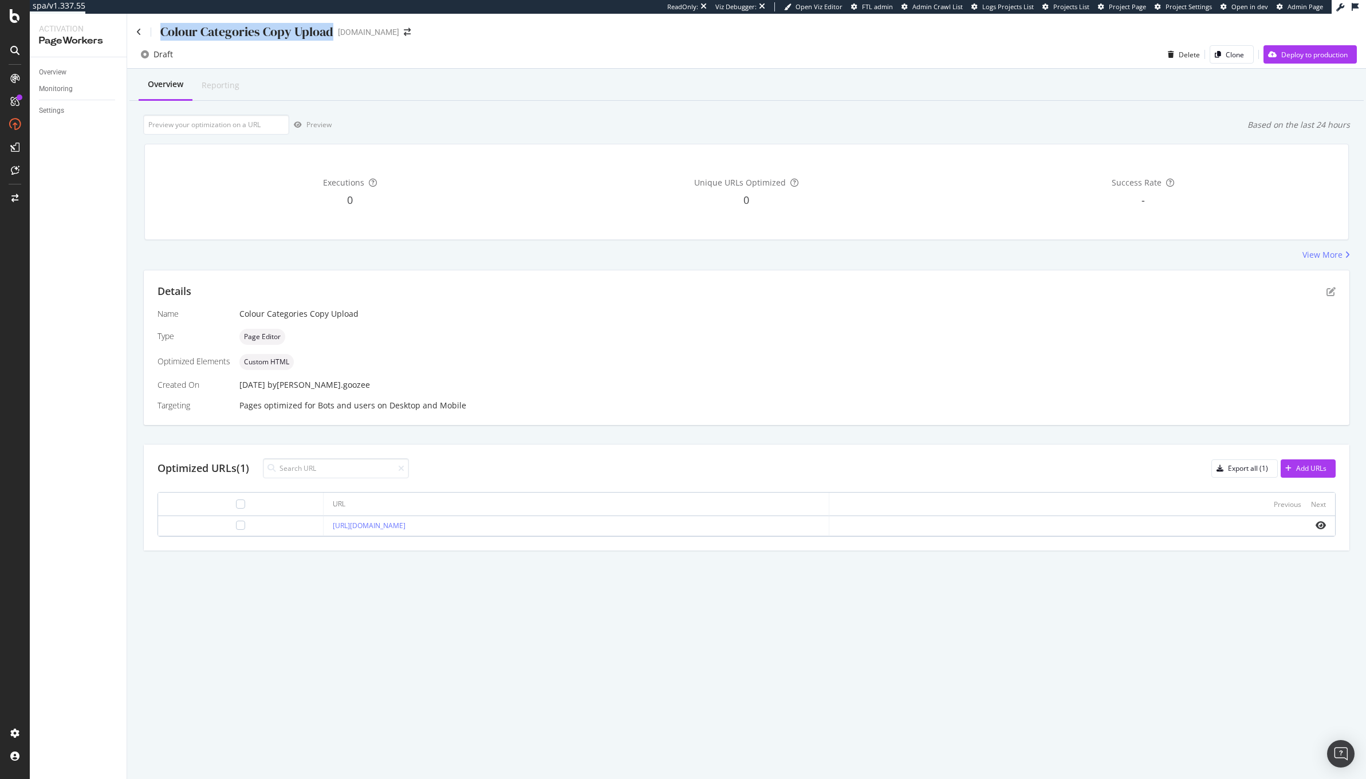
click at [238, 29] on div "Colour Categories Copy Upload" at bounding box center [246, 32] width 173 height 18
click at [1330, 293] on icon "pen-to-square" at bounding box center [1331, 291] width 9 height 9
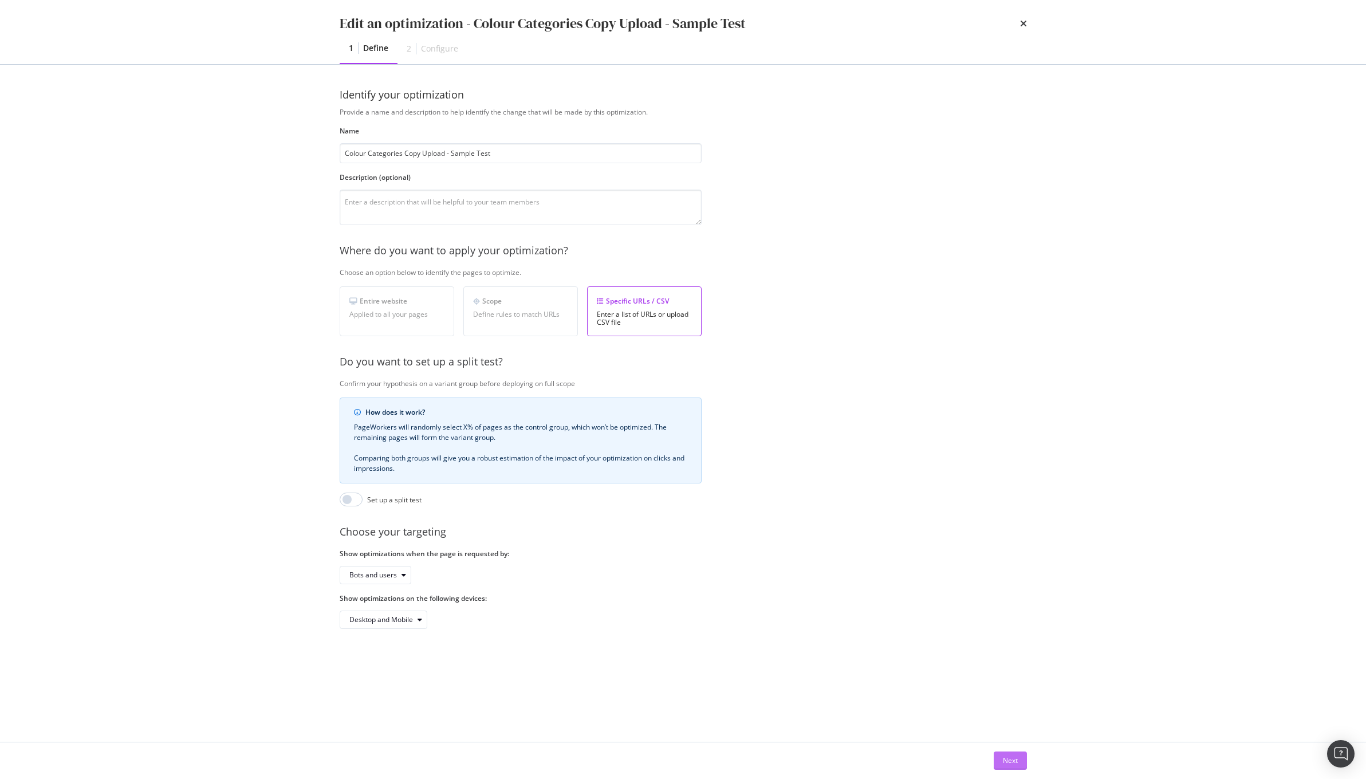
type input "Colour Categories Copy Upload - Sample Test"
click at [1009, 764] on div "Next" at bounding box center [1010, 761] width 15 height 10
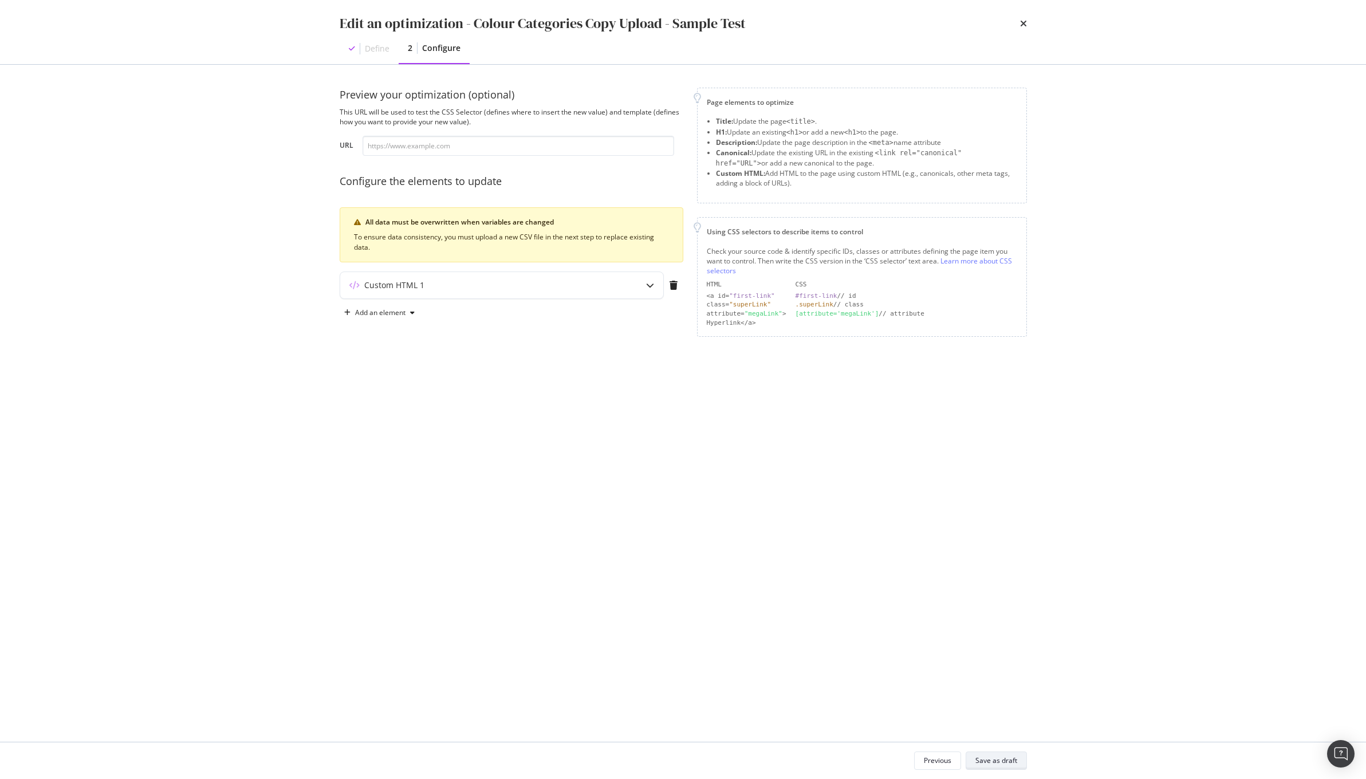
click at [997, 760] on div "Save as draft" at bounding box center [997, 761] width 42 height 10
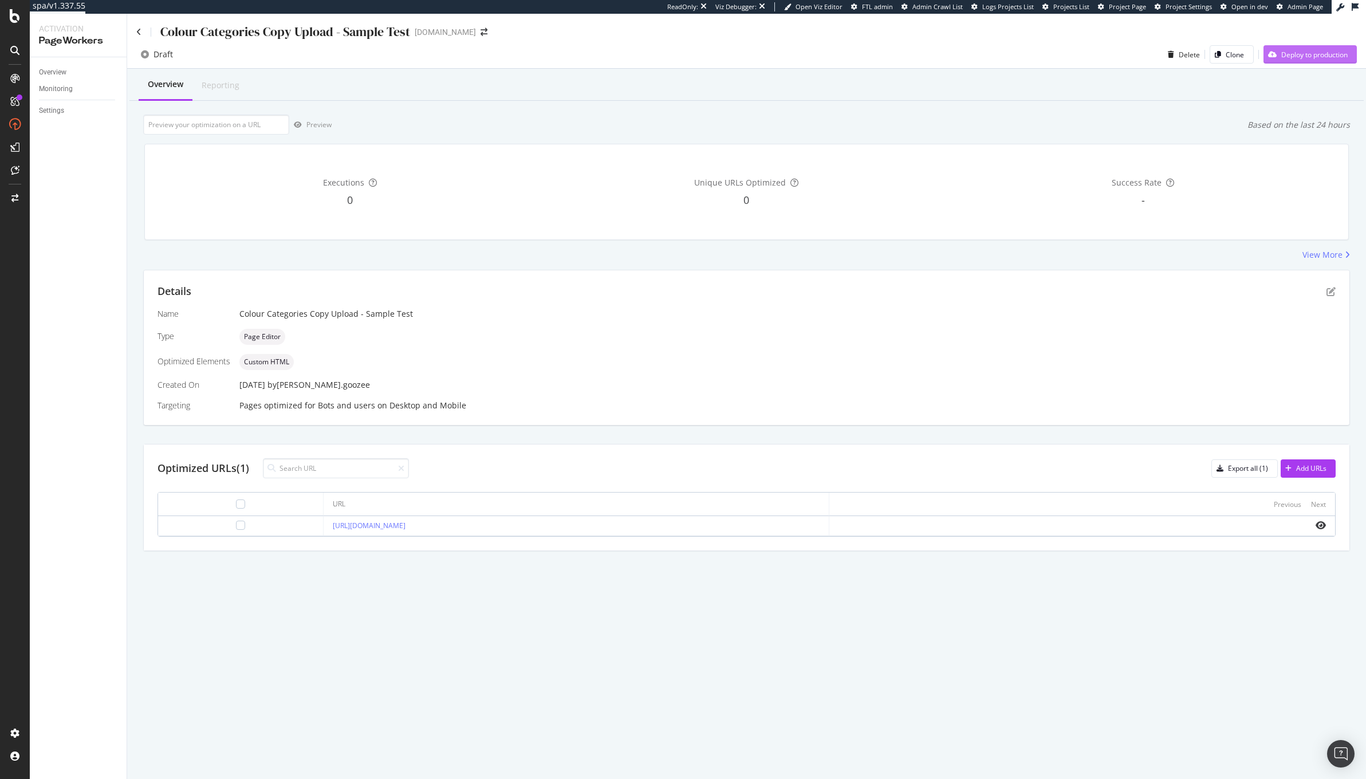
click at [1325, 53] on div "Deploy to production" at bounding box center [1315, 55] width 66 height 10
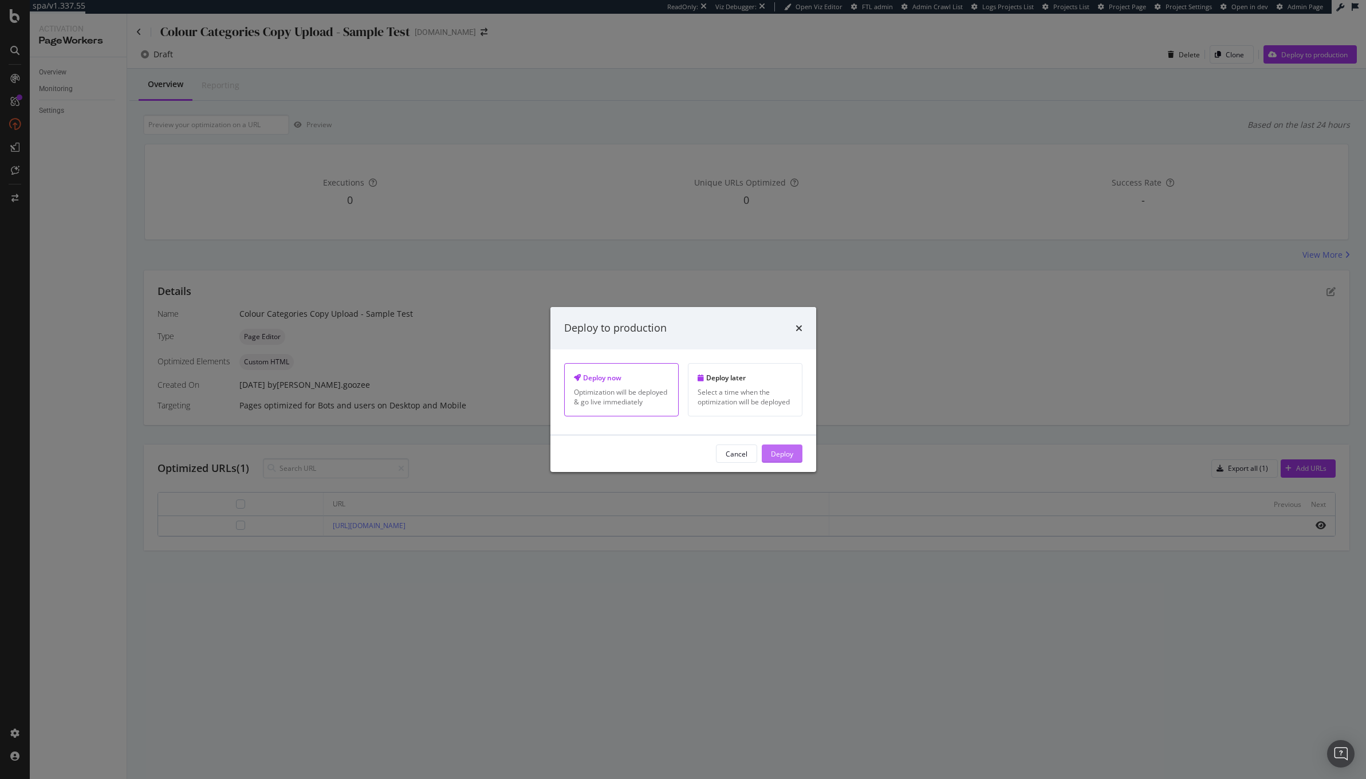
click at [777, 454] on div "Deploy" at bounding box center [782, 454] width 22 height 10
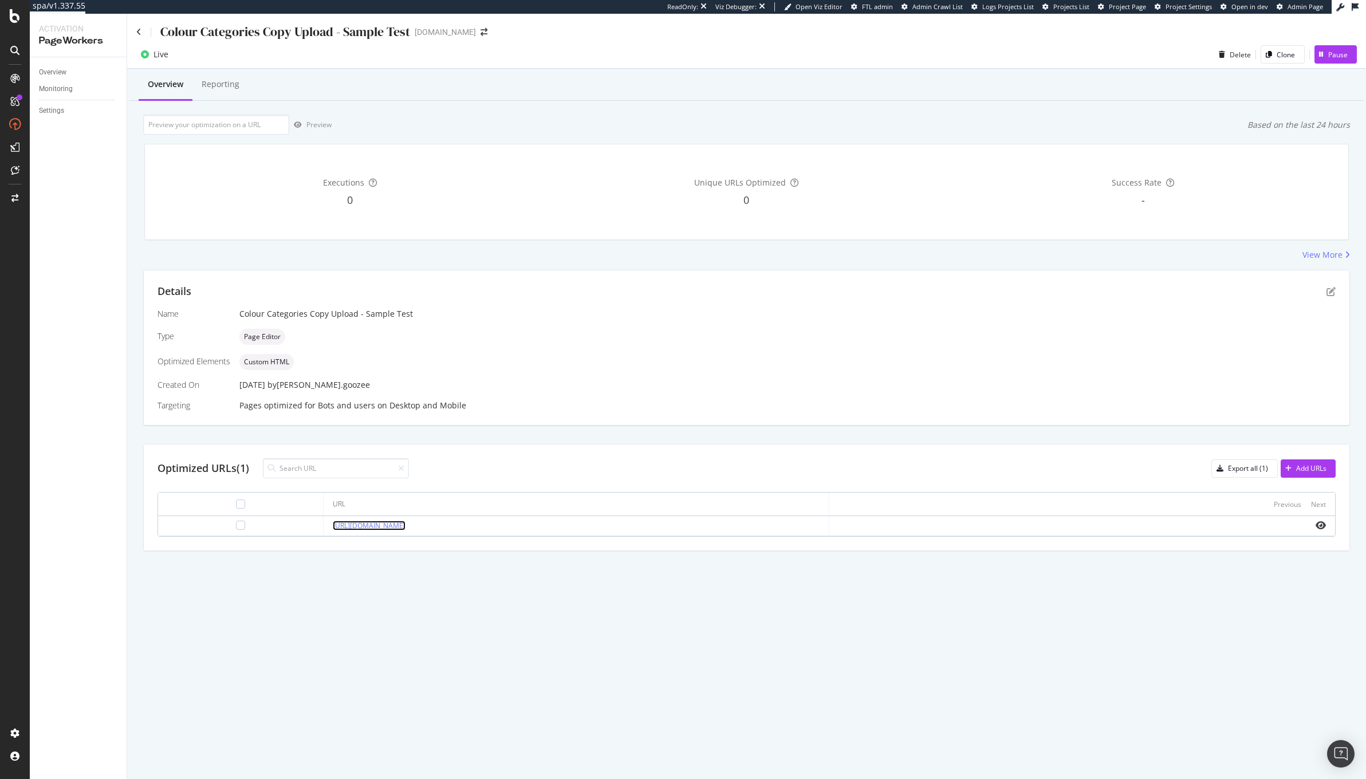
click at [354, 529] on link "[URL][DOMAIN_NAME]" at bounding box center [369, 526] width 73 height 10
click at [1320, 527] on icon "eye" at bounding box center [1321, 525] width 10 height 9
click at [1337, 58] on div "Pause" at bounding box center [1338, 55] width 19 height 10
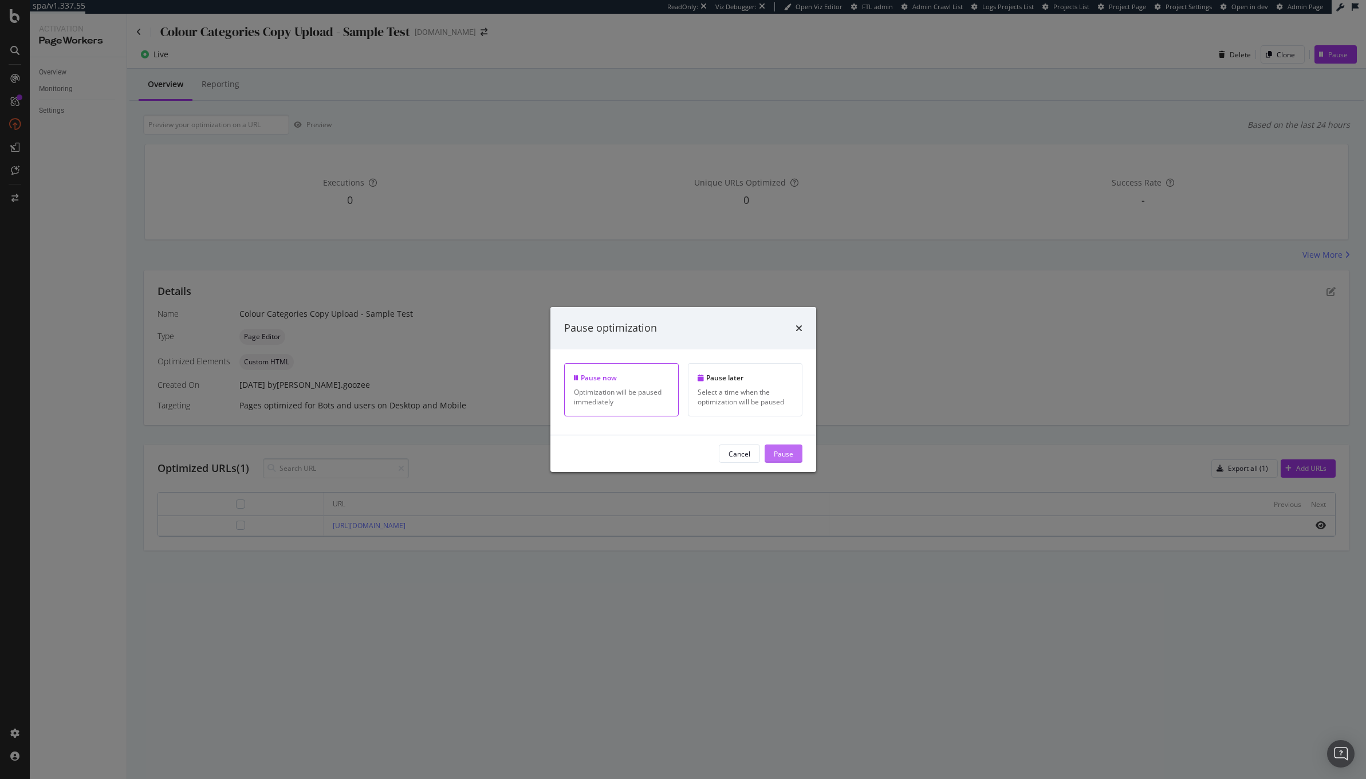
click at [791, 456] on div "Pause" at bounding box center [783, 454] width 19 height 10
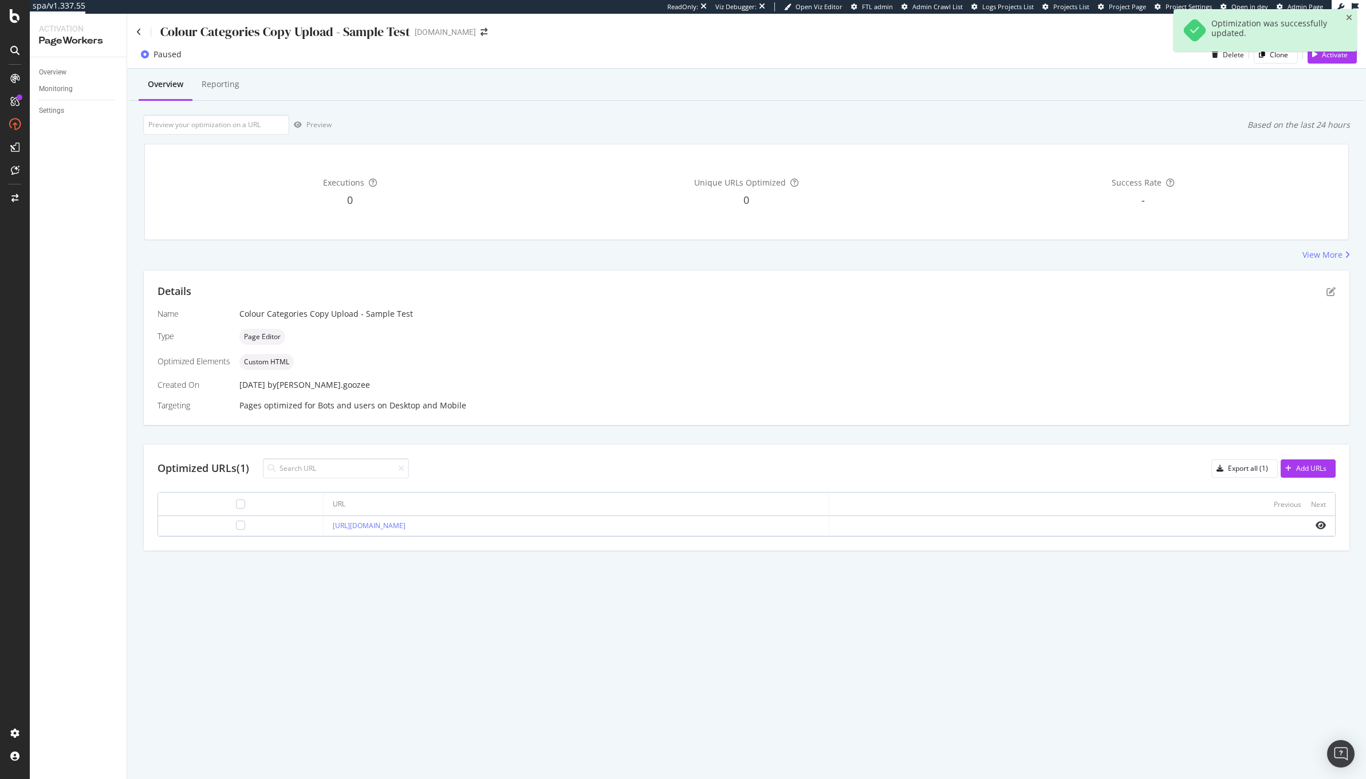
click at [442, 121] on div "Preview Based on the last 24 hours" at bounding box center [746, 125] width 1207 height 20
click at [339, 34] on div "Colour Categories Copy Upload - Sample Test" at bounding box center [285, 32] width 250 height 18
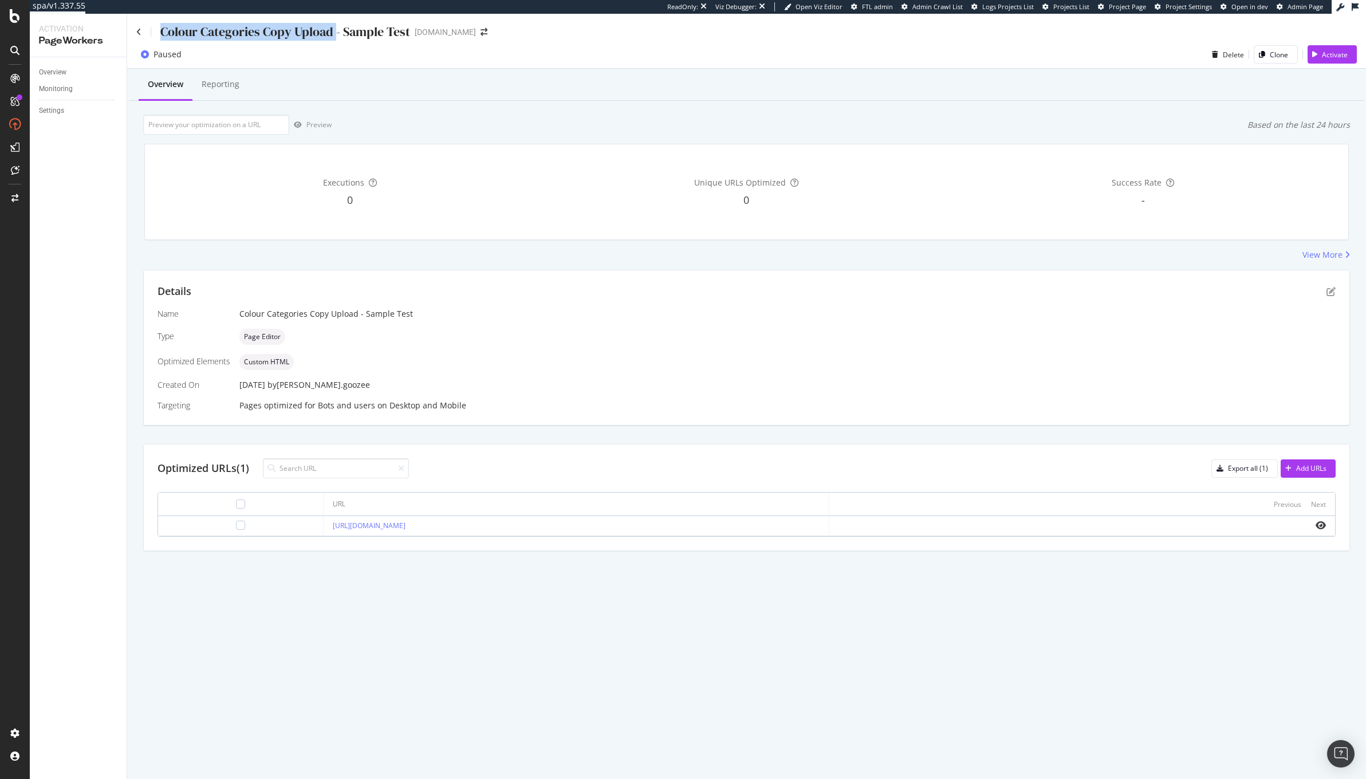
drag, startPoint x: 336, startPoint y: 34, endPoint x: 152, endPoint y: 19, distance: 183.9
click at [152, 19] on div "Colour Categories Copy Upload - Sample Test www.kurtgeiger.us" at bounding box center [746, 27] width 1239 height 27
copy div "Colour Categories Copy Upload"
click at [1331, 287] on icon "pen-to-square" at bounding box center [1331, 291] width 9 height 9
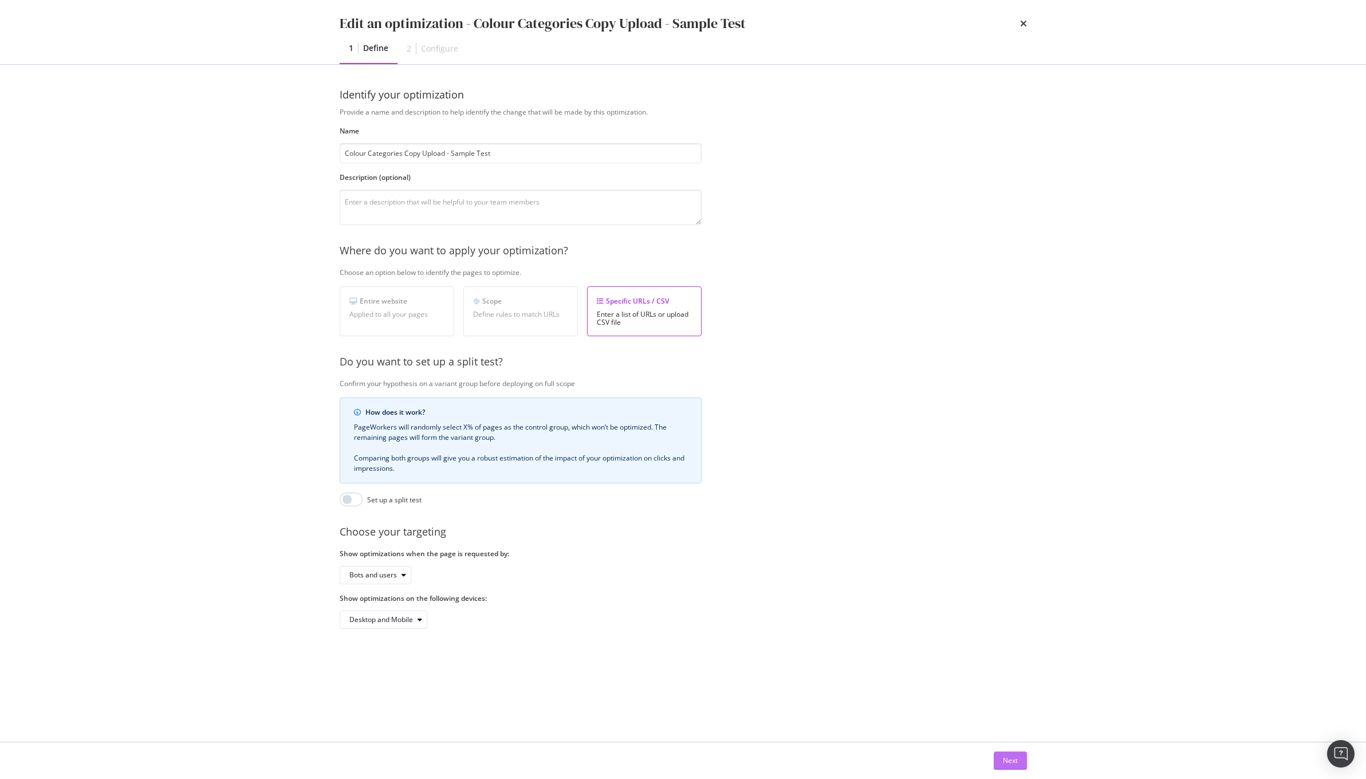
click at [1014, 757] on div "Next" at bounding box center [1010, 761] width 15 height 10
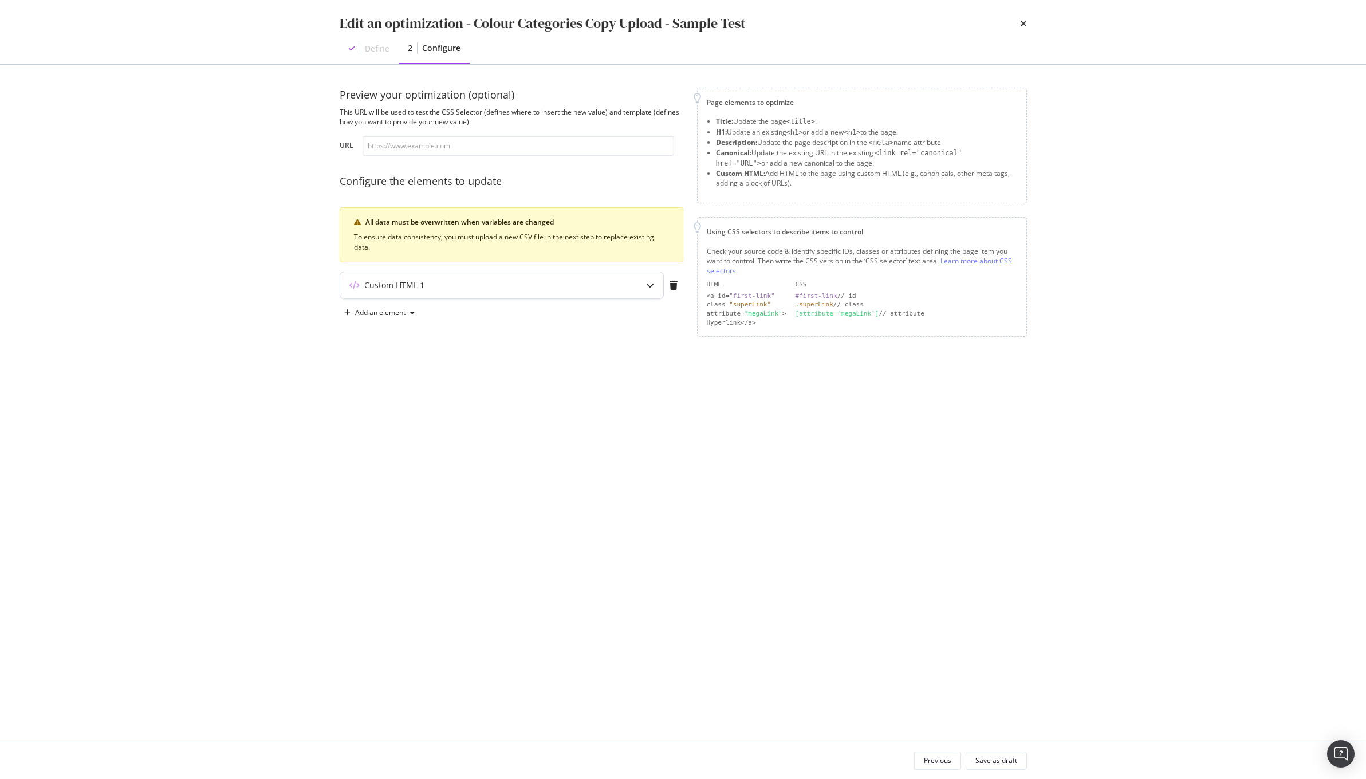
click at [599, 290] on div "Custom HTML 1" at bounding box center [479, 285] width 278 height 11
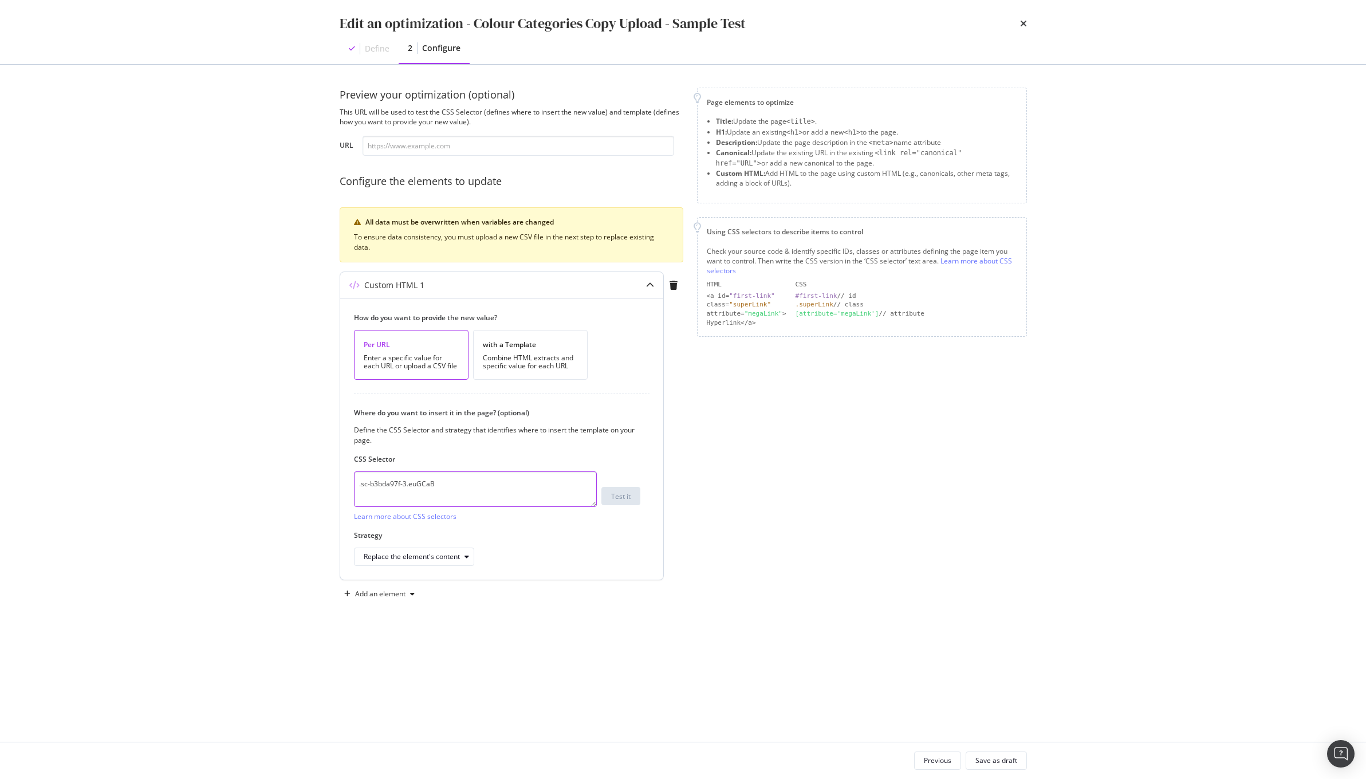
click at [431, 482] on textarea ".sc-b3bda97f-3.euGCaB" at bounding box center [475, 490] width 243 height 36
click at [205, 319] on div "Edit an optimization - Colour Categories Copy Upload - Sample Test Define 2 Con…" at bounding box center [683, 389] width 1366 height 779
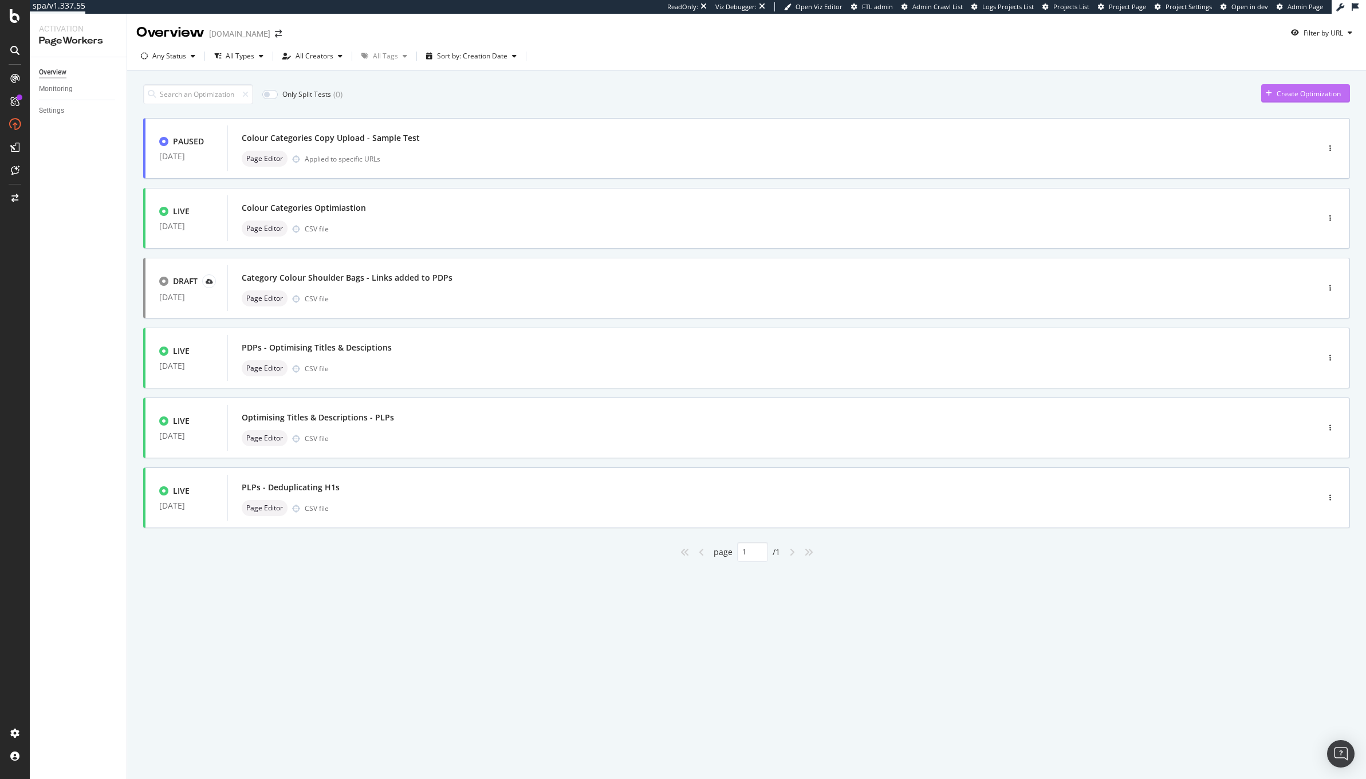
click at [1289, 94] on div "Create Optimization" at bounding box center [1309, 94] width 64 height 10
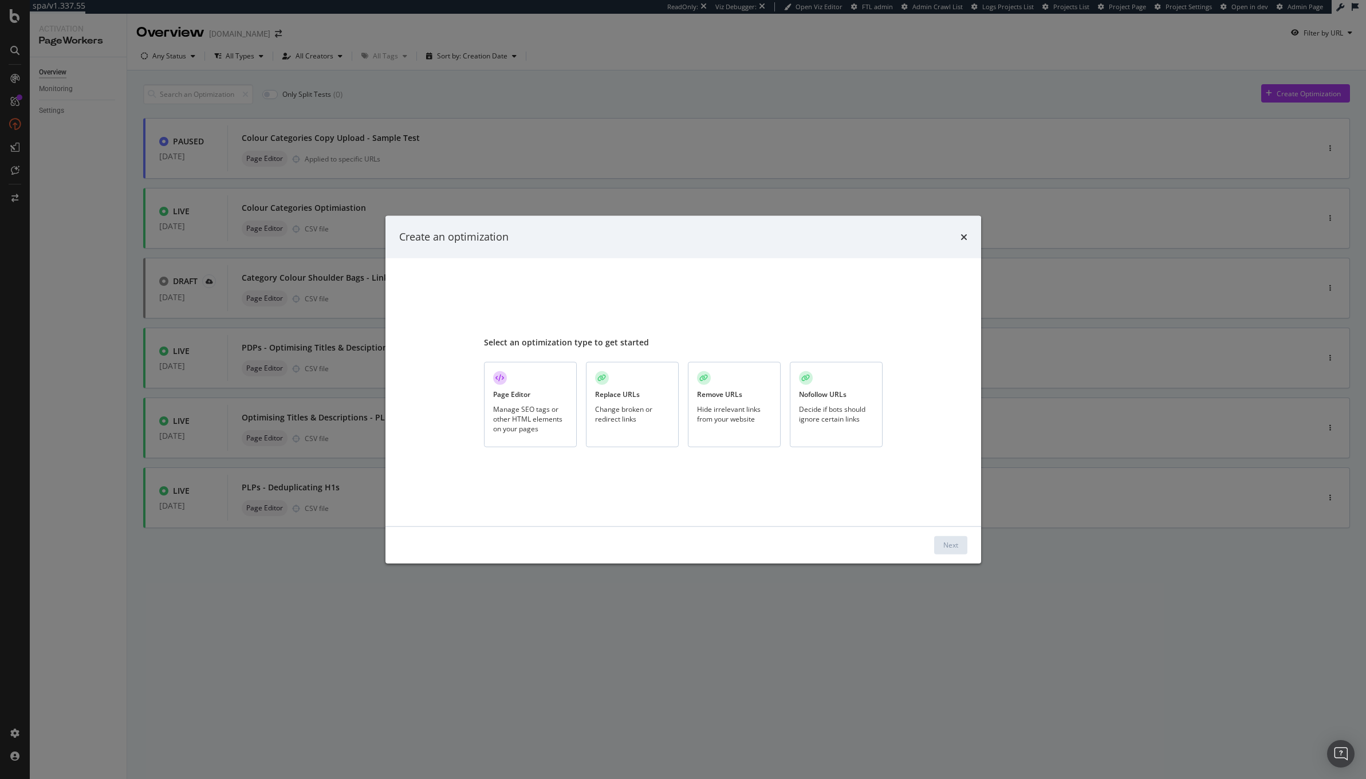
click at [480, 403] on div "Select an optimization type to get started Page Editor Manage SEO tags or other…" at bounding box center [684, 392] width 596 height 268
click at [521, 412] on div "Manage SEO tags or other HTML elements on your pages" at bounding box center [530, 418] width 74 height 29
click at [944, 548] on div "Next" at bounding box center [951, 545] width 15 height 10
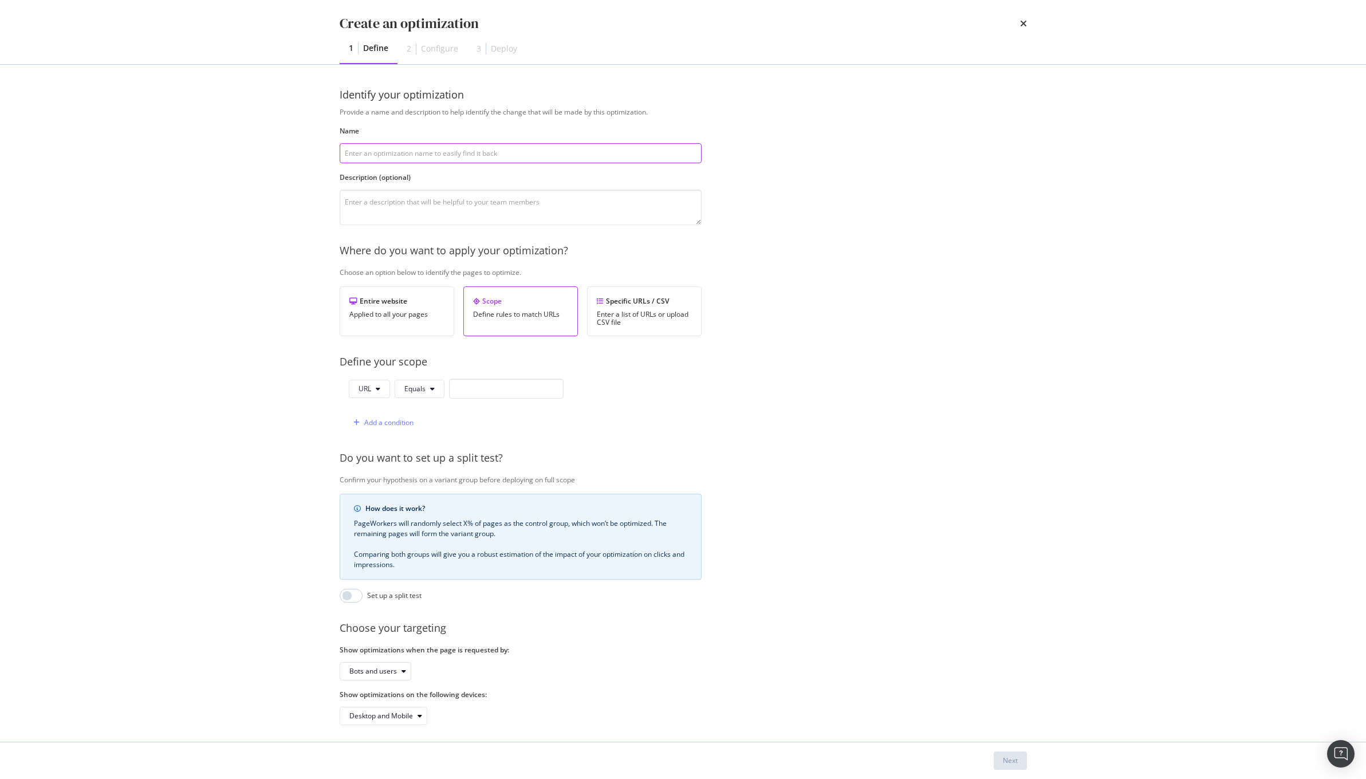
paste input "Colour Categories Copy Upload"
type input "Colour Categories Copy Upload"
click at [507, 215] on textarea "modal" at bounding box center [521, 208] width 362 height 36
click at [647, 312] on div "Enter a list of URLs or upload CSV file" at bounding box center [644, 319] width 95 height 16
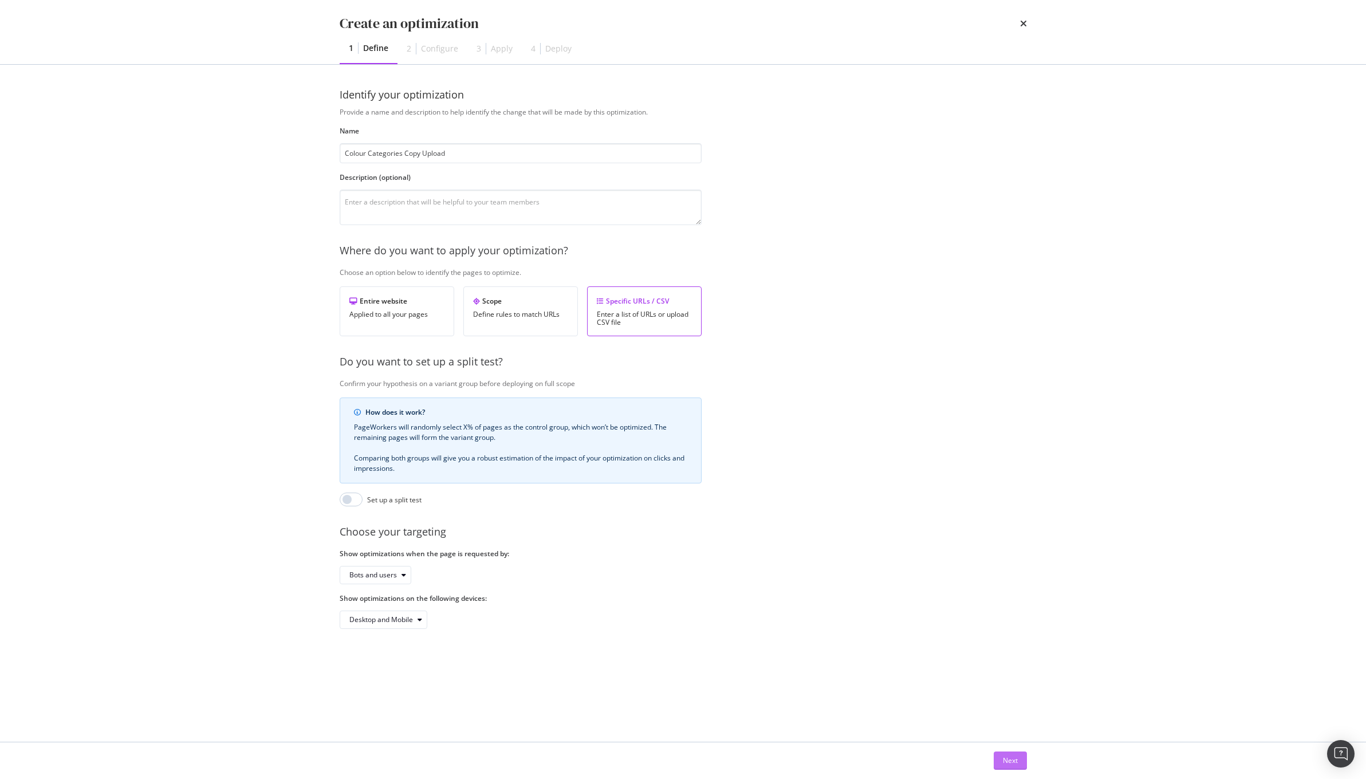
click at [1006, 752] on div "Next" at bounding box center [1010, 760] width 15 height 17
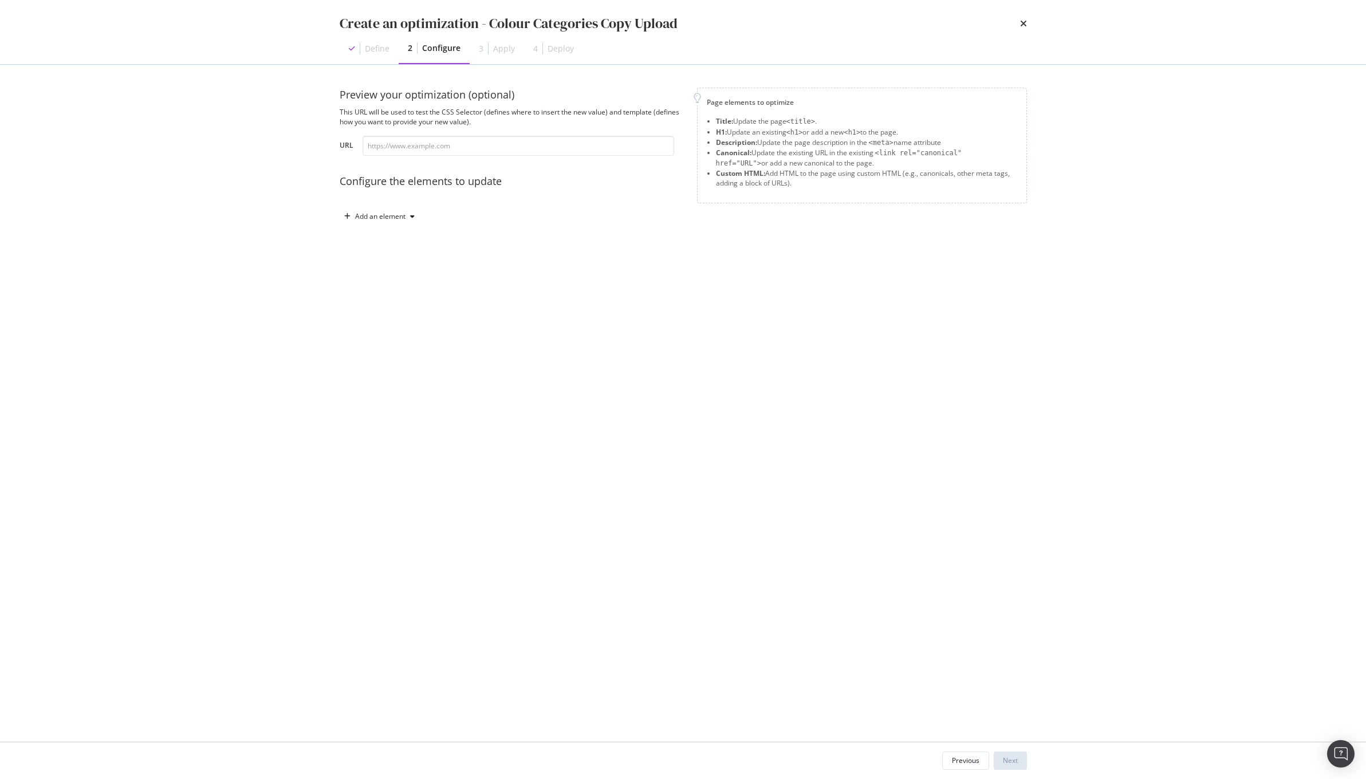
click at [476, 162] on div "Preview your optimization (optional) This URL will be used to test the CSS Sele…" at bounding box center [512, 157] width 344 height 138
click at [451, 150] on input "modal" at bounding box center [519, 146] width 312 height 20
click at [368, 217] on div "Add an element" at bounding box center [380, 216] width 50 height 7
click at [402, 315] on div "Custom HTML" at bounding box center [392, 315] width 45 height 10
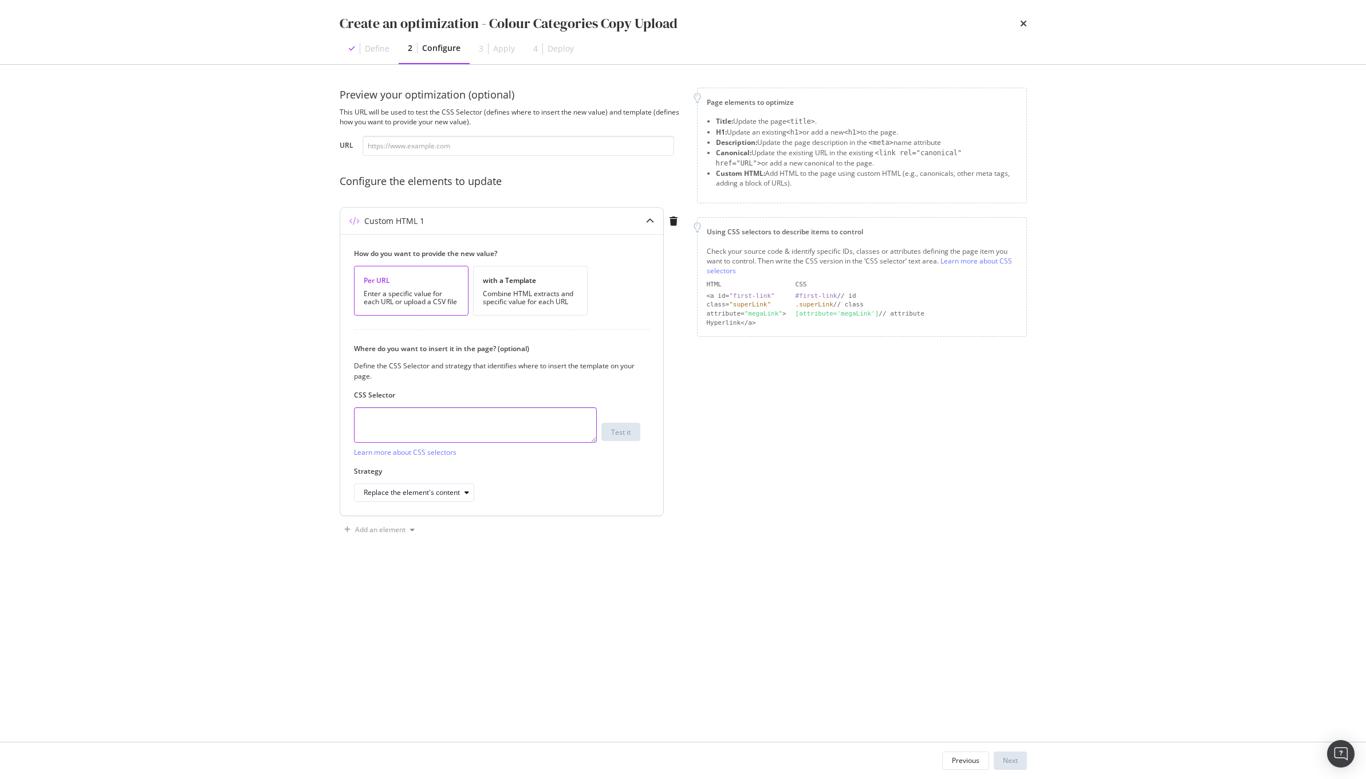
click at [487, 416] on textarea "modal" at bounding box center [475, 425] width 243 height 36
paste textarea ".sc-b3bda97f-3.euGCaB"
type textarea ".sc-b3bda97f-3.euGCaB"
click at [1005, 775] on div "Previous Next" at bounding box center [683, 760] width 733 height 37
click at [1003, 755] on div "Next" at bounding box center [1010, 760] width 15 height 17
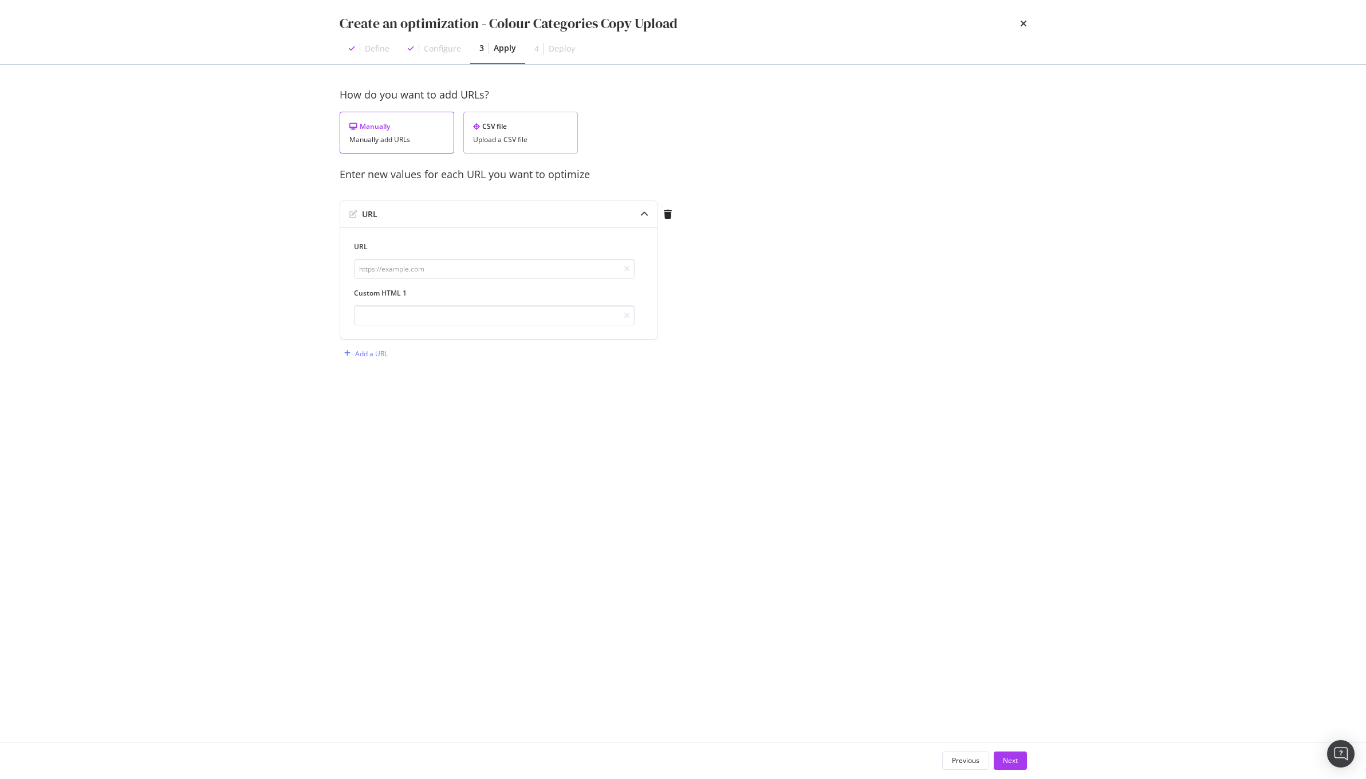
click at [534, 139] on div "Upload a CSV file" at bounding box center [520, 140] width 95 height 8
click at [349, 215] on icon "modal" at bounding box center [348, 214] width 7 height 7
click at [547, 194] on div "Download" at bounding box center [538, 192] width 32 height 10
click at [376, 215] on div "Upload .CSV file" at bounding box center [381, 215] width 50 height 10
click at [1013, 761] on div "Next" at bounding box center [1010, 761] width 15 height 10
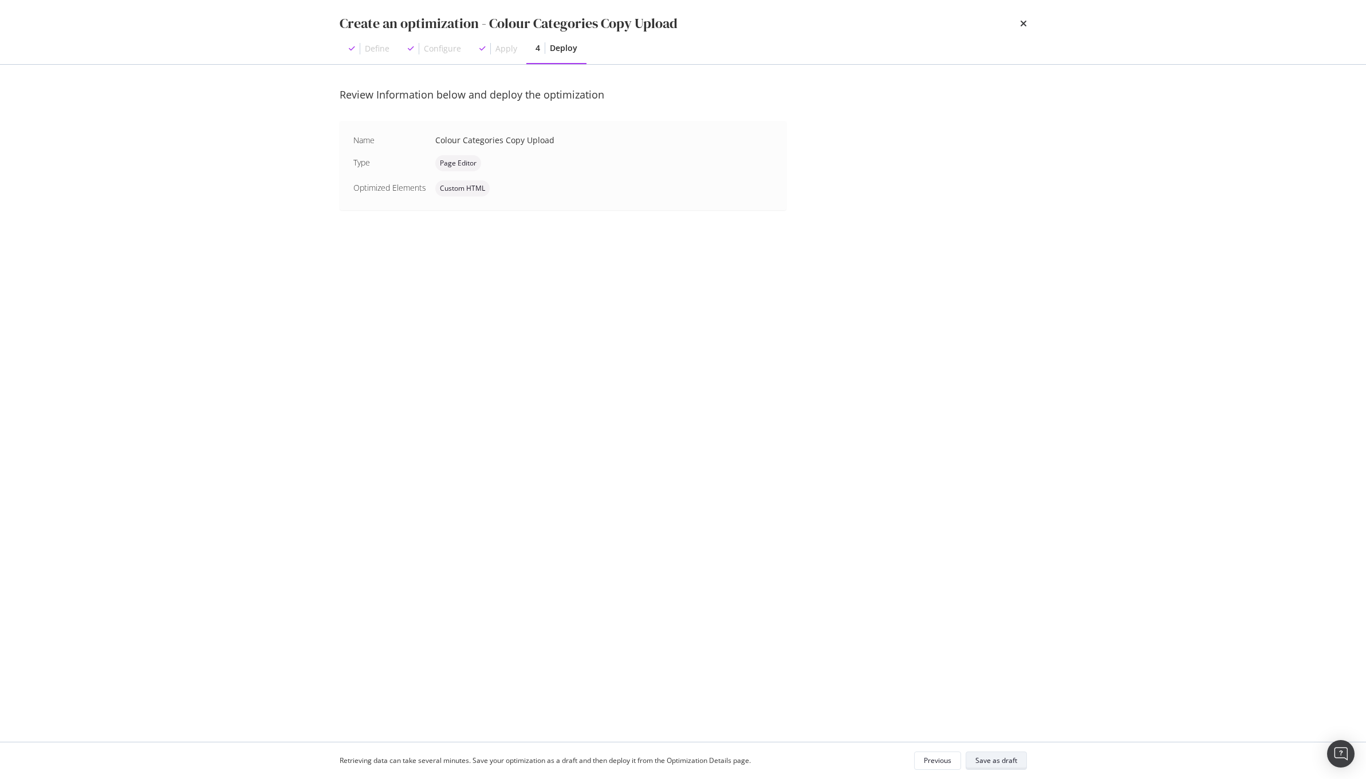
click at [1008, 753] on div "Save as draft" at bounding box center [997, 761] width 42 height 16
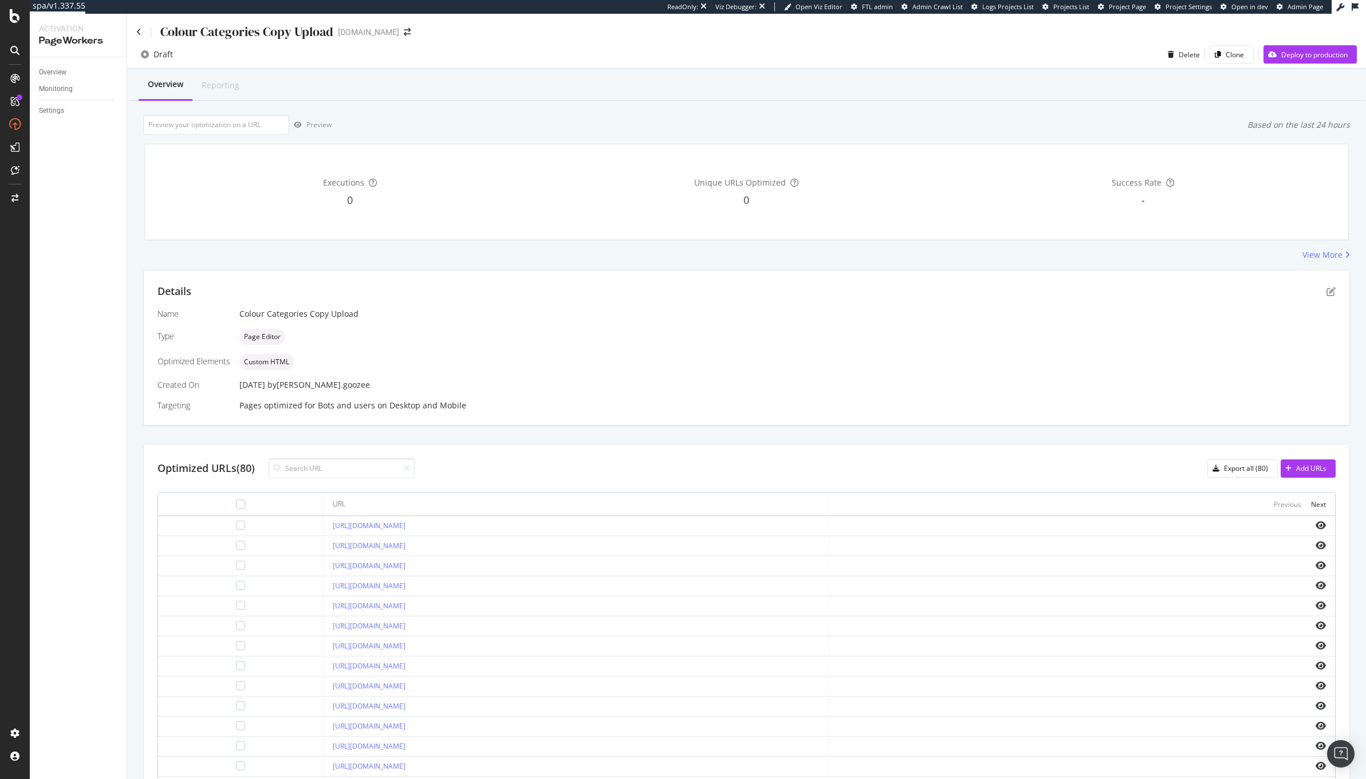
click at [60, 64] on div "Overview" at bounding box center [83, 72] width 88 height 17
click at [58, 68] on div "Overview" at bounding box center [52, 72] width 27 height 12
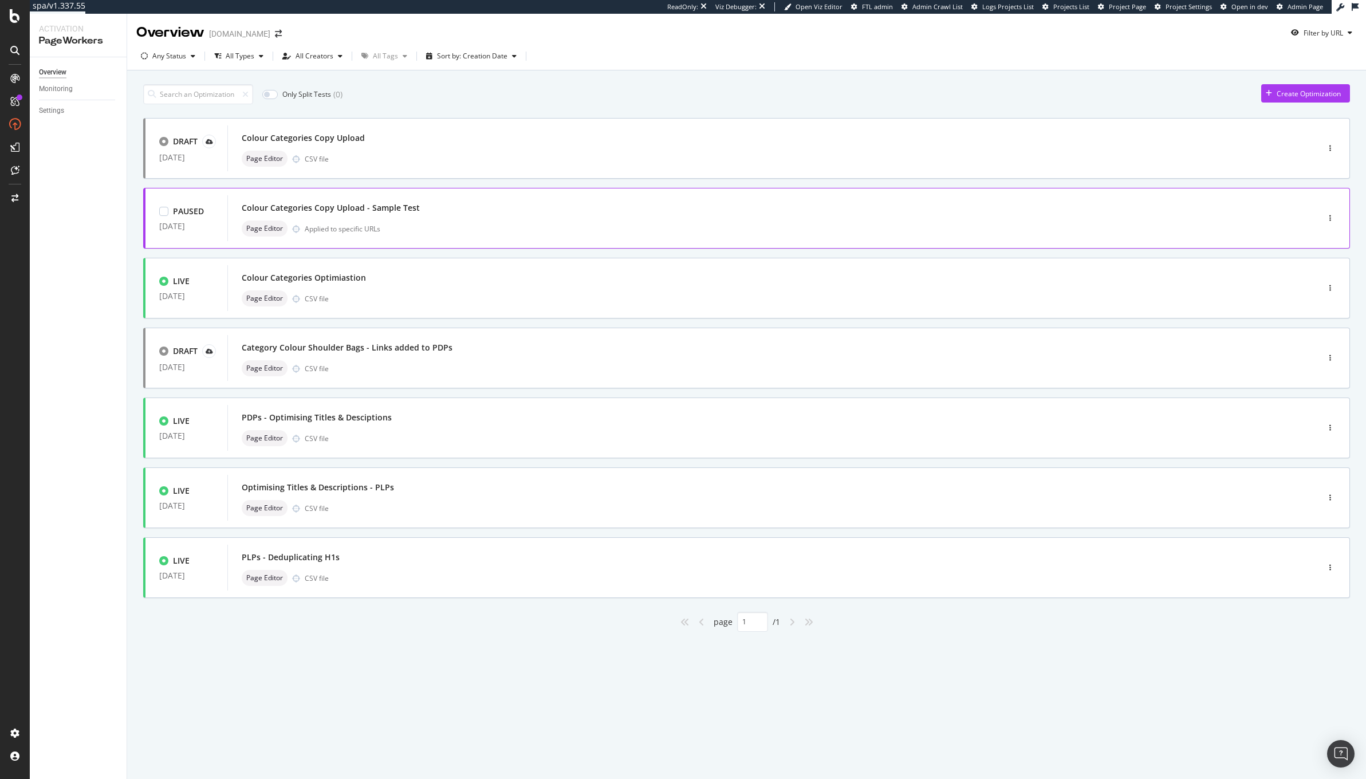
click at [531, 218] on div "Colour Categories Copy Upload - Sample Test Page Editor Applied to specific URLs" at bounding box center [756, 218] width 1028 height 37
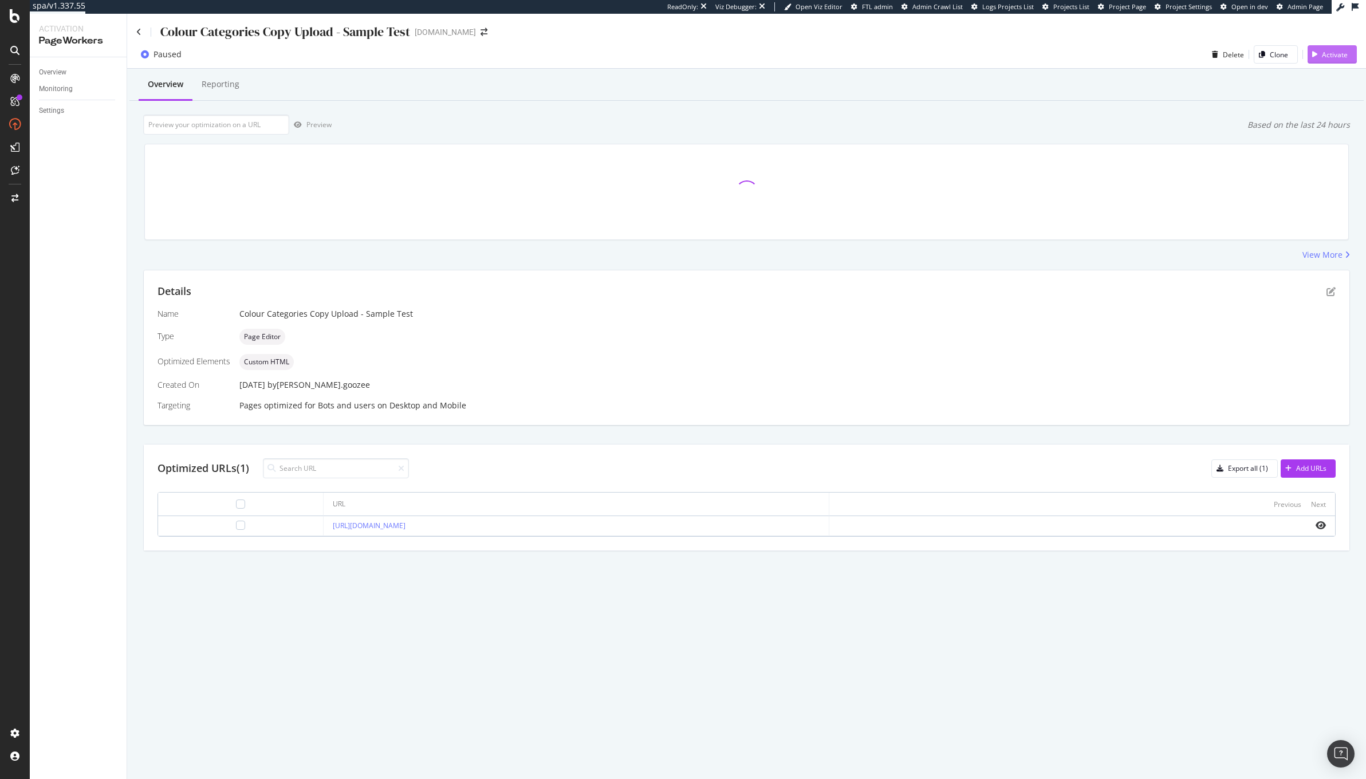
click at [1314, 49] on div "Activate" at bounding box center [1328, 54] width 40 height 17
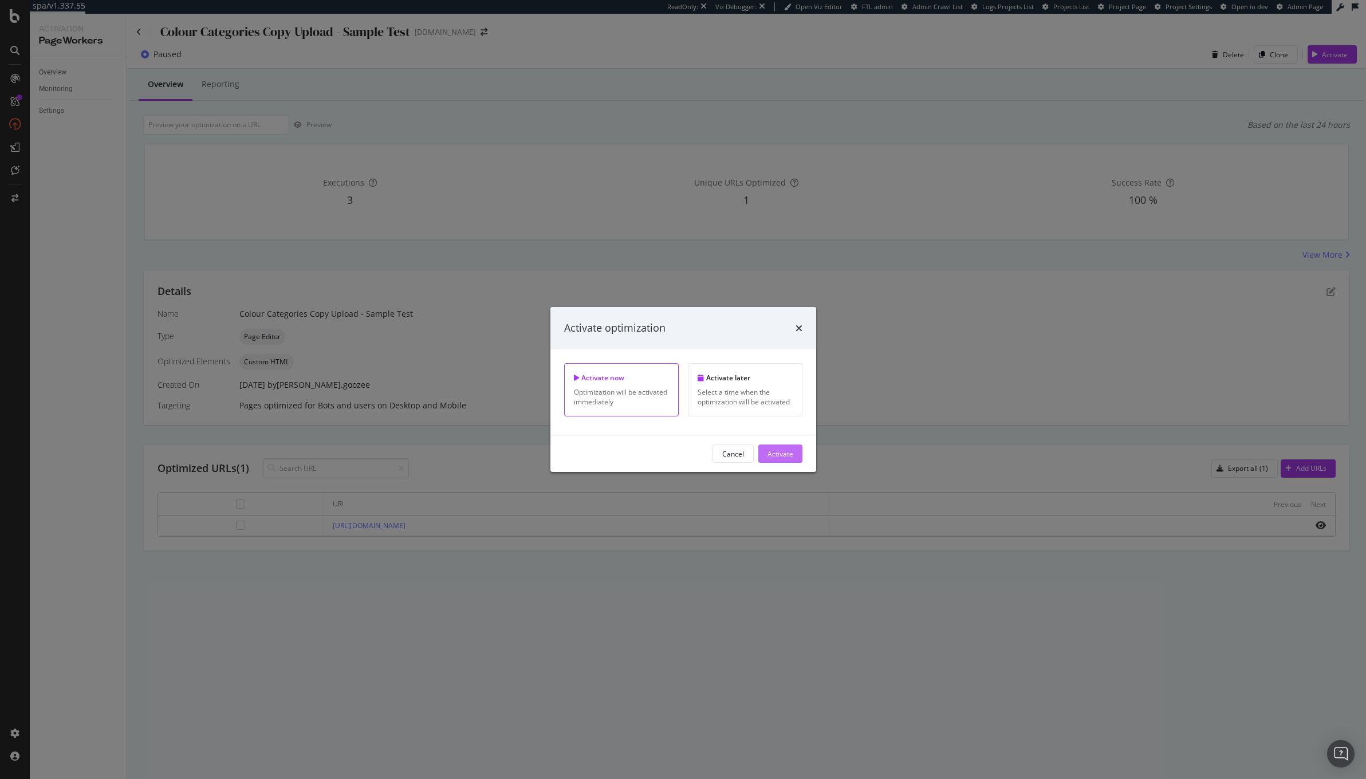
click at [789, 453] on div "Activate" at bounding box center [781, 454] width 26 height 10
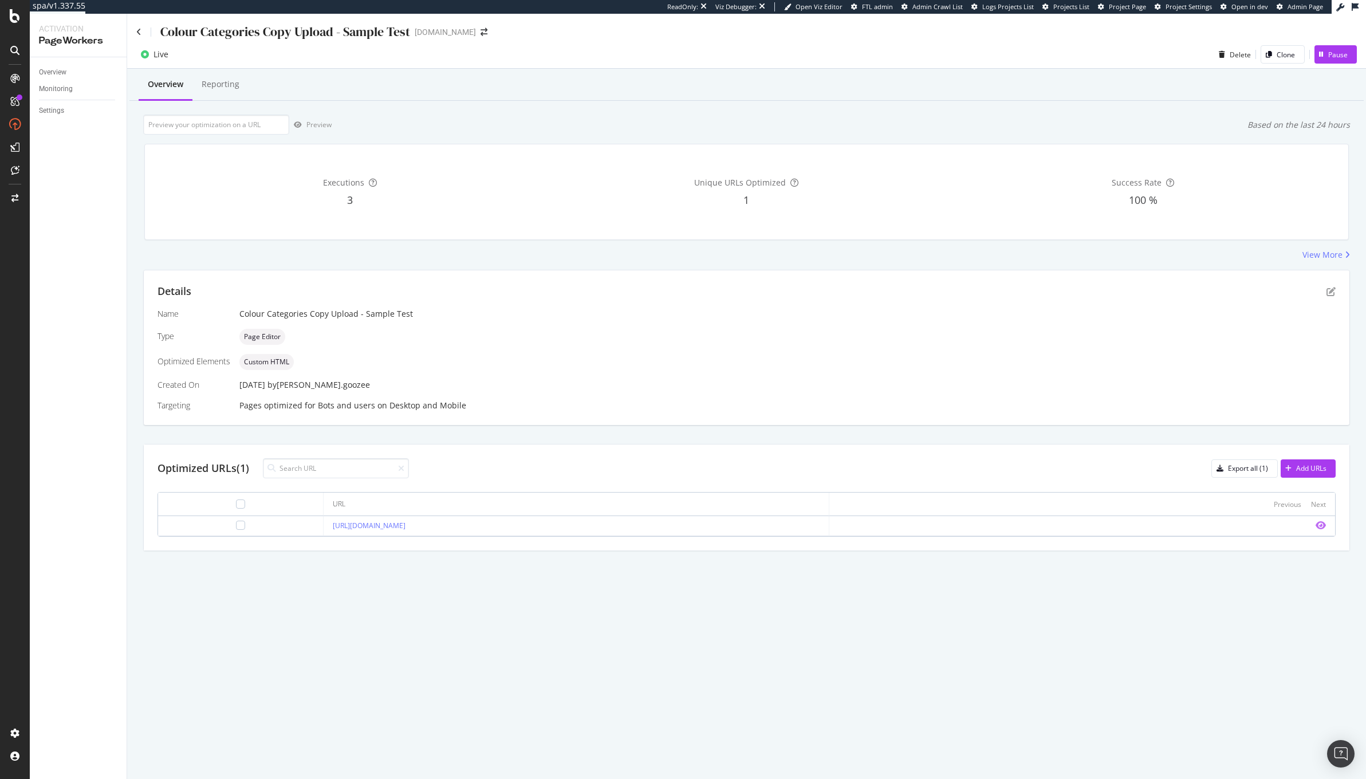
click at [1324, 524] on icon "eye" at bounding box center [1321, 525] width 10 height 9
click at [1330, 59] on div "Pause" at bounding box center [1338, 55] width 19 height 10
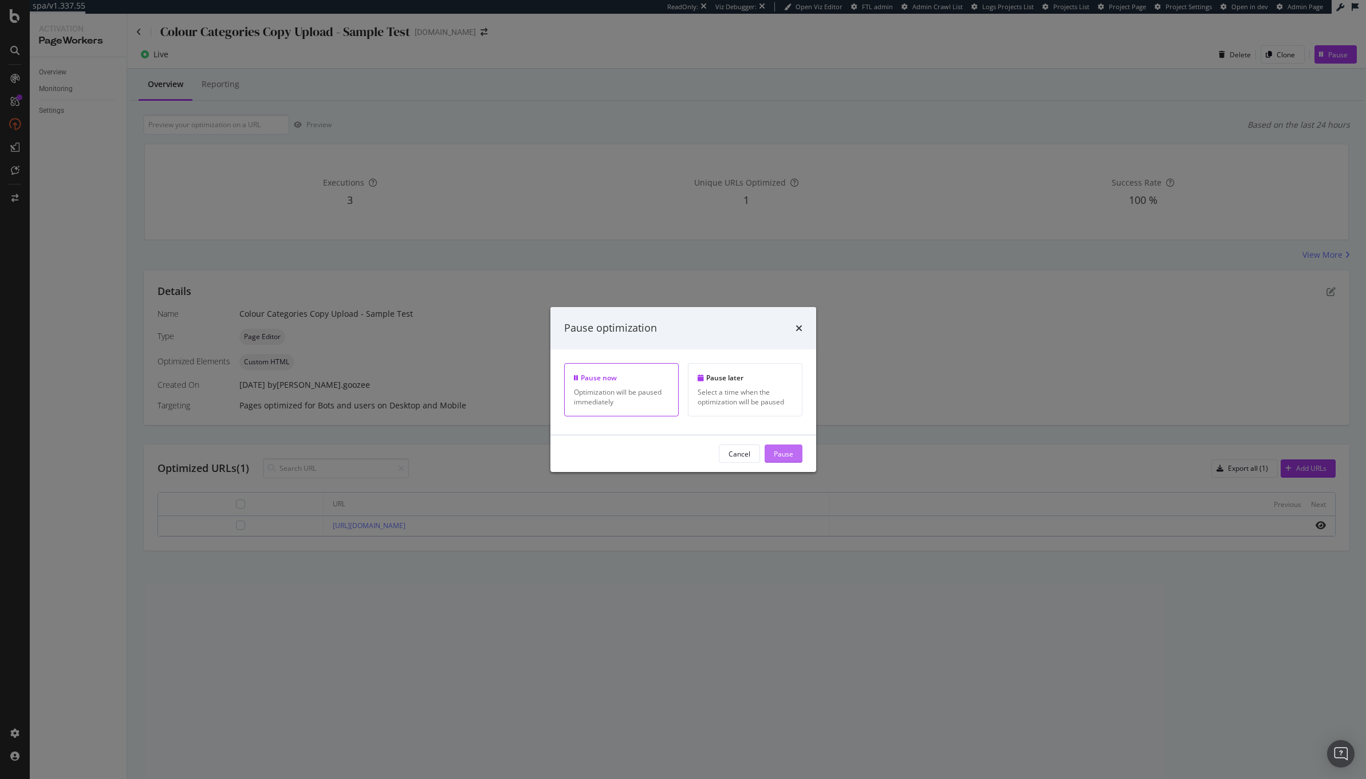
click at [798, 453] on button "Pause" at bounding box center [784, 454] width 38 height 18
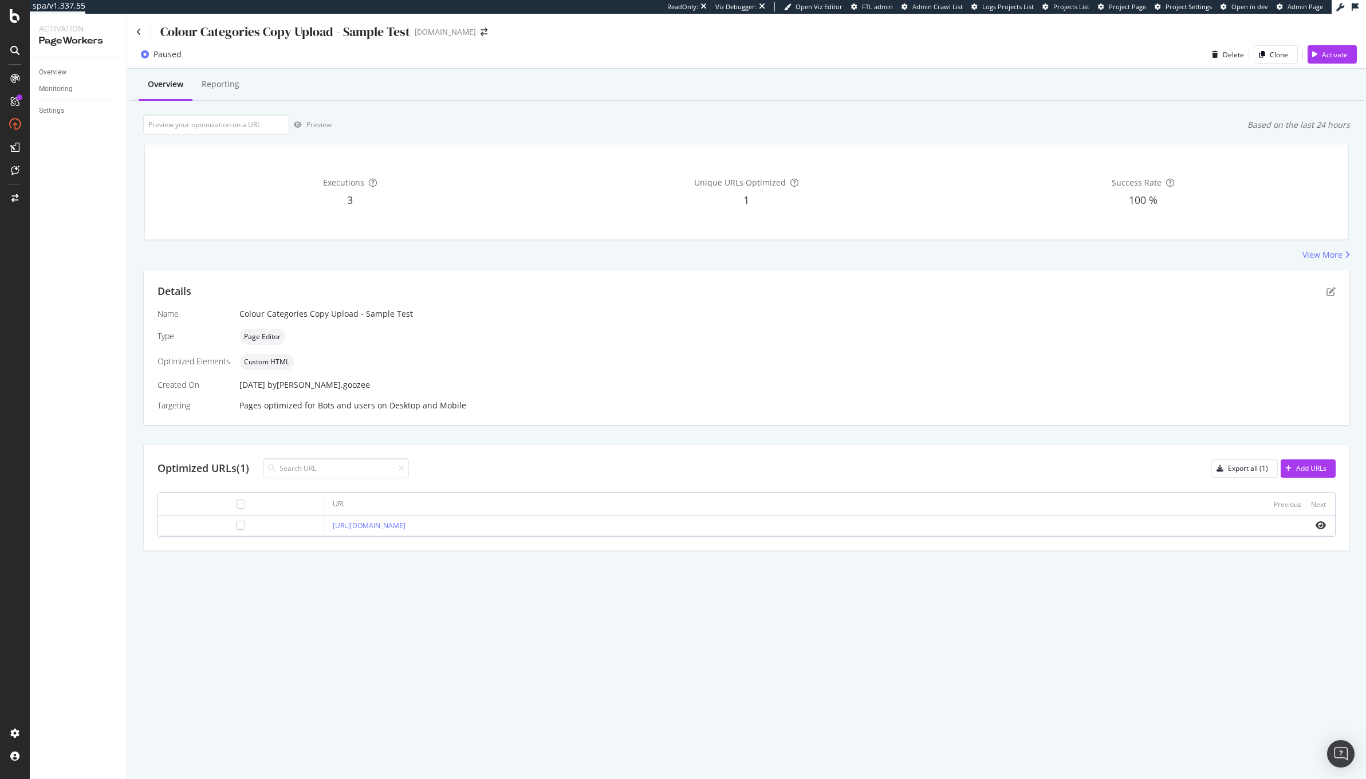
click at [79, 40] on div "PageWorkers" at bounding box center [78, 40] width 78 height 13
click at [59, 207] on div "Activation Hub SpeedWorkers SmartIndex PageWorkers SmartContent SmartLink" at bounding box center [74, 203] width 64 height 115
click at [57, 215] on div "PageWorkers" at bounding box center [66, 213] width 48 height 11
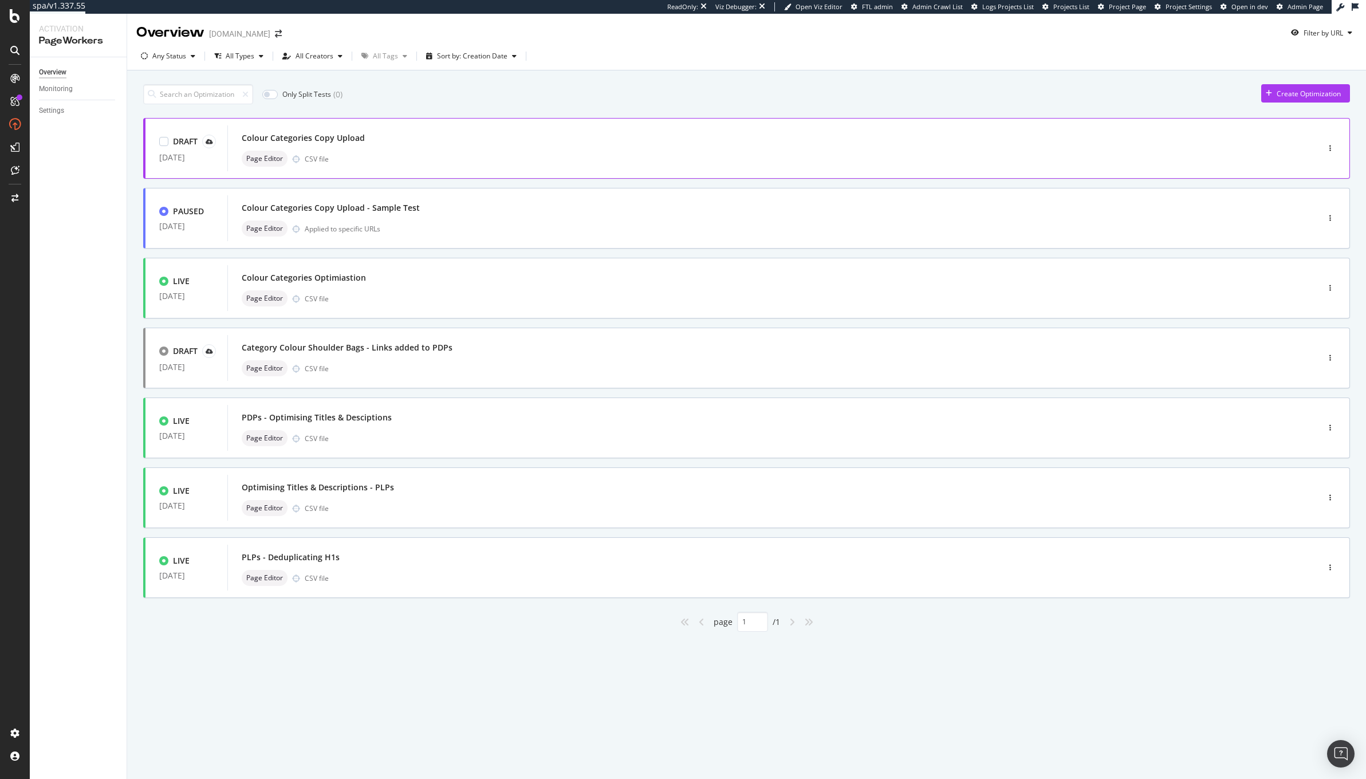
click at [387, 148] on div "Colour Categories Copy Upload Page Editor CSV file" at bounding box center [756, 148] width 1028 height 37
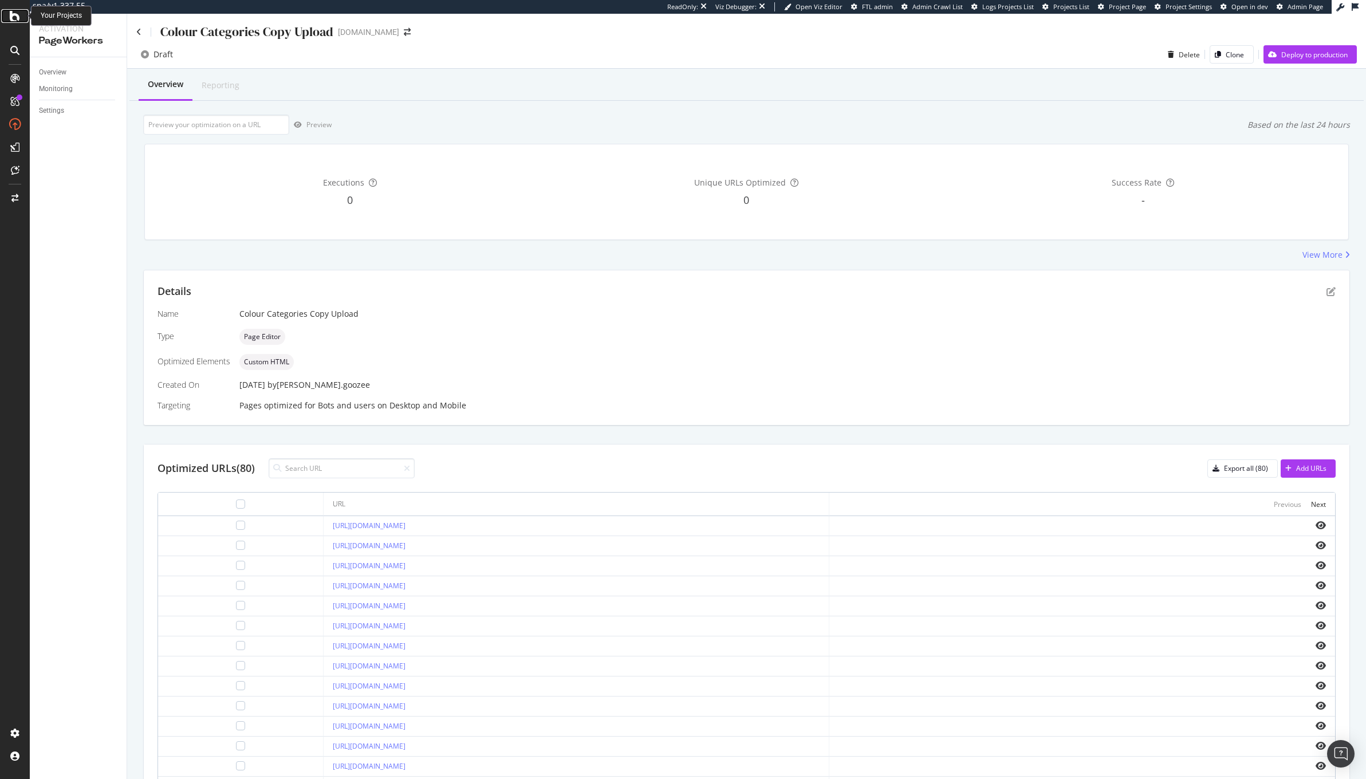
click at [17, 21] on icon at bounding box center [15, 16] width 10 height 14
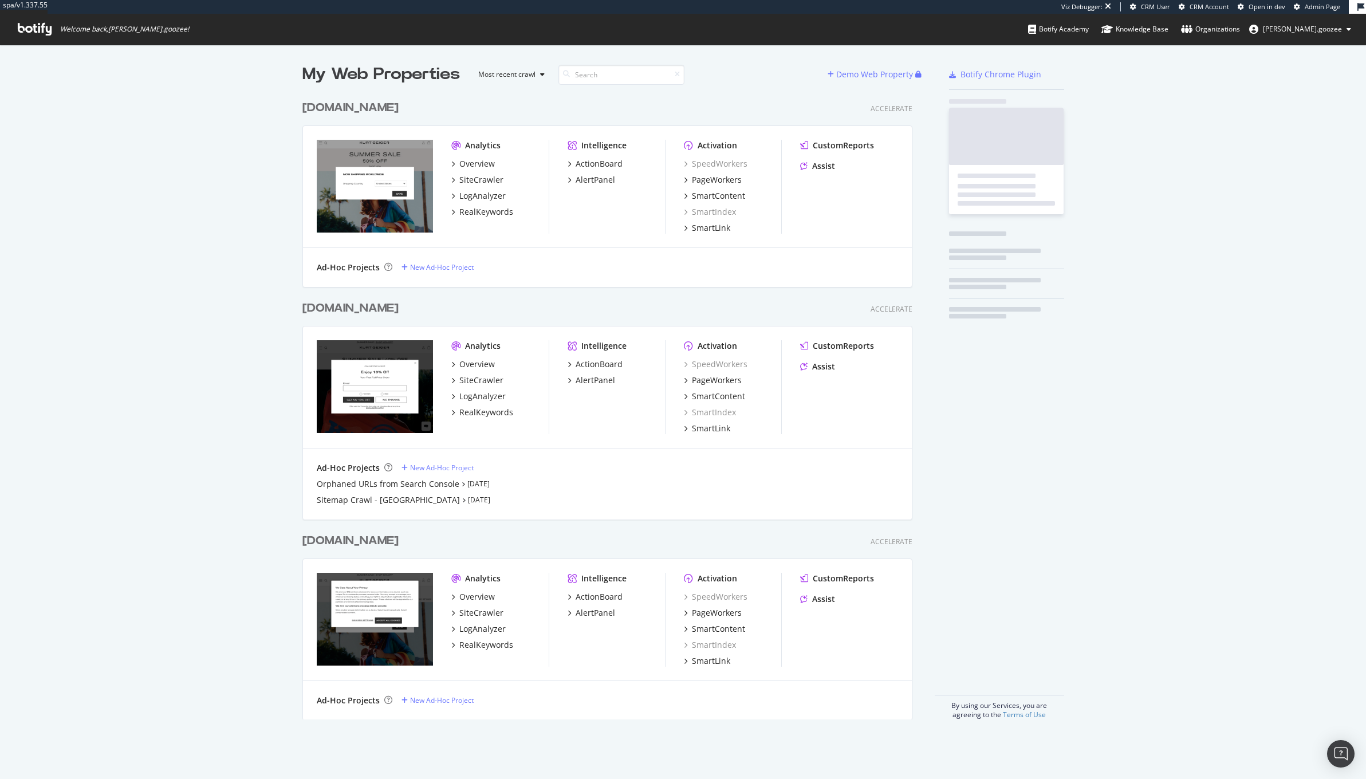
scroll to position [623, 608]
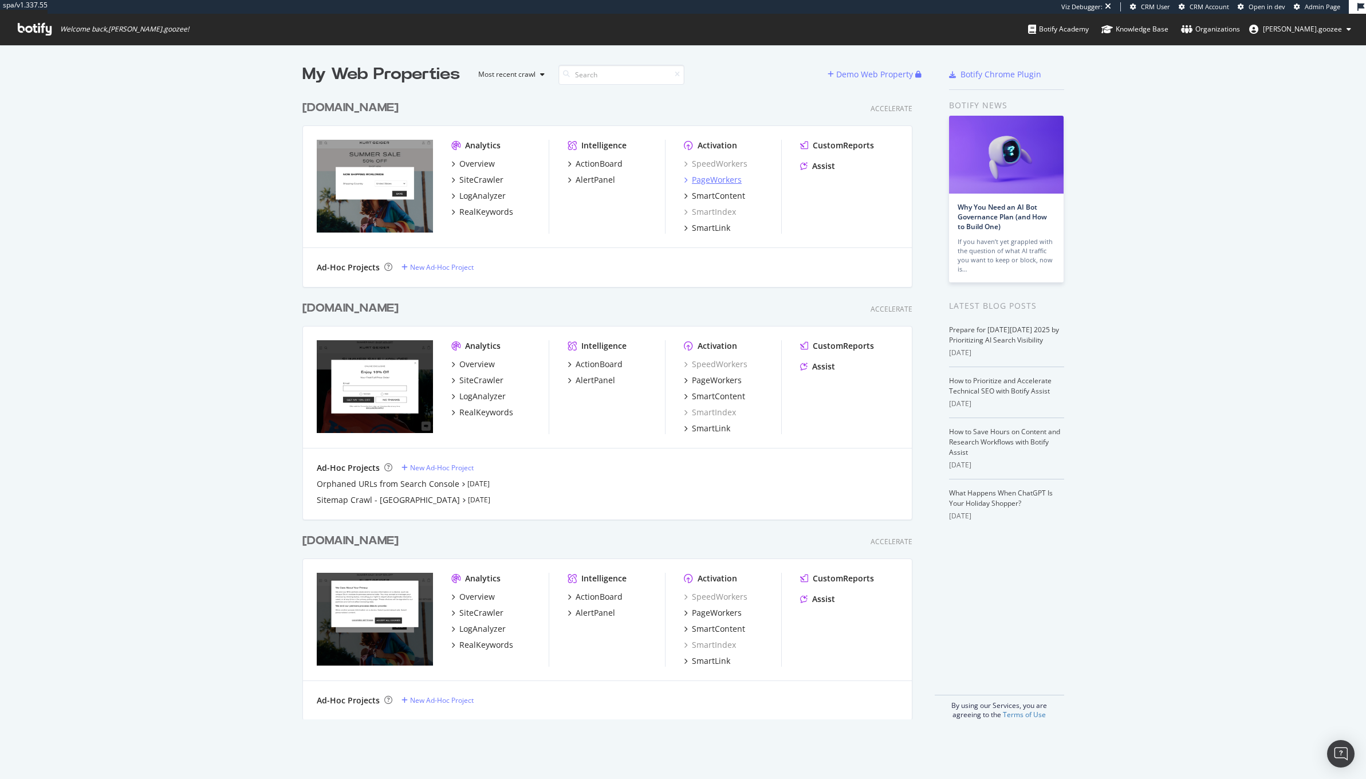
click at [720, 182] on div "PageWorkers" at bounding box center [717, 179] width 50 height 11
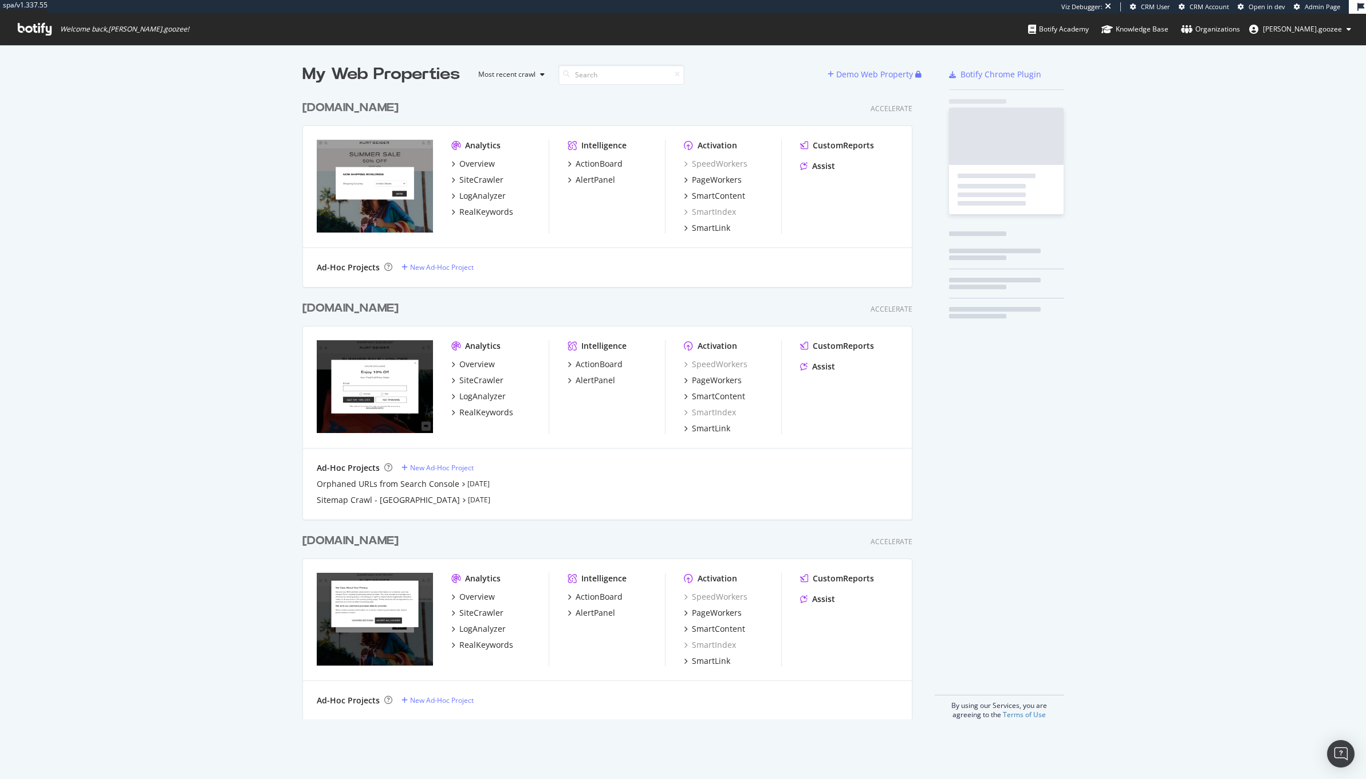
scroll to position [623, 608]
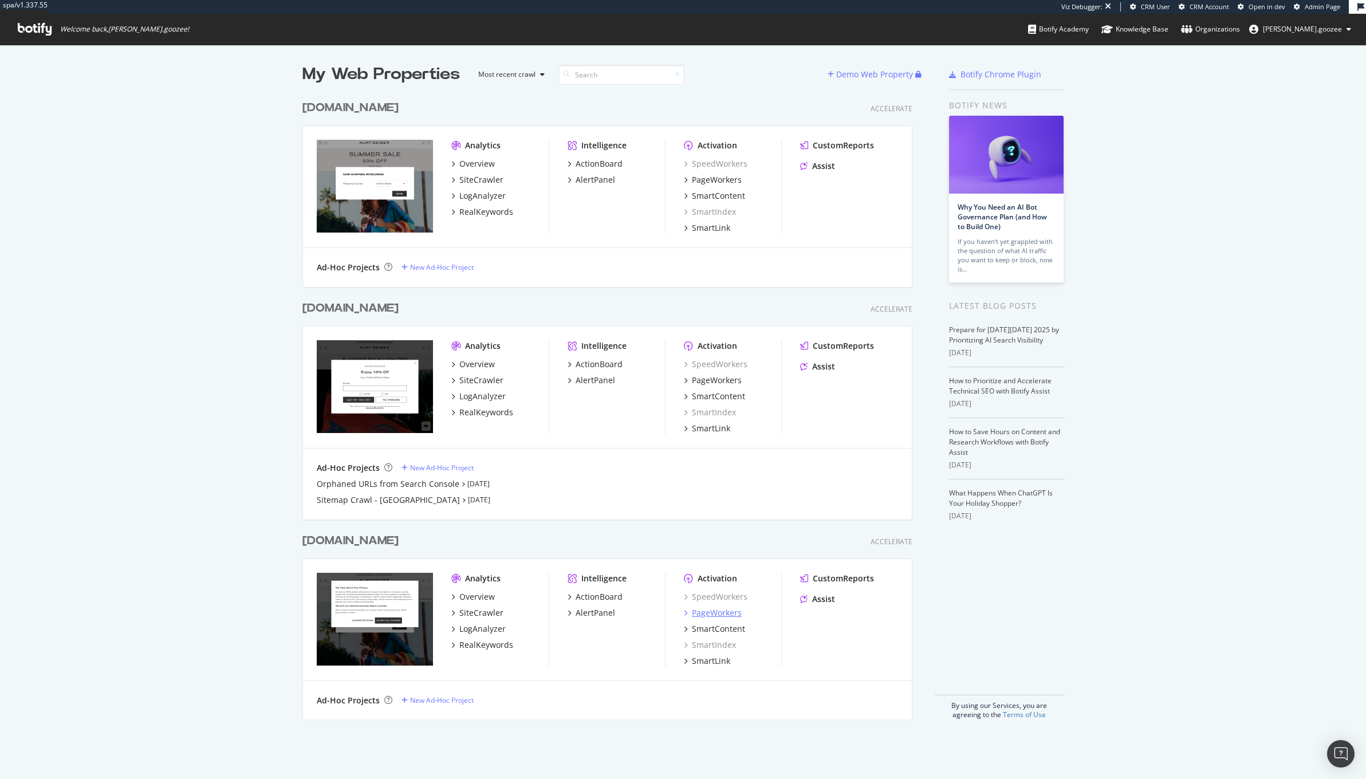
click at [725, 615] on div "PageWorkers" at bounding box center [717, 612] width 50 height 11
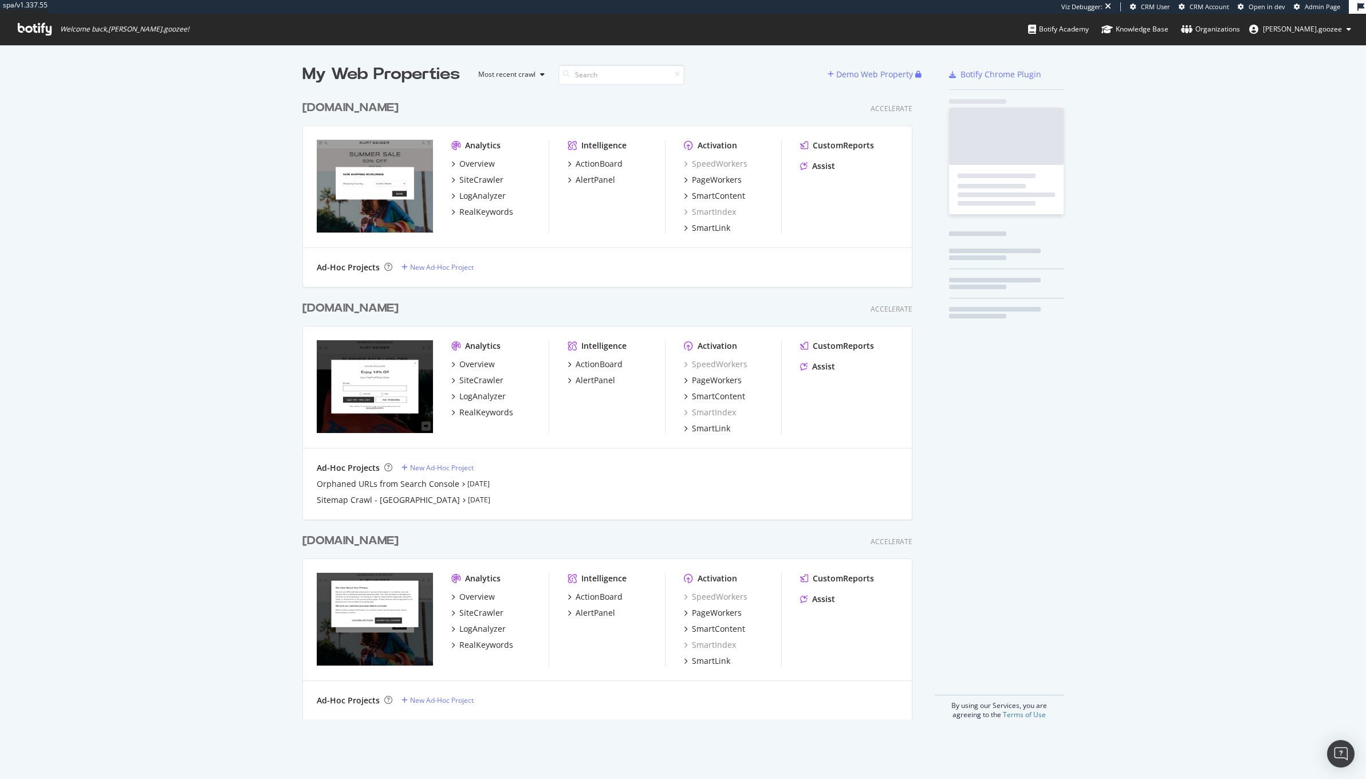
scroll to position [623, 608]
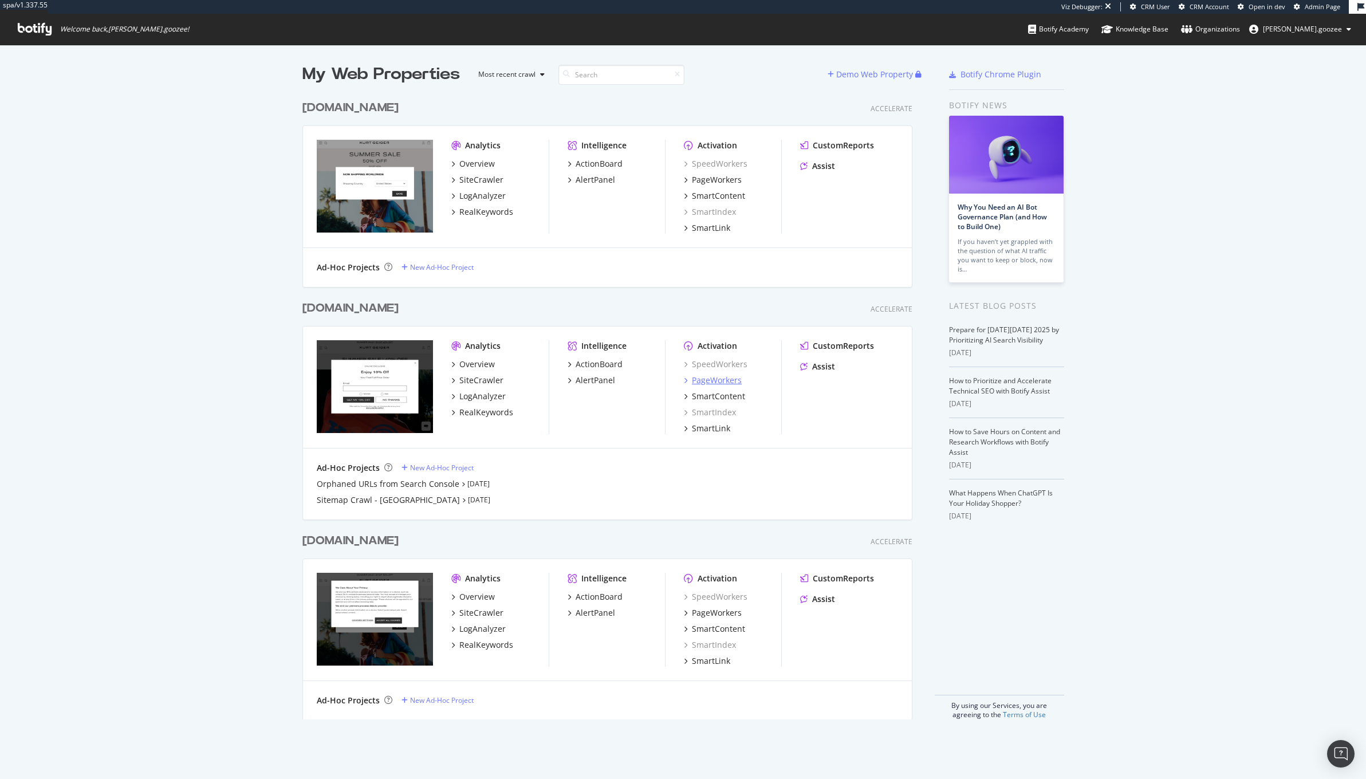
click at [716, 379] on div "PageWorkers" at bounding box center [717, 380] width 50 height 11
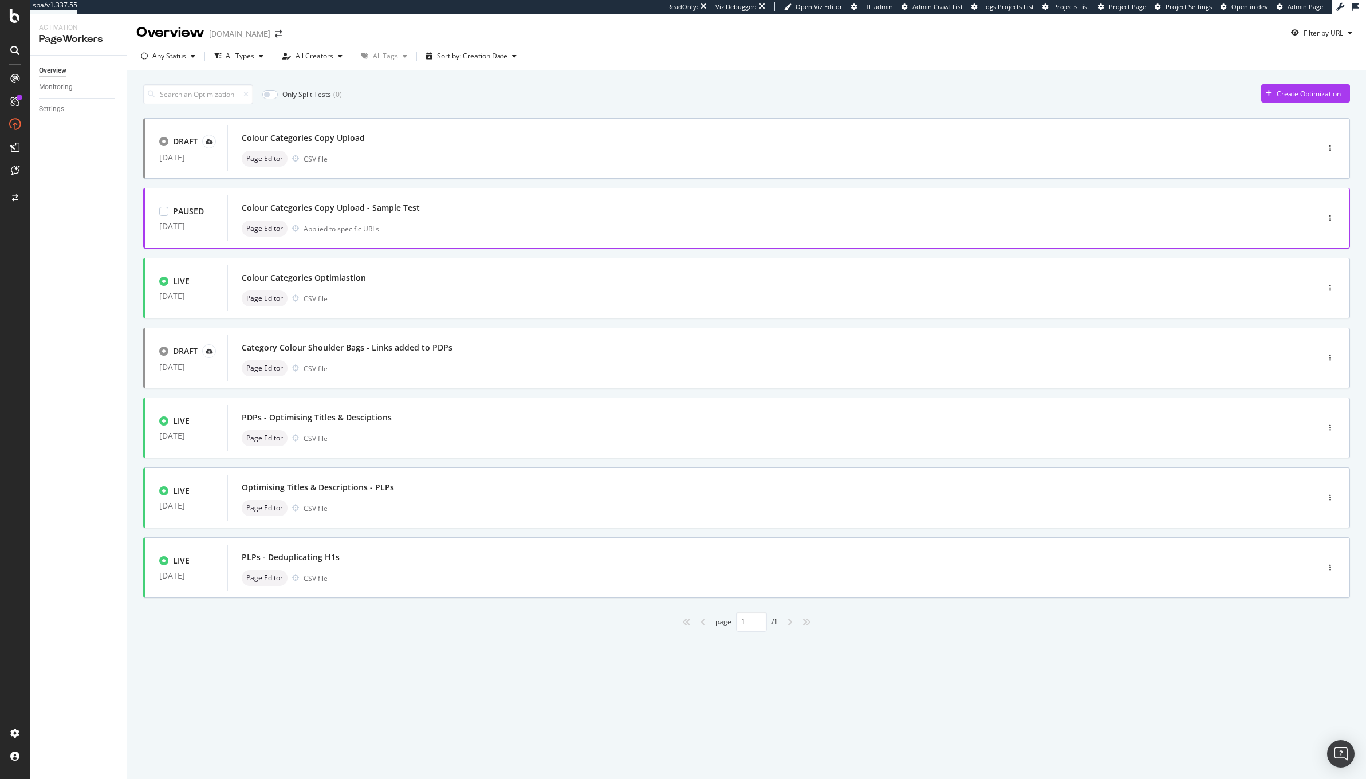
click at [457, 217] on div "Colour Categories Copy Upload - Sample Test Page Editor Applied to specific URLs" at bounding box center [756, 218] width 1028 height 37
